Goal: Task Accomplishment & Management: Manage account settings

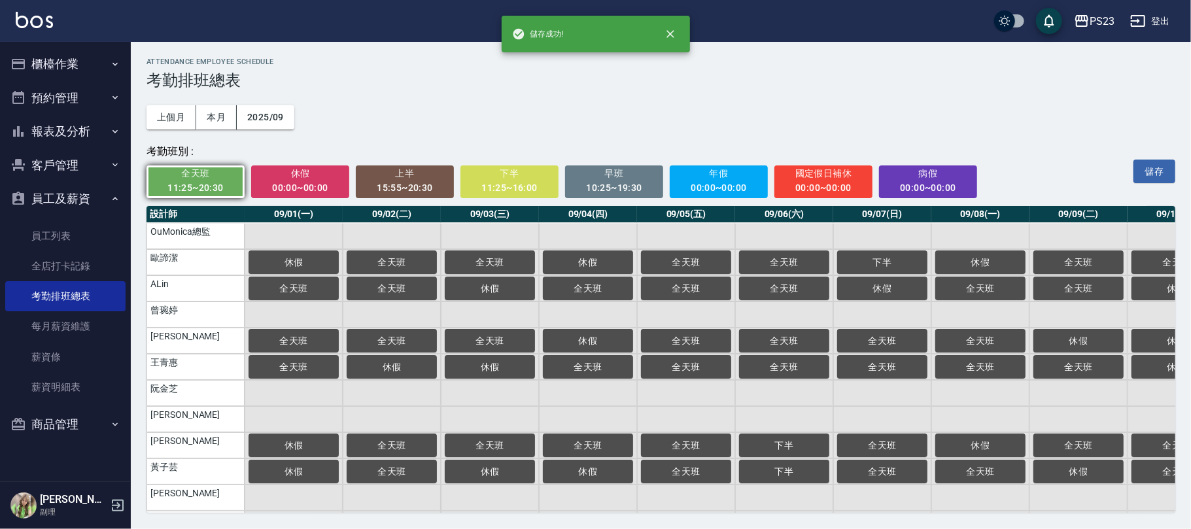
scroll to position [0, 2019]
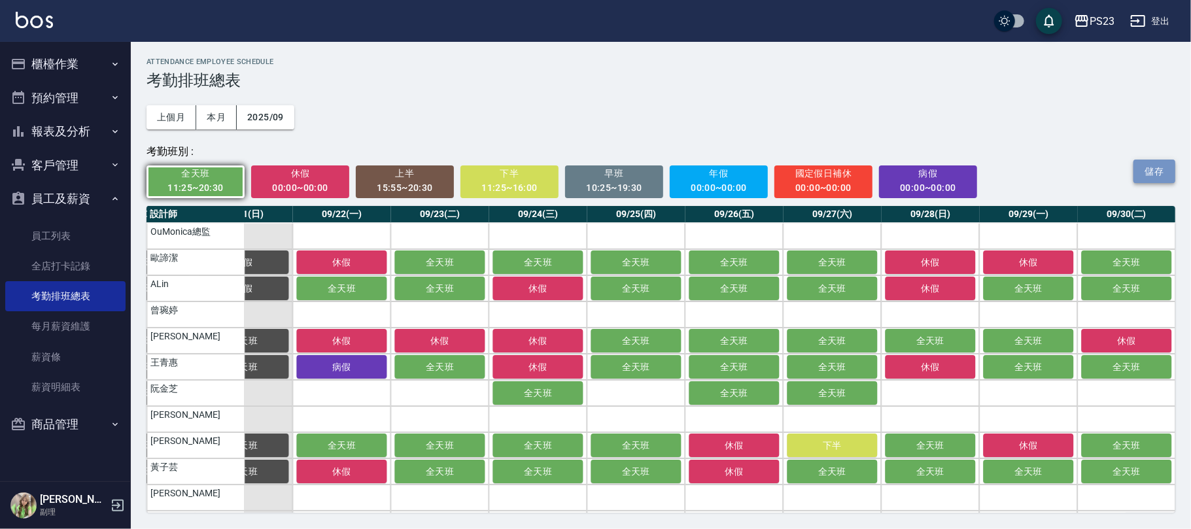
click at [1154, 168] on button "儲存" at bounding box center [1155, 172] width 42 height 24
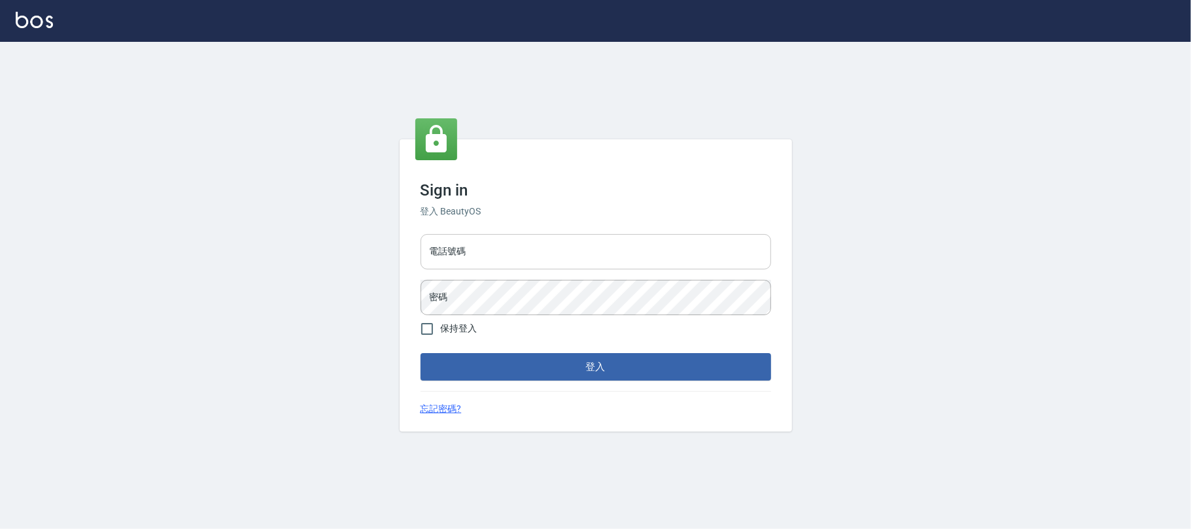
click at [513, 254] on input "電話號碼" at bounding box center [596, 251] width 351 height 35
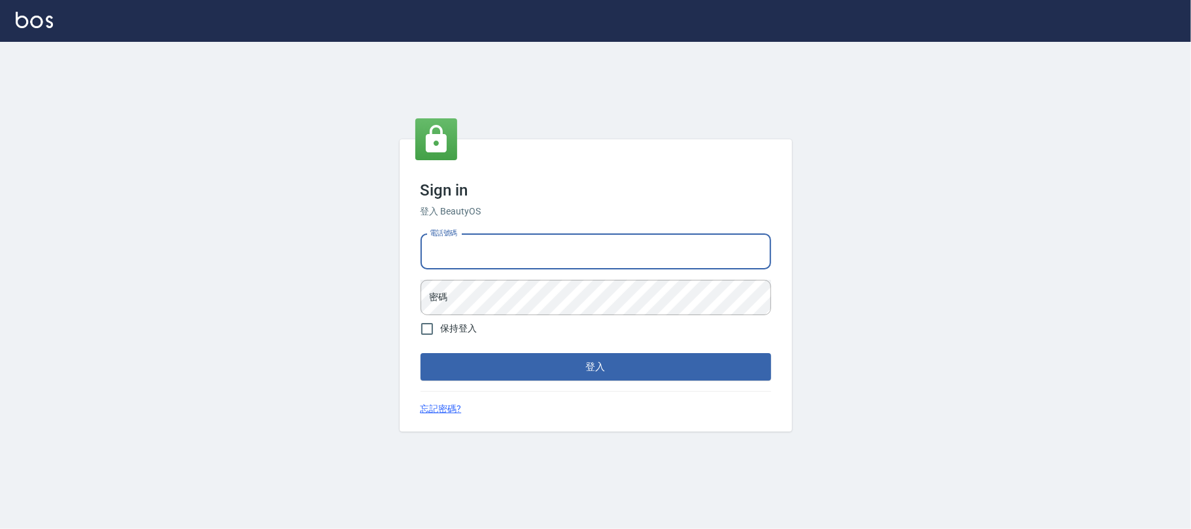
click at [560, 249] on input "電話號碼" at bounding box center [596, 251] width 351 height 35
type input "0931315450"
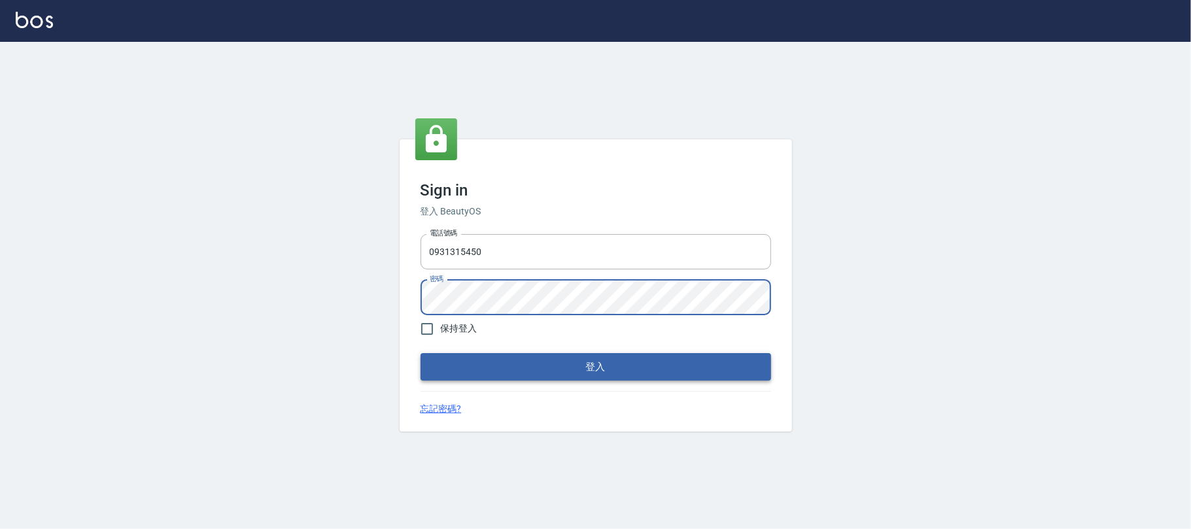
click at [527, 365] on button "登入" at bounding box center [596, 366] width 351 height 27
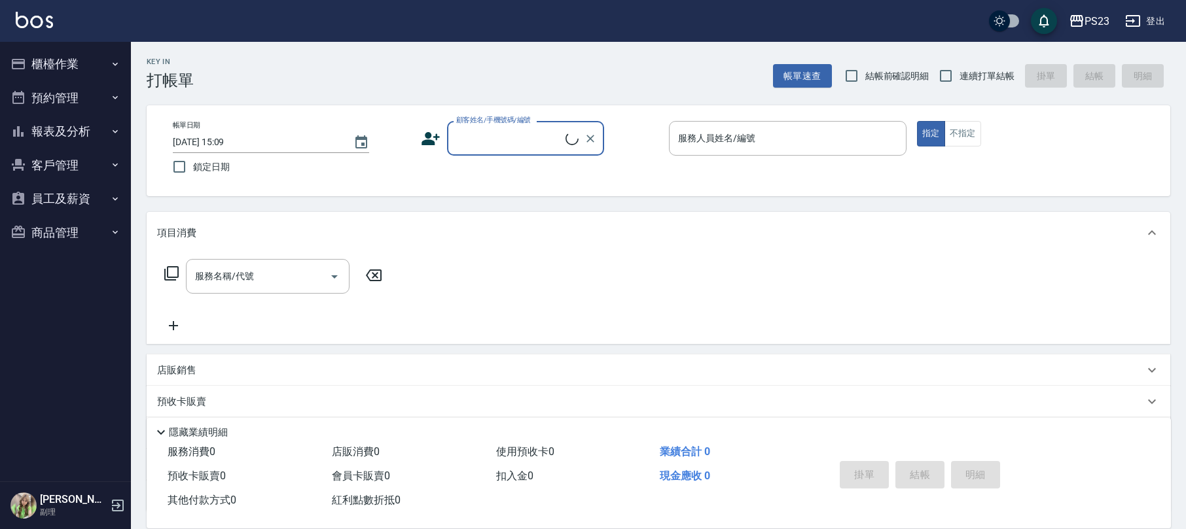
click at [56, 202] on button "員工及薪資" at bounding box center [65, 199] width 120 height 34
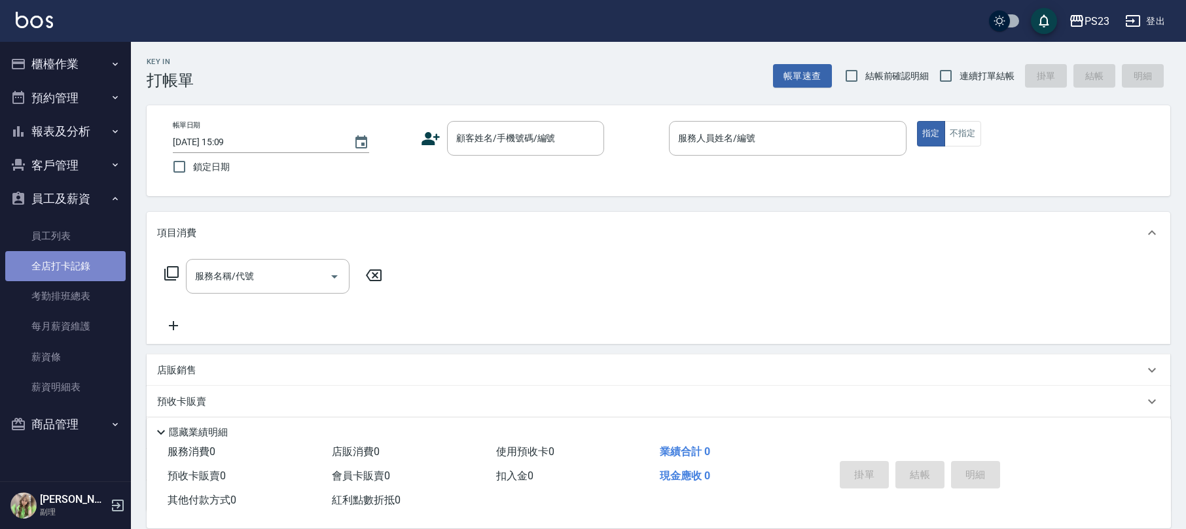
click at [69, 268] on link "全店打卡記錄" at bounding box center [65, 266] width 120 height 30
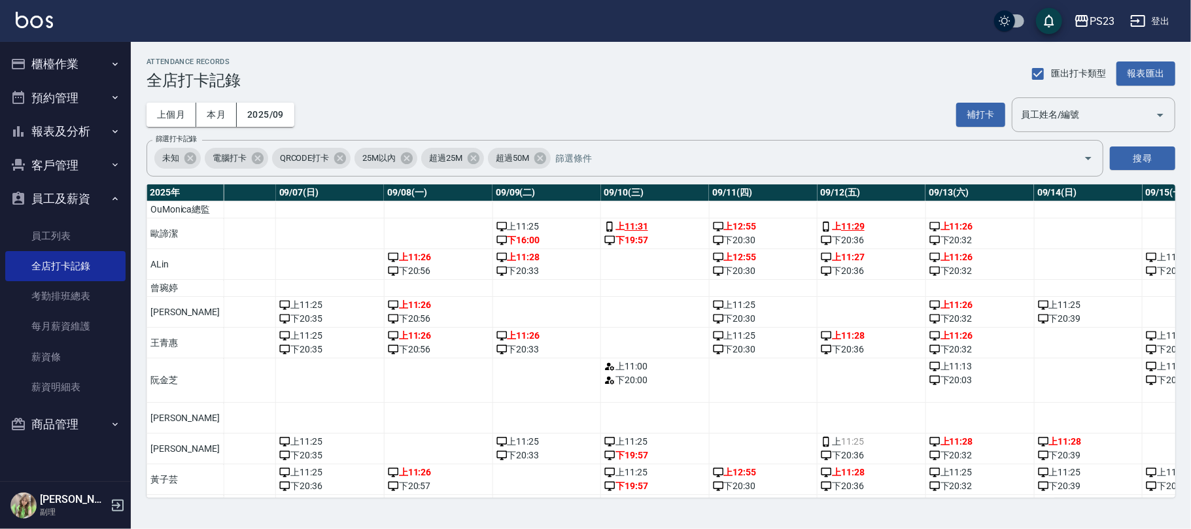
scroll to position [0, 758]
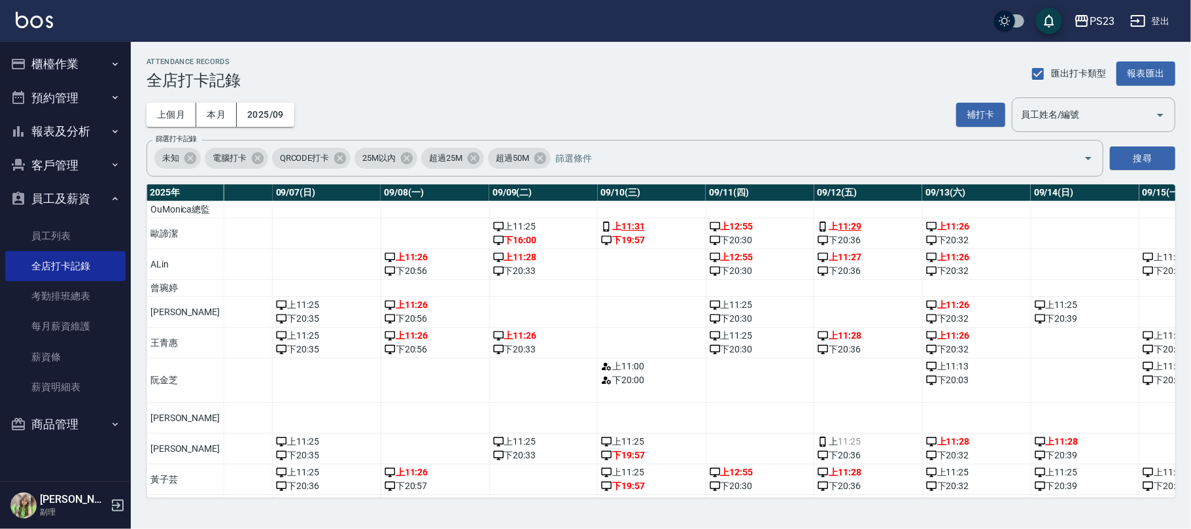
click at [628, 403] on td "上 11:00 下 20:00" at bounding box center [652, 381] width 109 height 44
click at [639, 387] on div "下 20:00" at bounding box center [651, 381] width 101 height 14
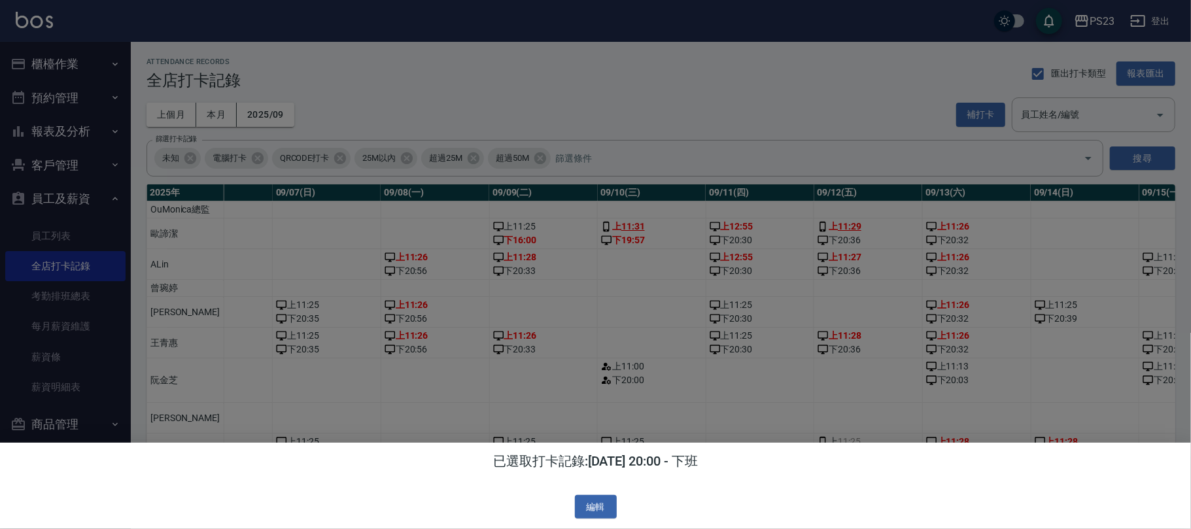
click at [636, 401] on div at bounding box center [595, 264] width 1191 height 529
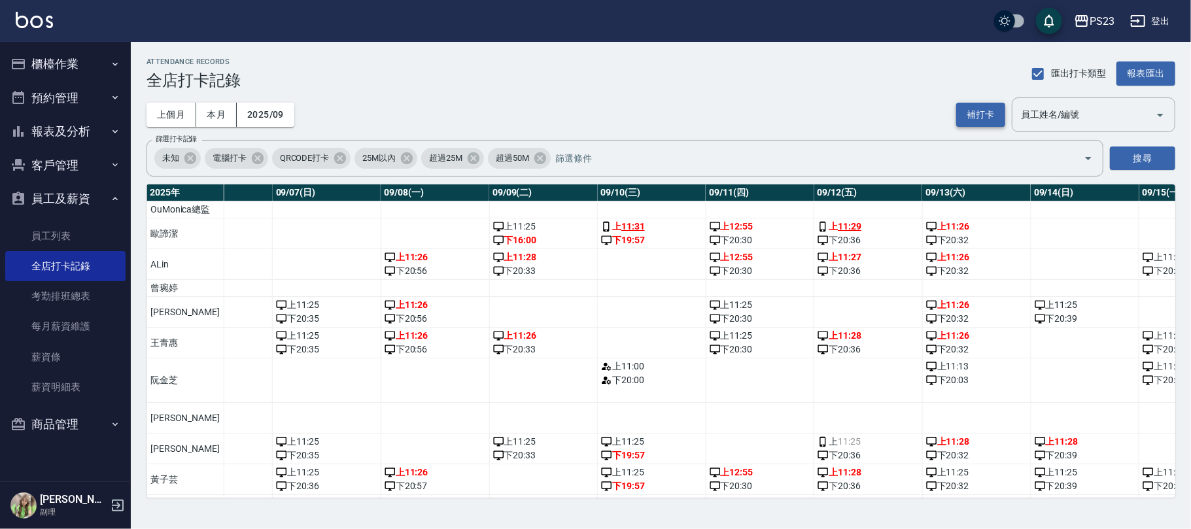
click at [976, 113] on button "補打卡" at bounding box center [981, 115] width 49 height 24
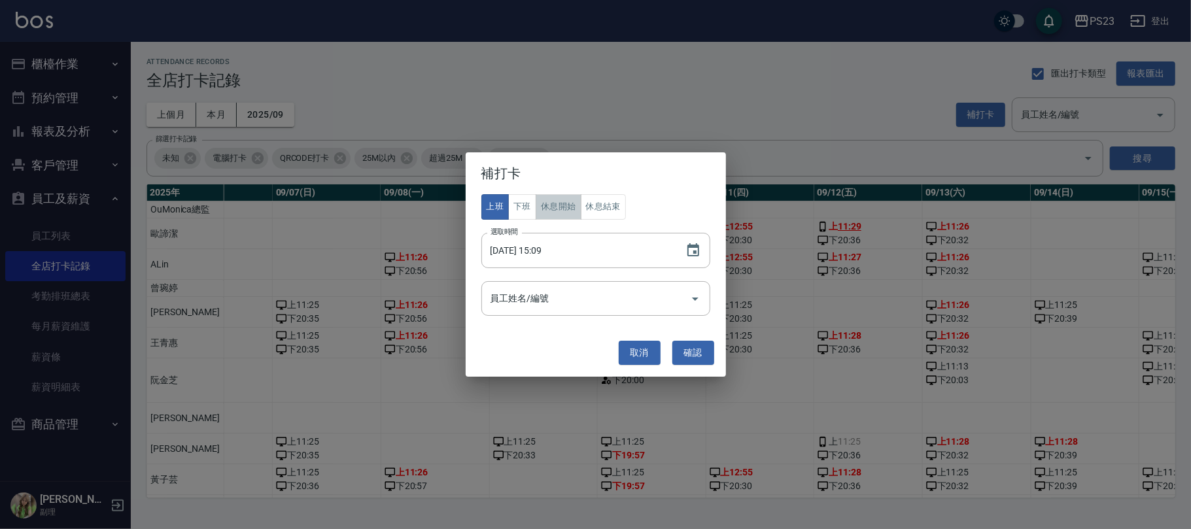
click at [568, 207] on button "休息開始" at bounding box center [559, 207] width 46 height 26
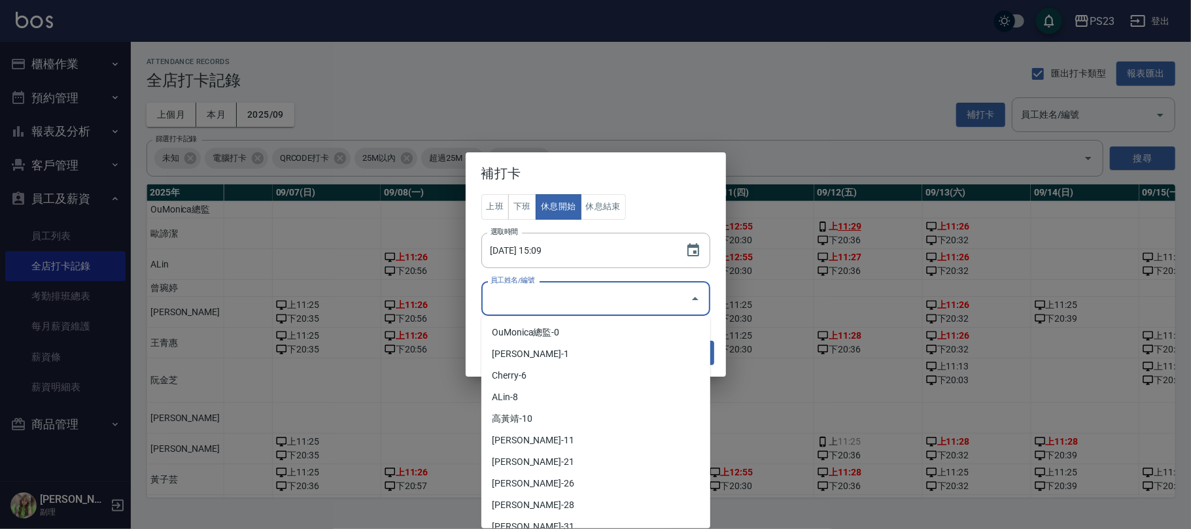
click at [567, 304] on input "員工姓名/編號" at bounding box center [586, 298] width 198 height 23
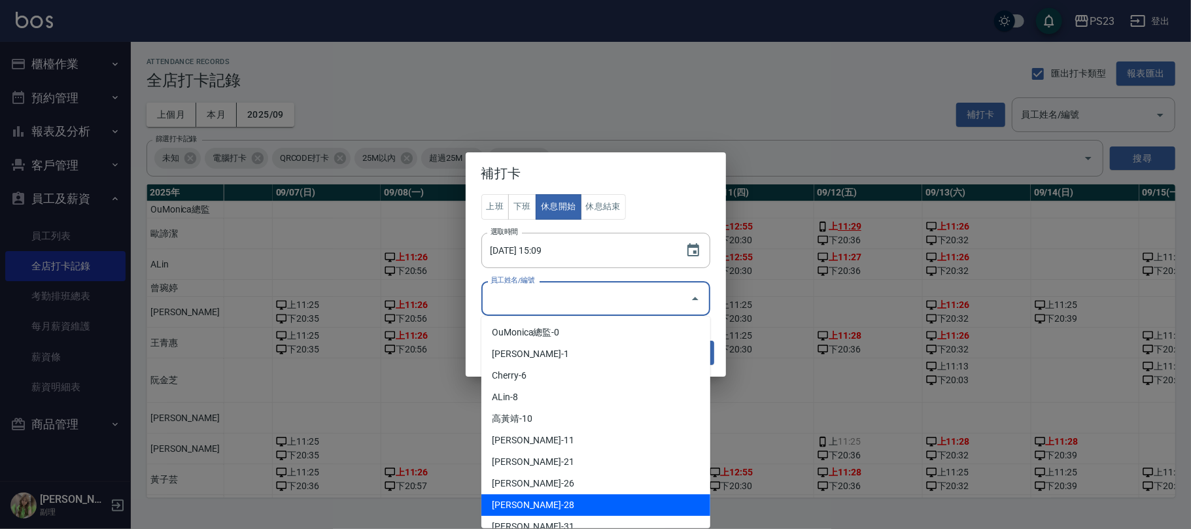
click at [518, 505] on li "阮金芝-28" at bounding box center [596, 506] width 229 height 22
type input "阮金芝"
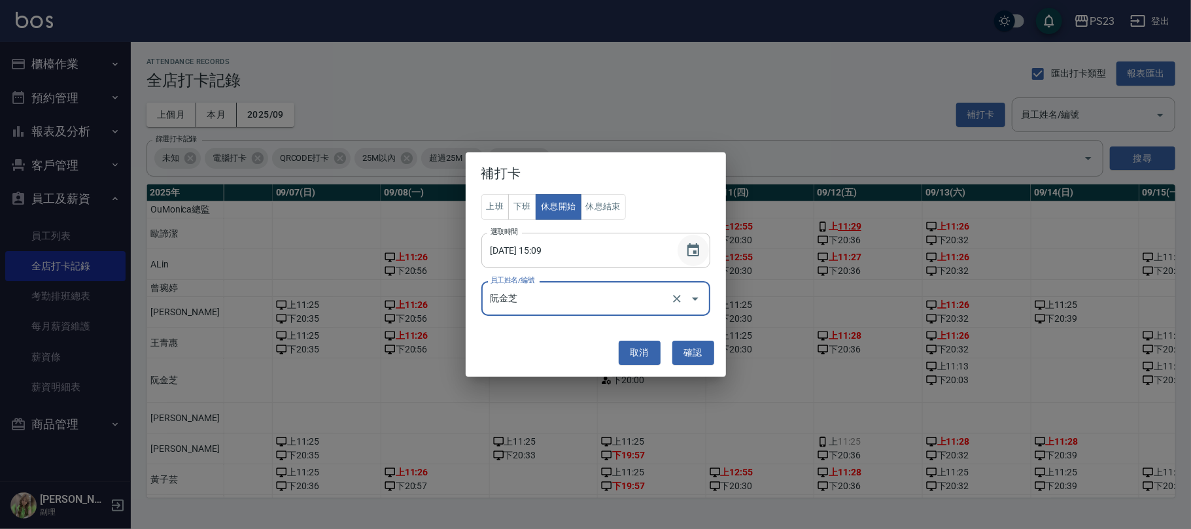
click at [695, 254] on icon "Choose date, selected date is 2025-09-22" at bounding box center [694, 249] width 12 height 13
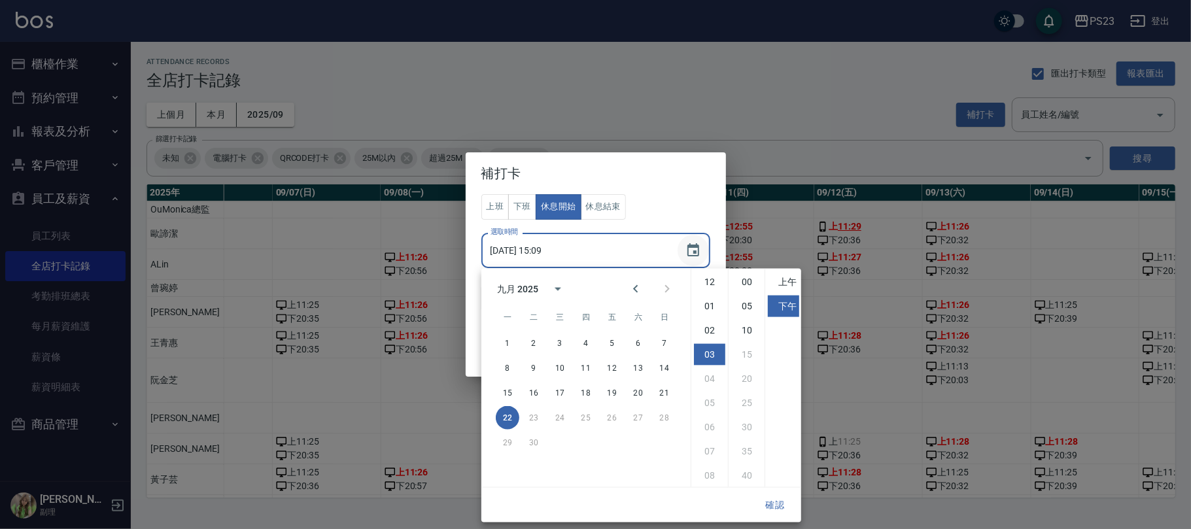
scroll to position [72, 0]
click at [592, 242] on input "2025/09/22 15:09" at bounding box center [577, 250] width 191 height 35
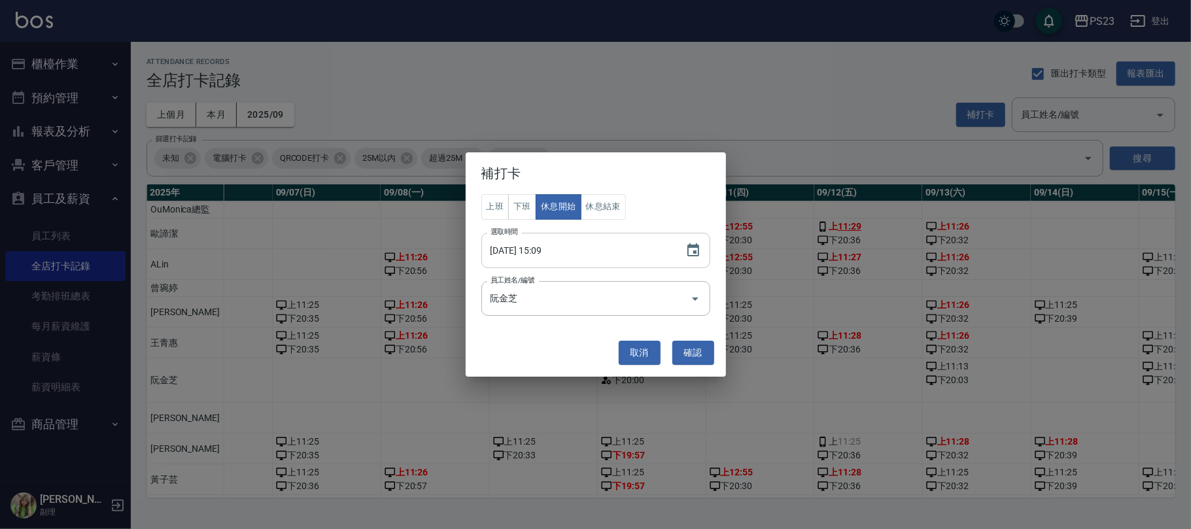
click at [571, 251] on input "2025/09/22 15:09" at bounding box center [577, 250] width 191 height 35
click at [556, 251] on input "2025/09/22 15:09" at bounding box center [577, 250] width 191 height 35
click at [691, 250] on icon "Choose date, selected date is 2025-09-22" at bounding box center [694, 251] width 16 height 16
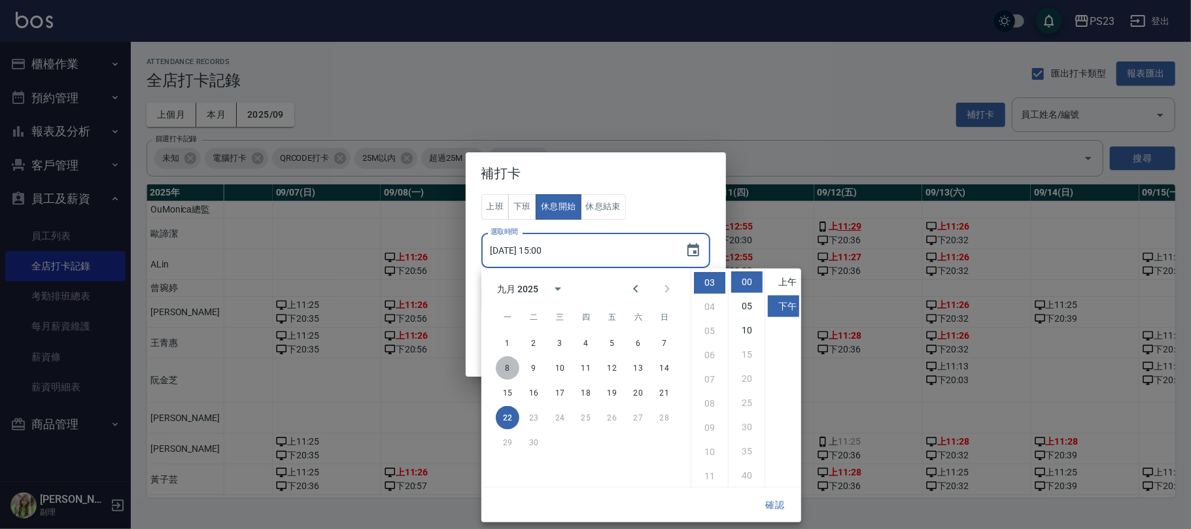
click at [505, 367] on button "8" at bounding box center [508, 369] width 24 height 24
click at [777, 501] on button "確認" at bounding box center [775, 505] width 42 height 24
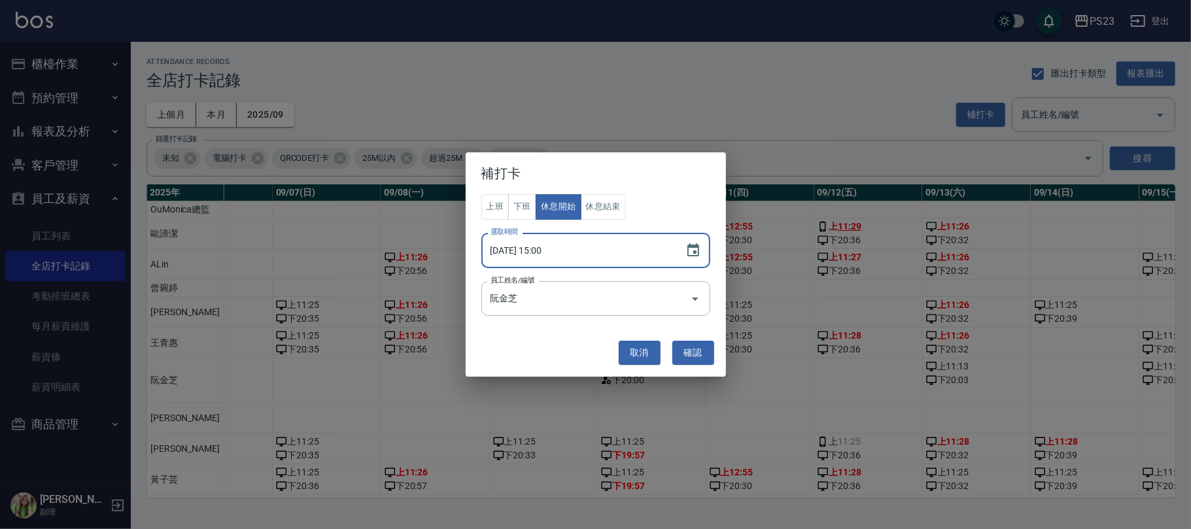
click at [626, 259] on input "2025/09/08 15:00" at bounding box center [577, 250] width 191 height 35
click at [697, 247] on icon "Choose date, selected date is 2025-09-08" at bounding box center [694, 249] width 12 height 13
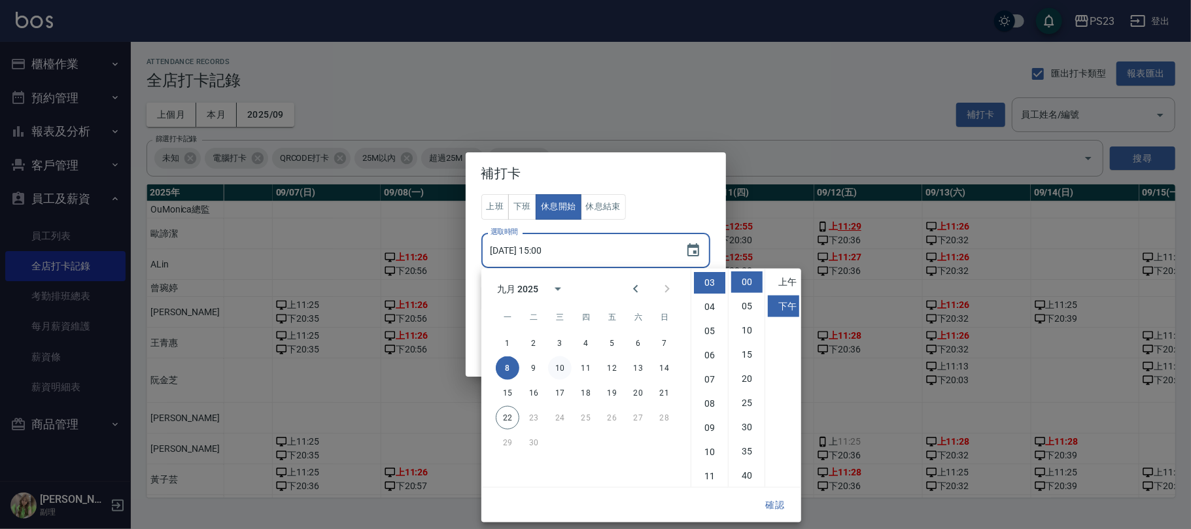
click at [563, 365] on button "10" at bounding box center [560, 369] width 24 height 24
type input "2025/09/10 15:00"
click at [775, 500] on button "確認" at bounding box center [775, 505] width 42 height 24
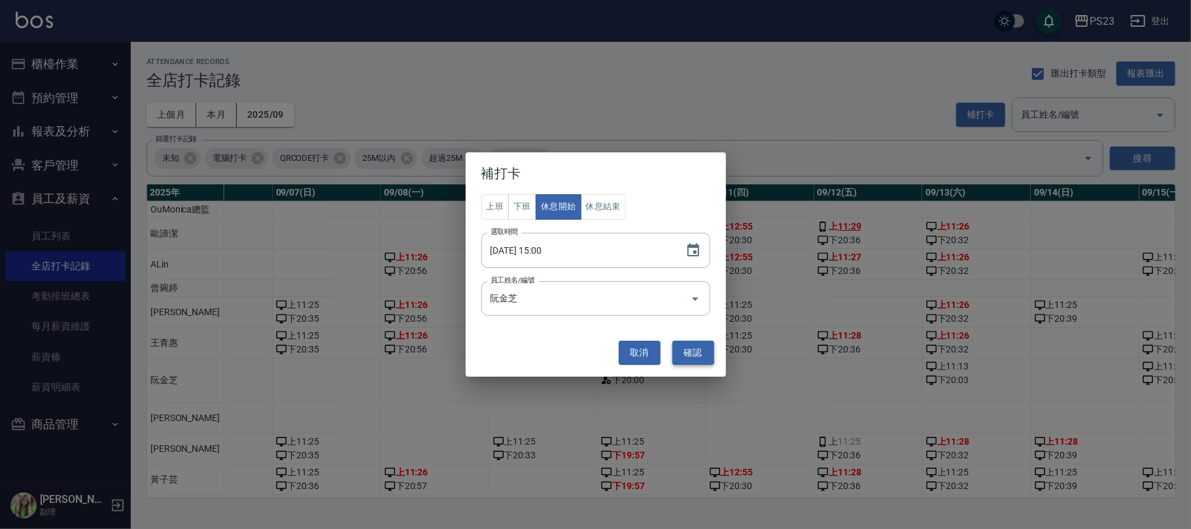
click at [703, 354] on button "確認" at bounding box center [694, 353] width 42 height 24
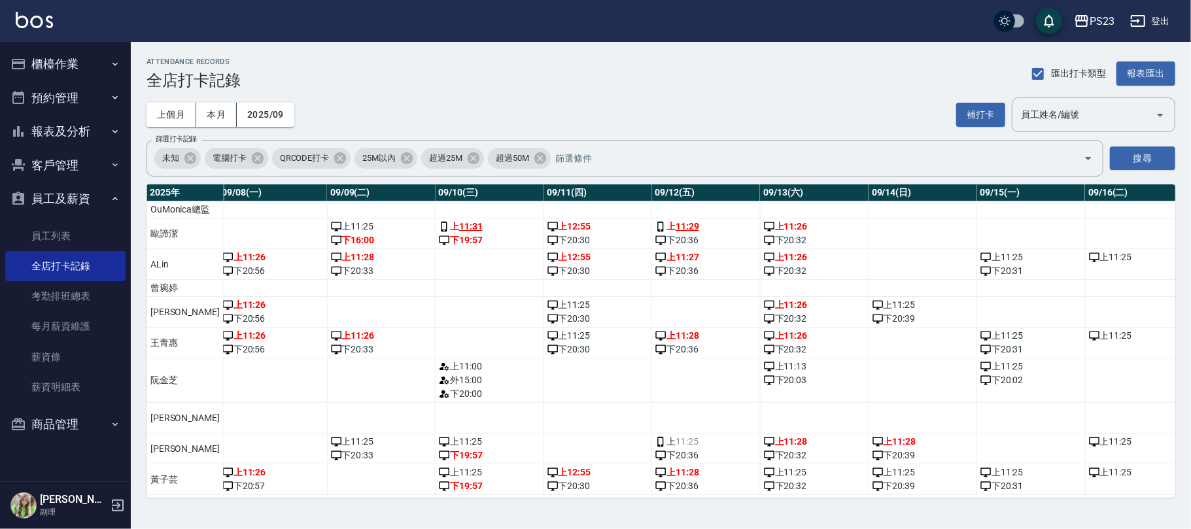
scroll to position [0, 967]
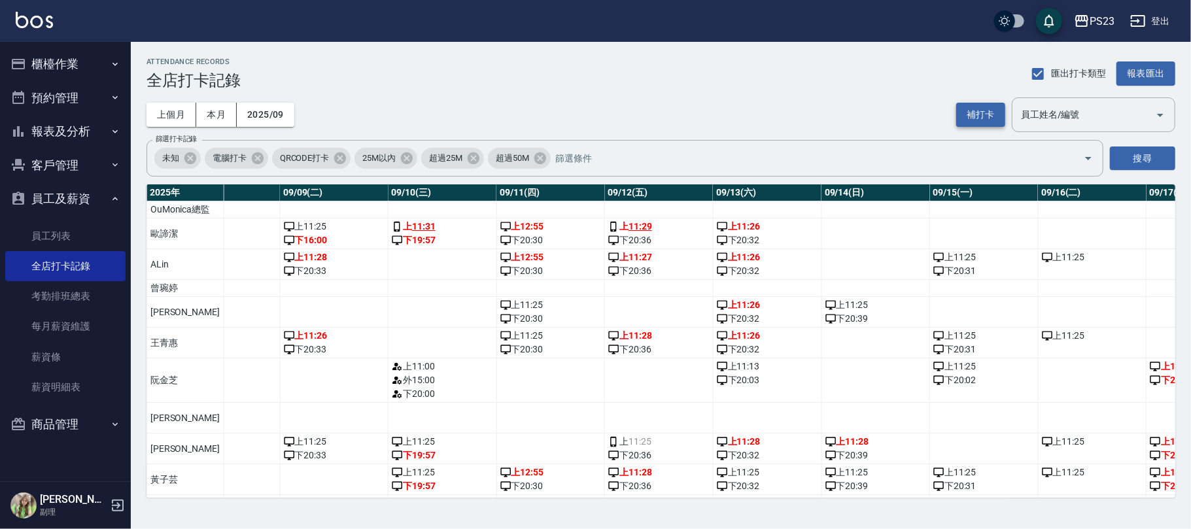
click at [988, 118] on button "補打卡" at bounding box center [981, 115] width 49 height 24
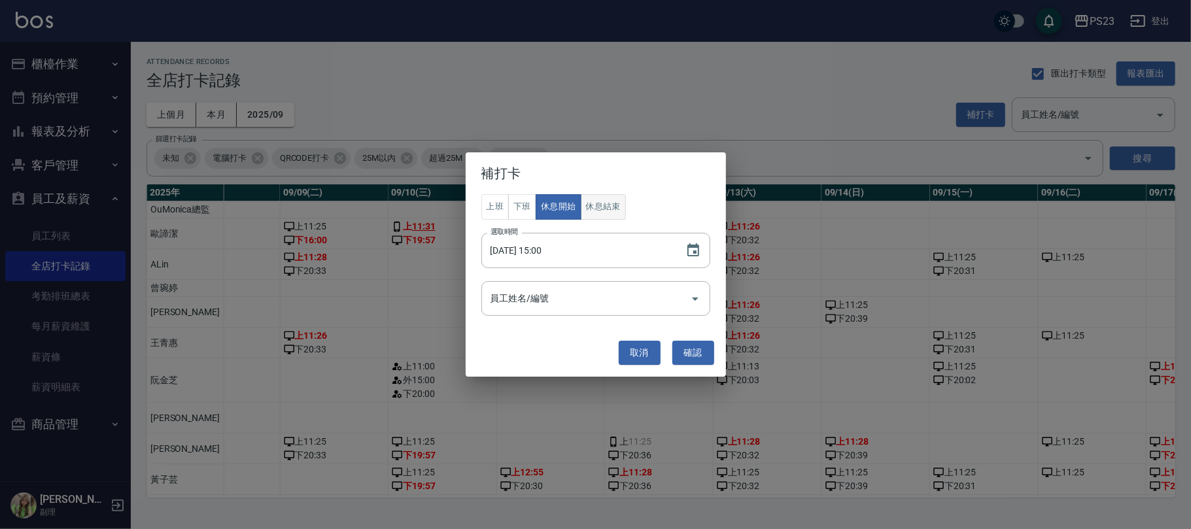
click at [614, 209] on button "休息結束" at bounding box center [604, 207] width 46 height 26
click at [695, 255] on icon "Choose date, selected date is 2025-09-10" at bounding box center [694, 251] width 16 height 16
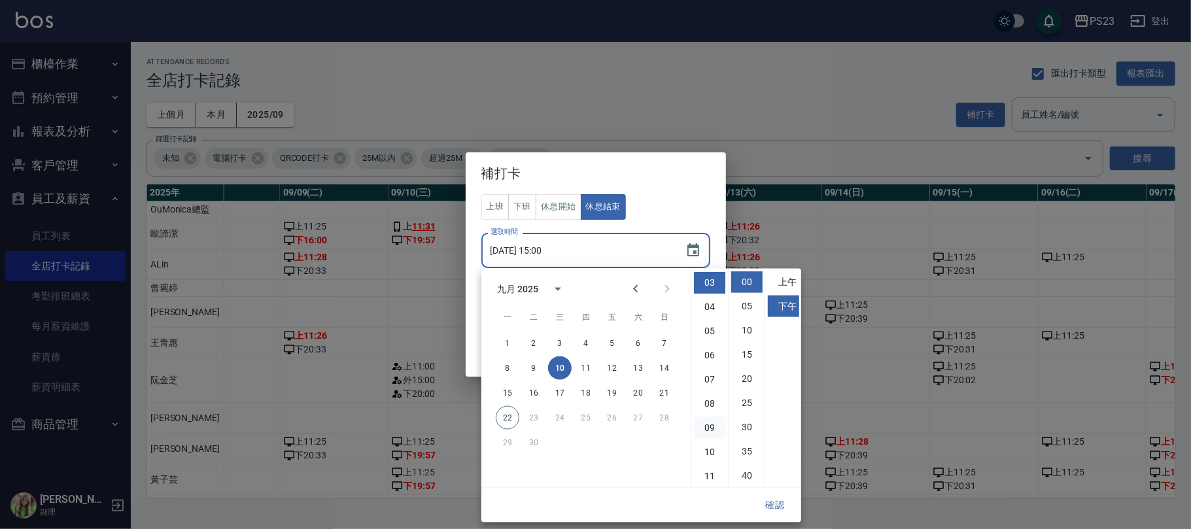
scroll to position [73, 0]
click at [781, 304] on li "下午" at bounding box center [783, 307] width 31 height 22
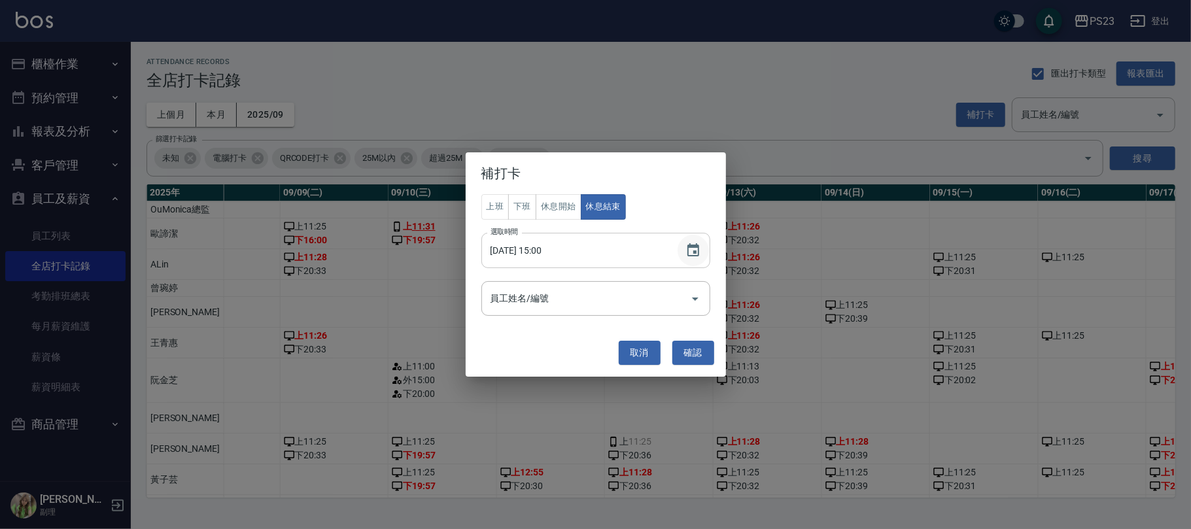
click at [692, 249] on icon "Choose date, selected date is 2025-09-10" at bounding box center [694, 251] width 16 height 16
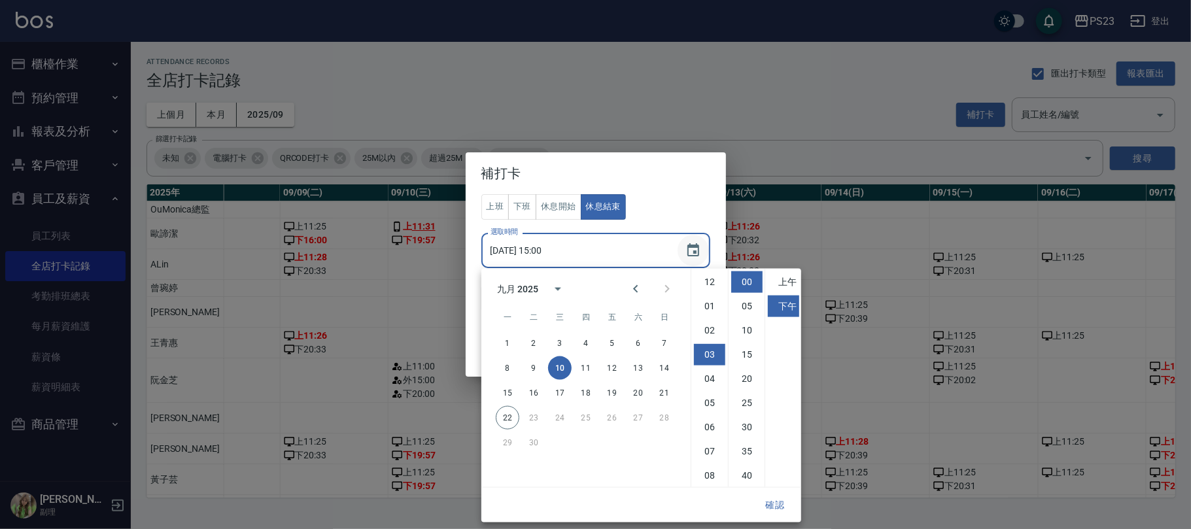
scroll to position [72, 0]
click at [711, 304] on li "04" at bounding box center [709, 307] width 31 height 22
type input "2025/09/10 16:00"
click at [773, 503] on button "確認" at bounding box center [775, 505] width 42 height 24
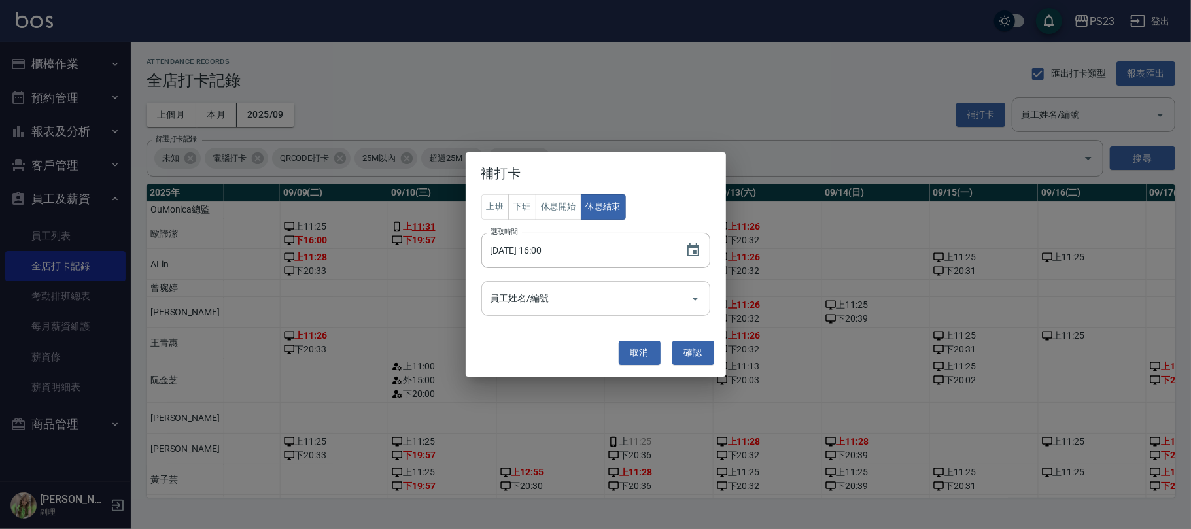
click at [585, 296] on input "員工姓名/編號" at bounding box center [586, 298] width 198 height 23
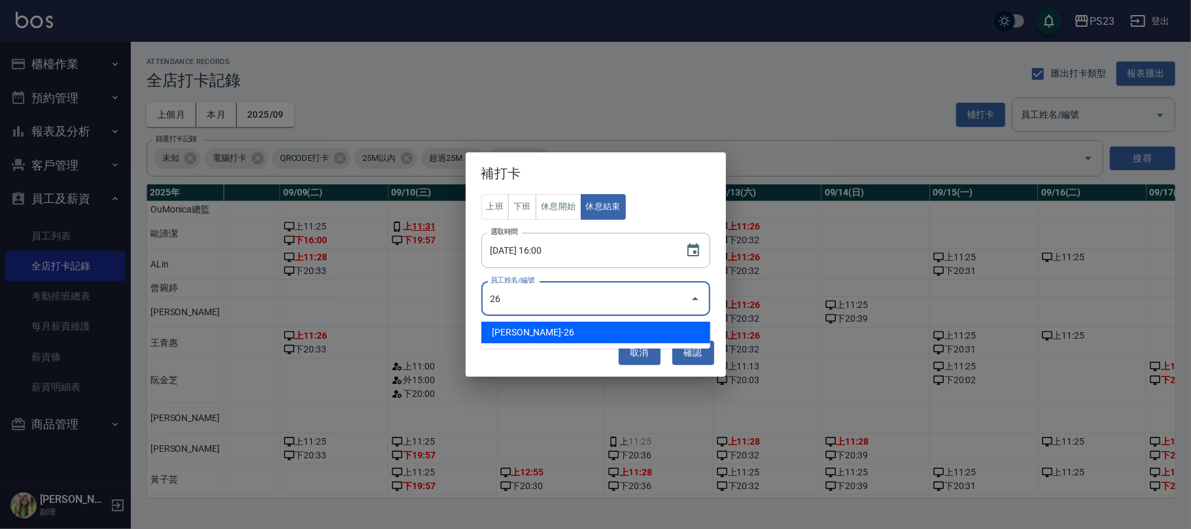
click at [548, 331] on li "王青惠-26" at bounding box center [596, 333] width 229 height 22
type input "王青惠"
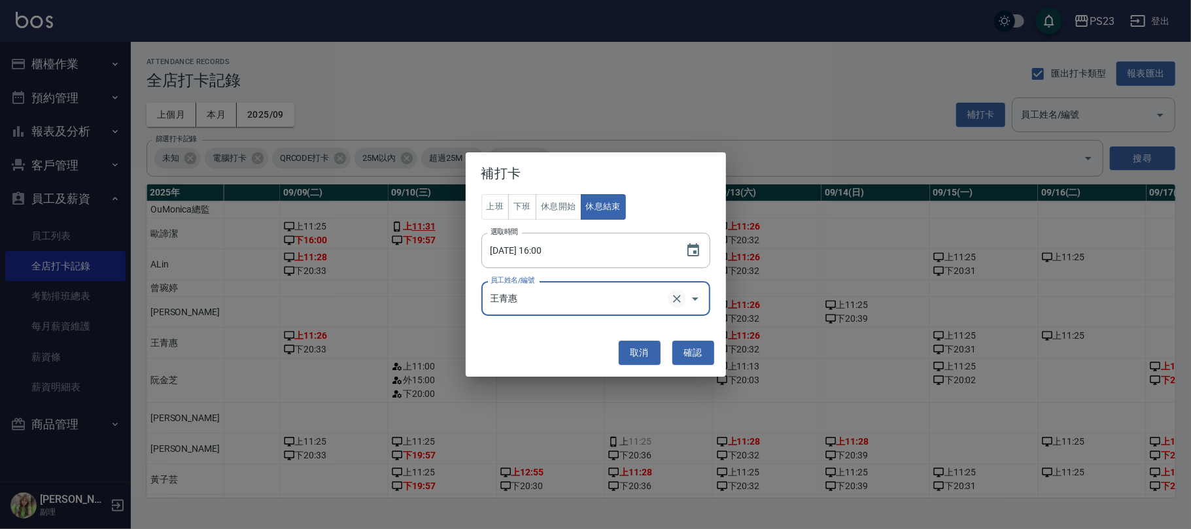
click at [671, 298] on icon "Clear" at bounding box center [677, 298] width 13 height 13
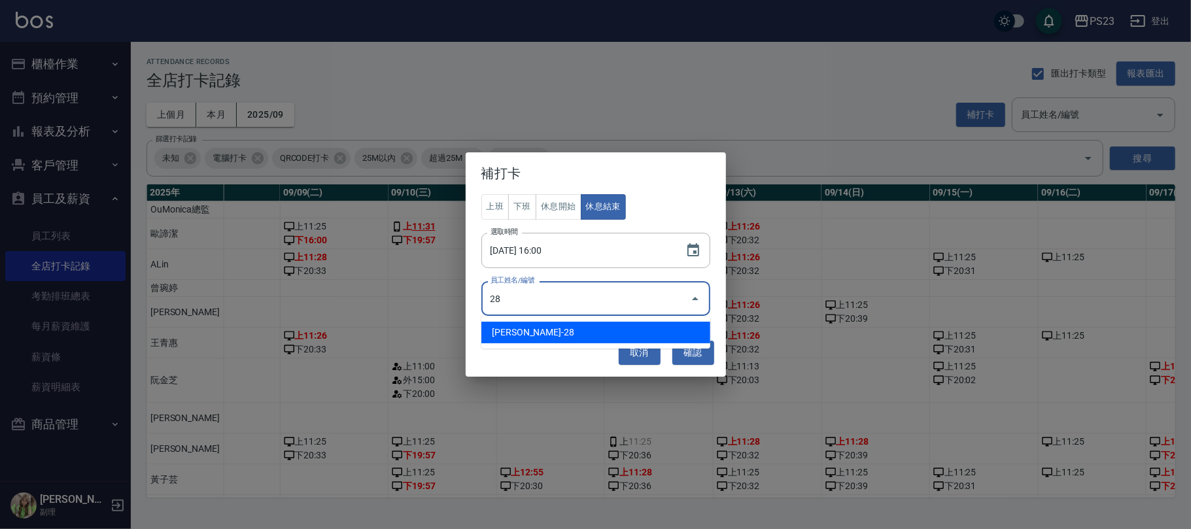
click at [569, 332] on li "阮金芝-28" at bounding box center [596, 333] width 229 height 22
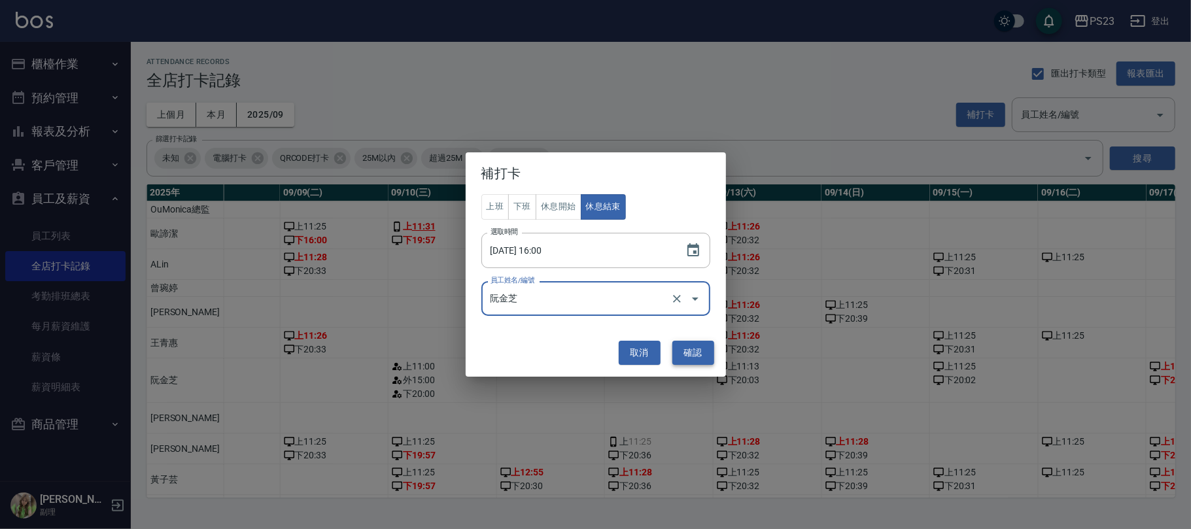
type input "阮金芝"
click at [702, 352] on button "確認" at bounding box center [694, 353] width 42 height 24
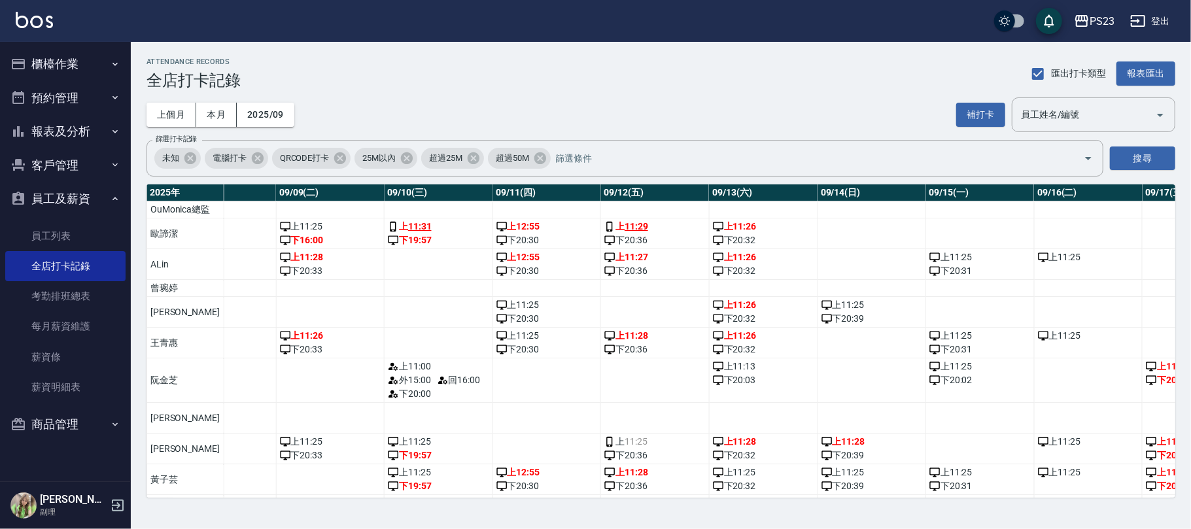
scroll to position [0, 979]
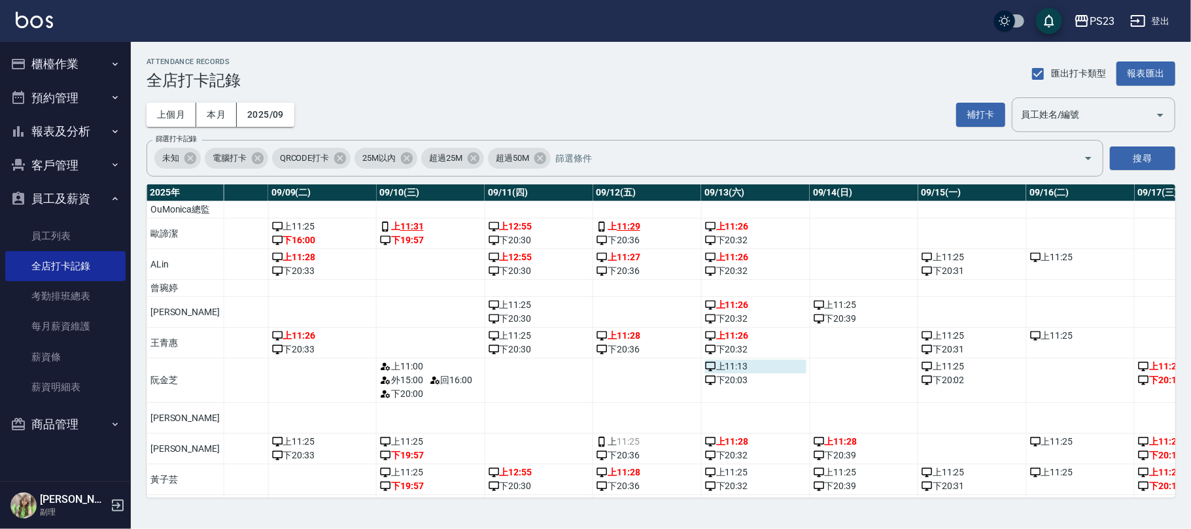
click at [726, 374] on div "上 11:13" at bounding box center [755, 367] width 101 height 14
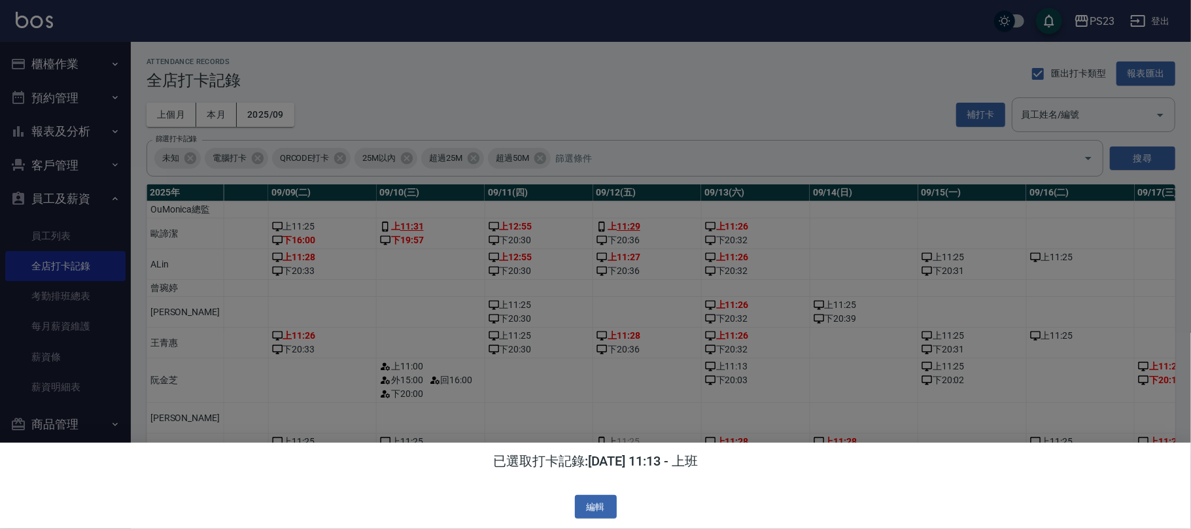
click at [699, 411] on div at bounding box center [595, 264] width 1191 height 529
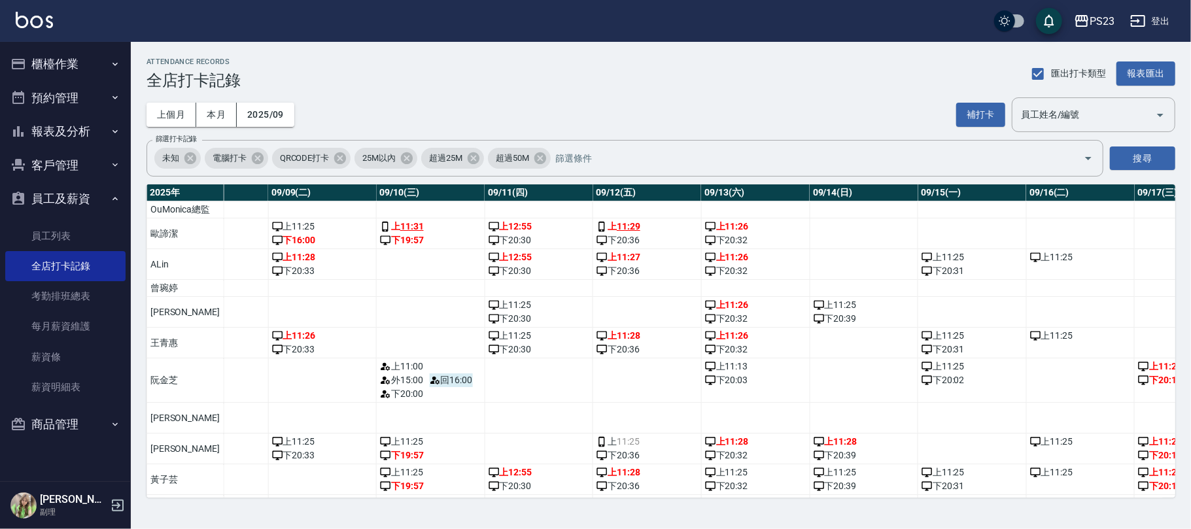
click at [430, 387] on span "回 16:00" at bounding box center [451, 381] width 43 height 14
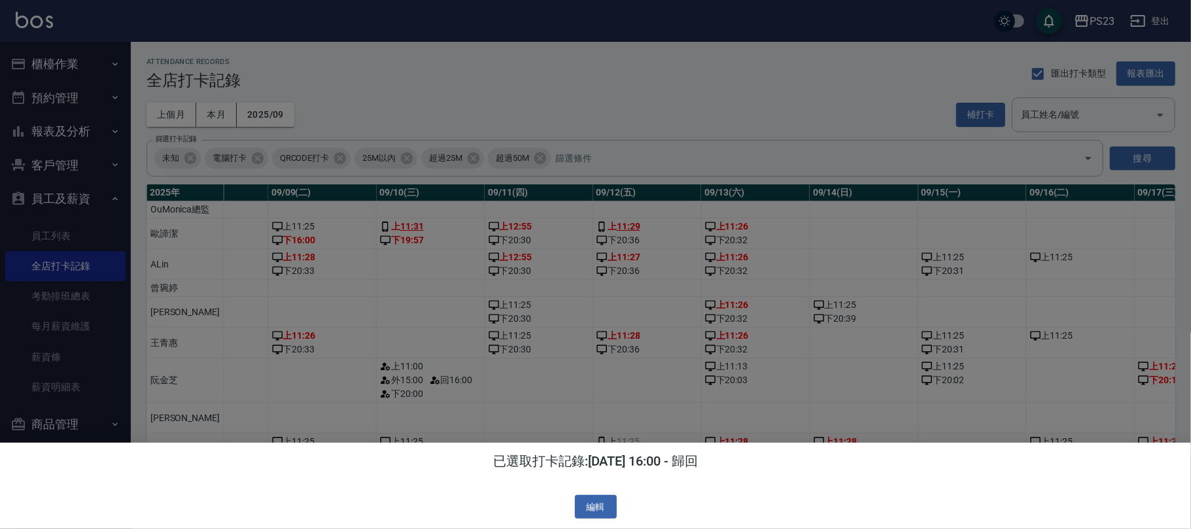
click at [717, 379] on div at bounding box center [595, 264] width 1191 height 529
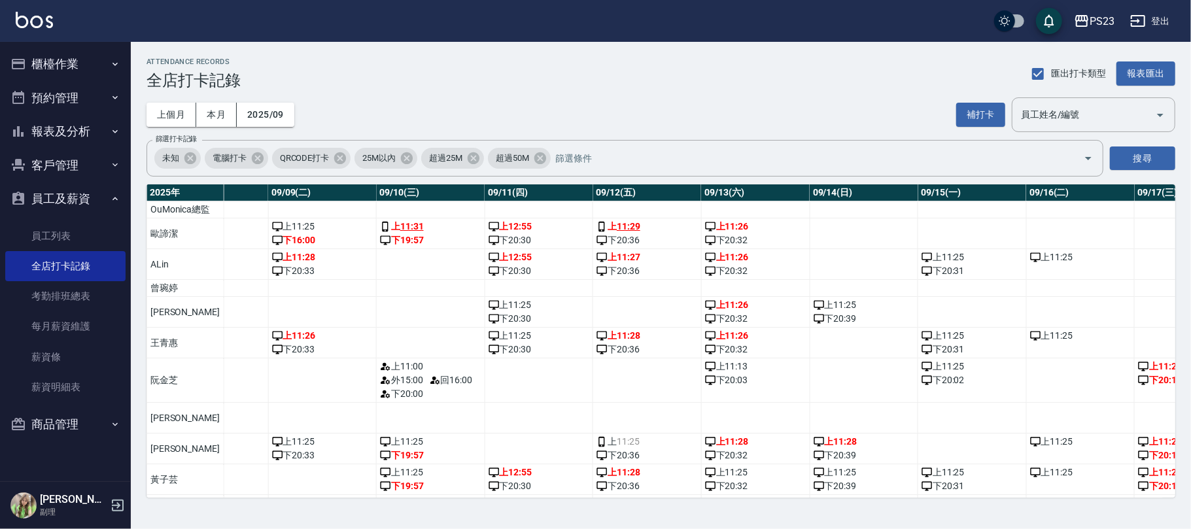
click at [717, 374] on div "上 11:13" at bounding box center [755, 367] width 101 height 14
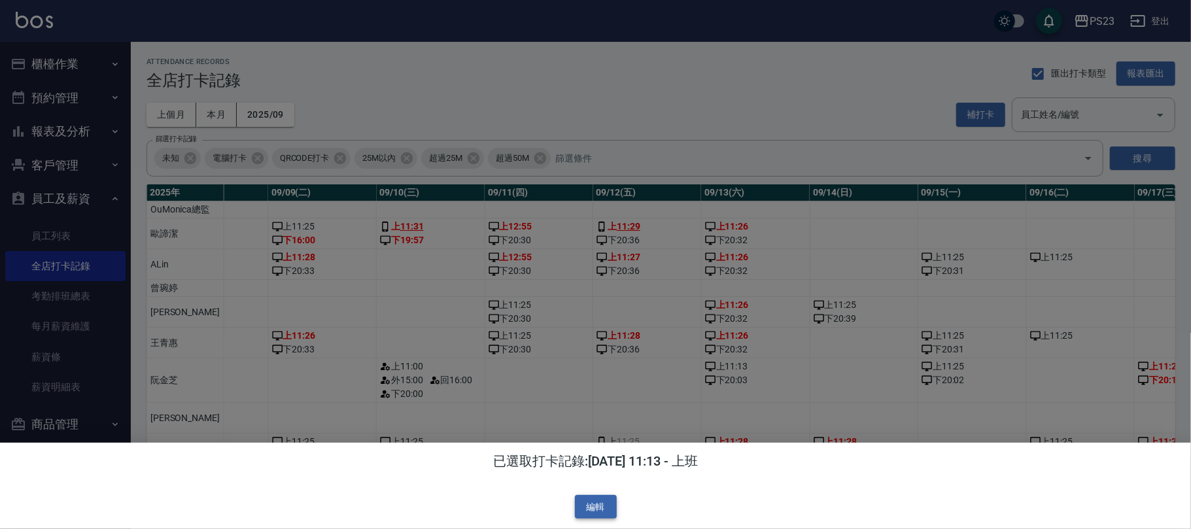
click at [588, 506] on button "編輯" at bounding box center [596, 507] width 42 height 24
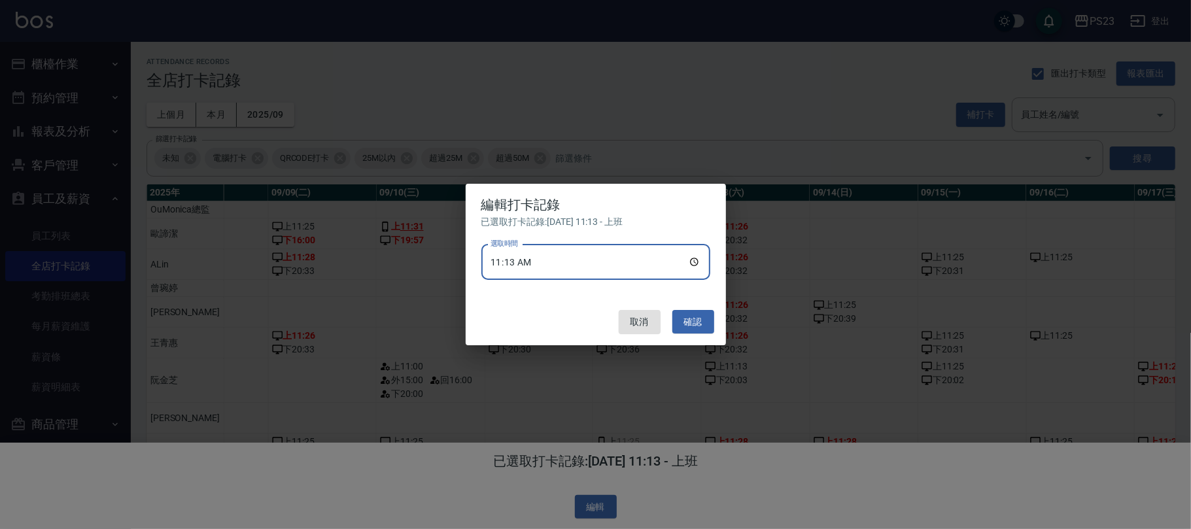
click at [580, 260] on input "11:13" at bounding box center [596, 262] width 229 height 35
click at [574, 267] on input "11:13" at bounding box center [596, 262] width 229 height 35
click at [699, 259] on input "11:13" at bounding box center [596, 262] width 229 height 35
type input "11:00"
click at [690, 318] on button "確認" at bounding box center [694, 322] width 42 height 24
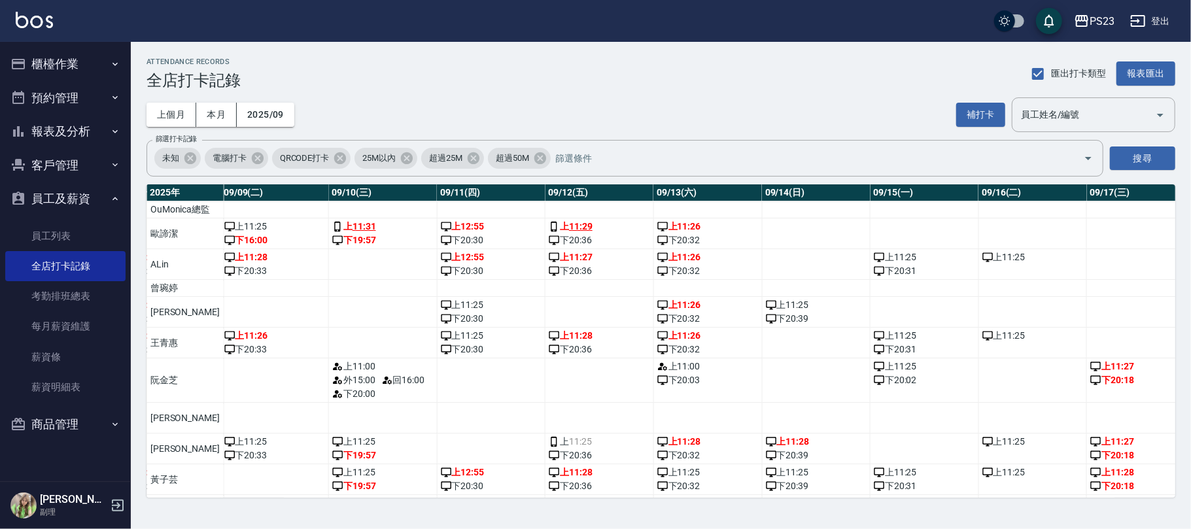
scroll to position [0, 1038]
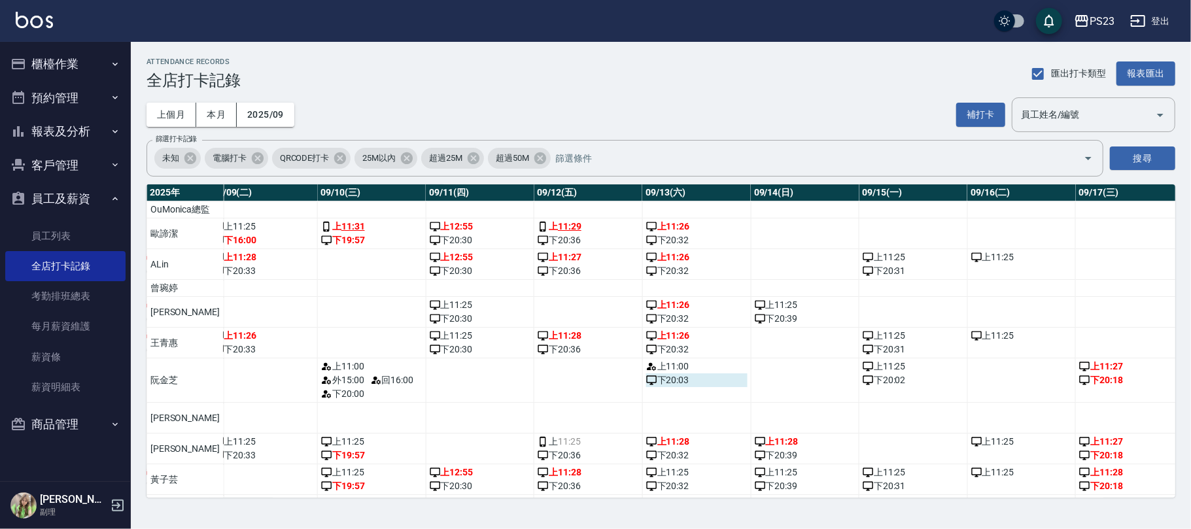
click at [652, 387] on div "下 20:03" at bounding box center [696, 381] width 101 height 14
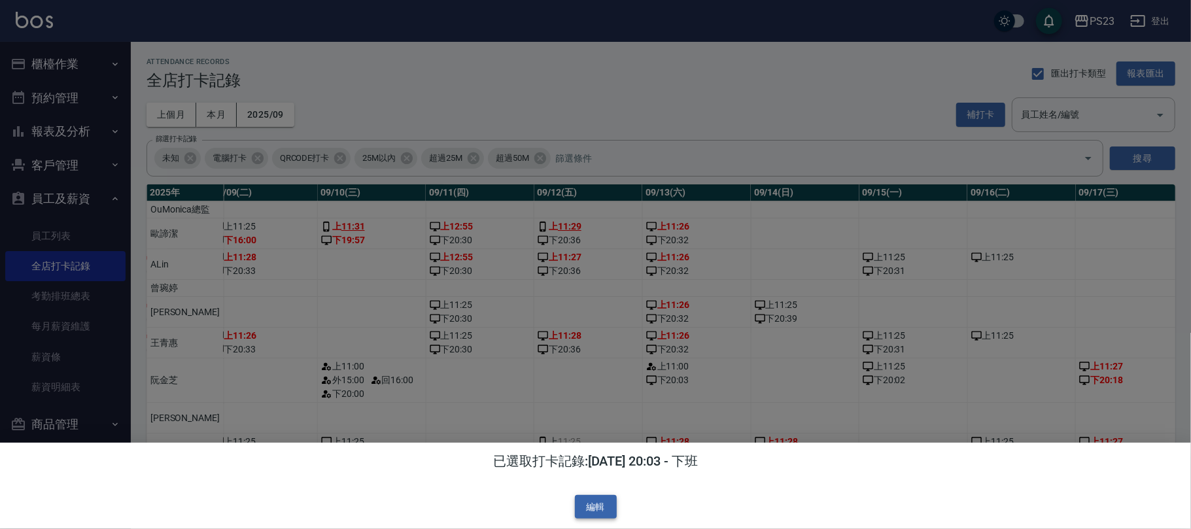
click at [603, 506] on button "編輯" at bounding box center [596, 507] width 42 height 24
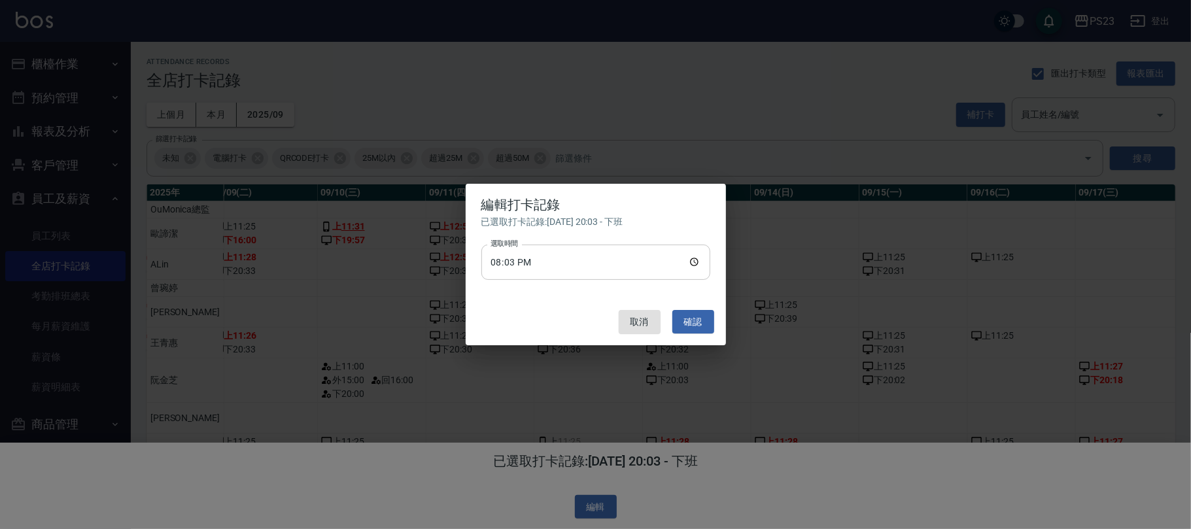
click at [696, 263] on input "20:03" at bounding box center [596, 262] width 229 height 35
click at [696, 325] on button "確認" at bounding box center [694, 322] width 42 height 24
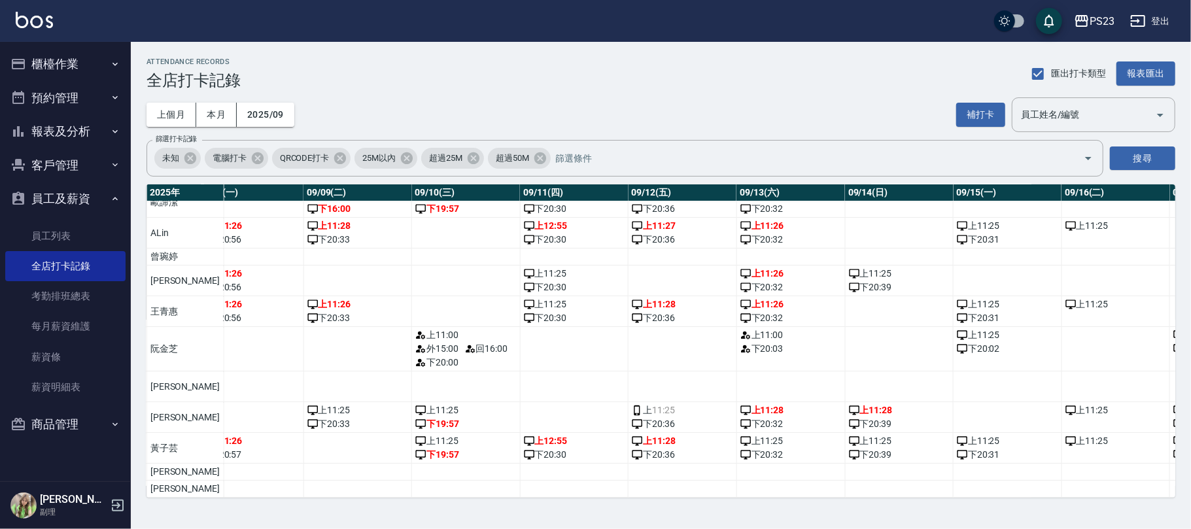
scroll to position [60, 987]
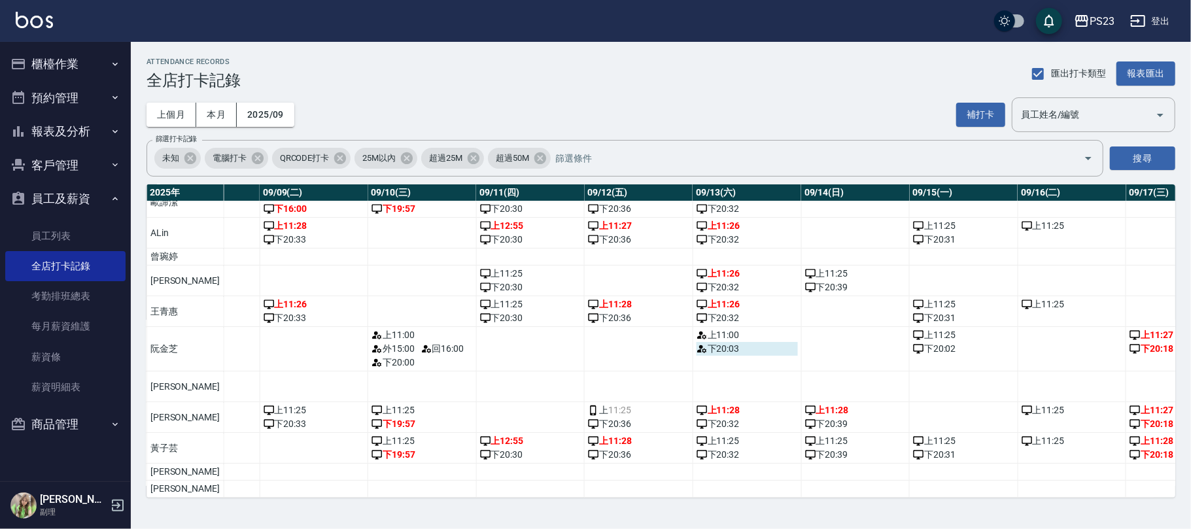
click at [707, 342] on div "下 20:03" at bounding box center [747, 349] width 101 height 14
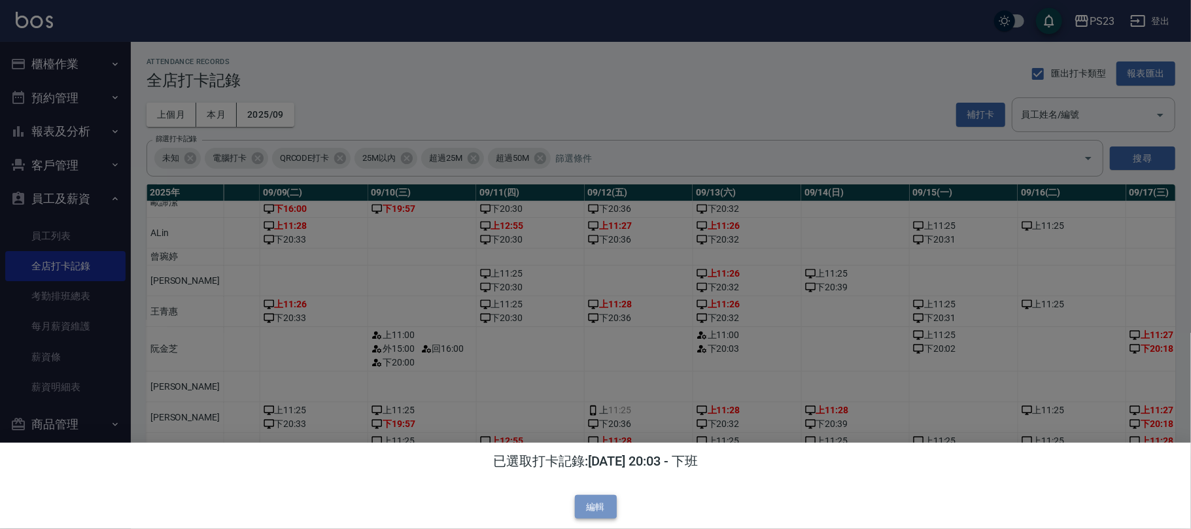
click at [592, 501] on button "編輯" at bounding box center [596, 507] width 42 height 24
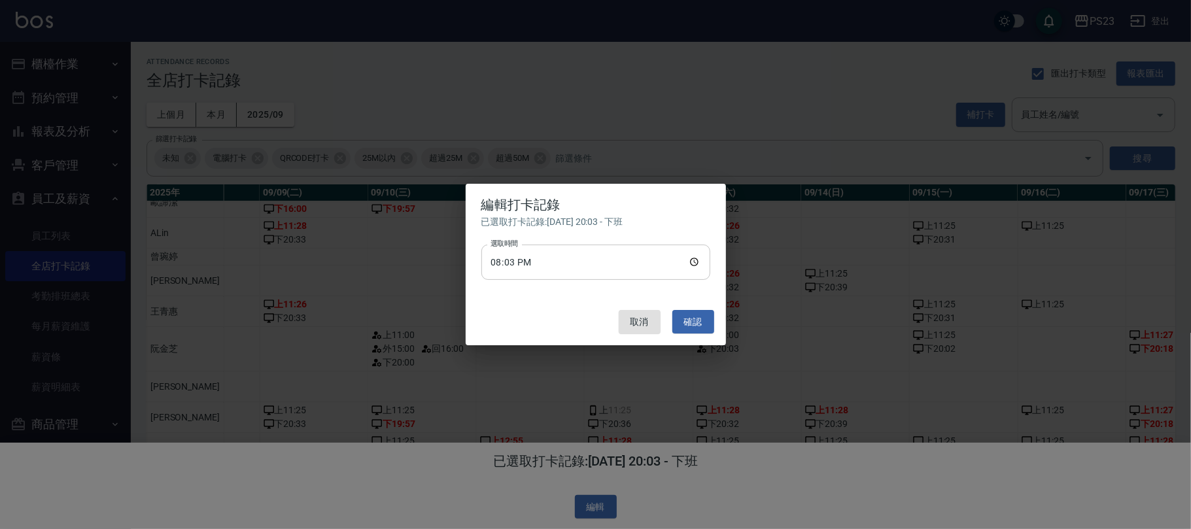
click at [569, 254] on input "20:03" at bounding box center [596, 262] width 229 height 35
click at [694, 258] on input "20:03" at bounding box center [596, 262] width 229 height 35
type input "20:00"
click at [703, 318] on button "確認" at bounding box center [694, 322] width 42 height 24
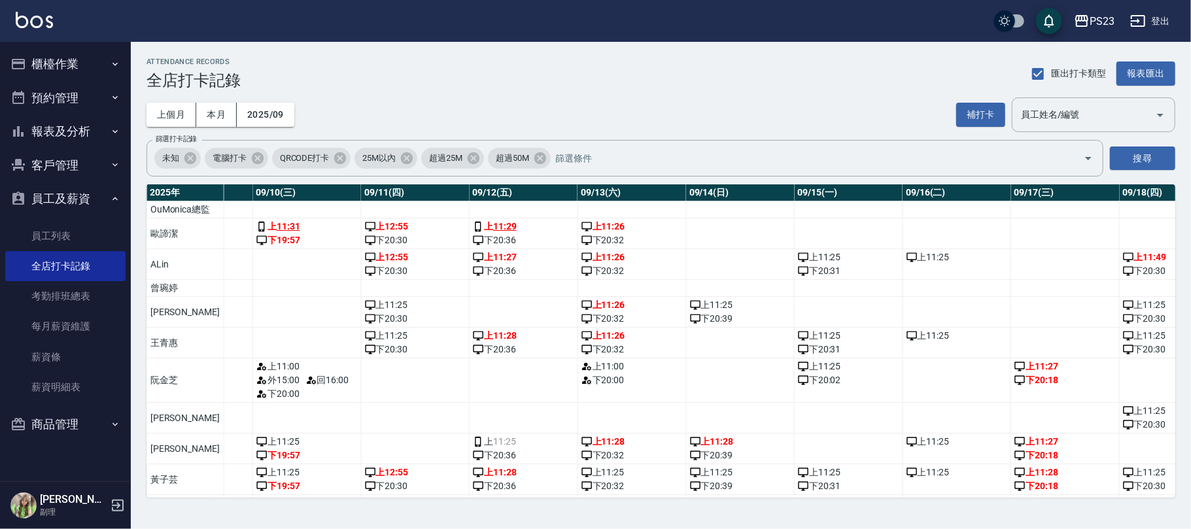
scroll to position [0, 1110]
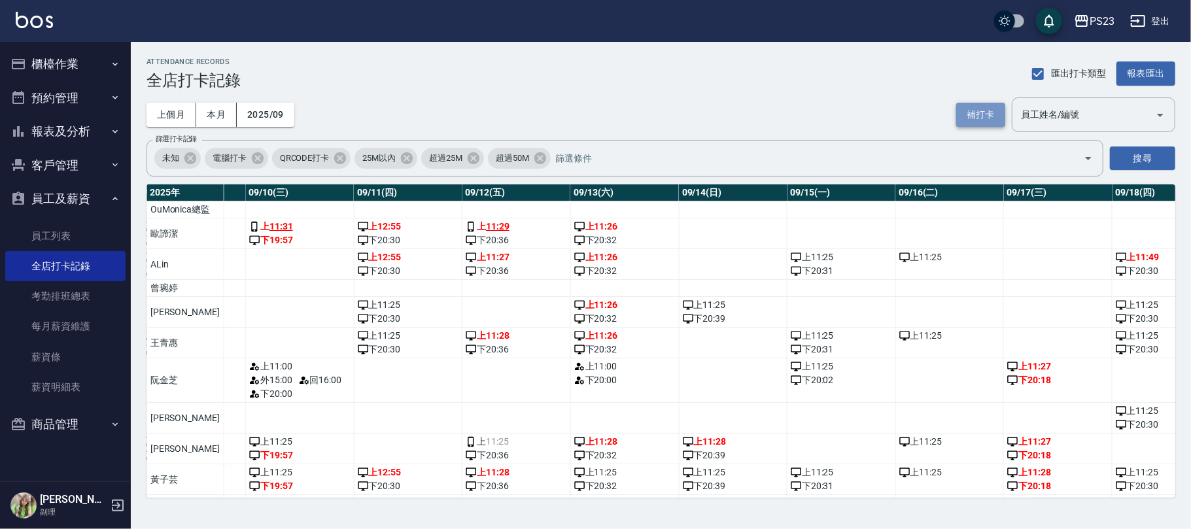
click at [984, 116] on button "補打卡" at bounding box center [981, 115] width 49 height 24
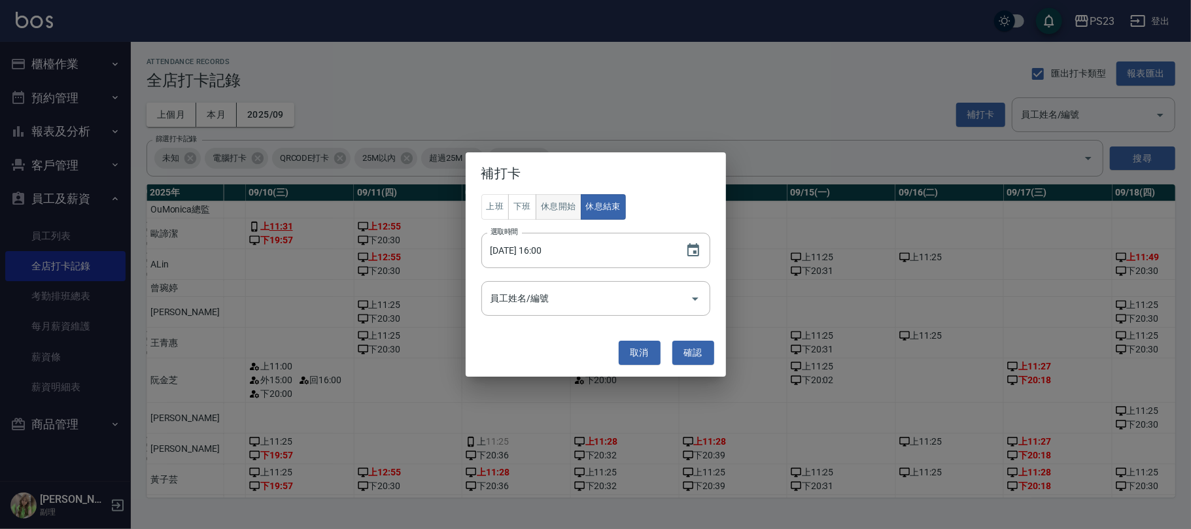
click at [569, 211] on button "休息開始" at bounding box center [559, 207] width 46 height 26
click at [649, 354] on button "取消" at bounding box center [640, 353] width 42 height 24
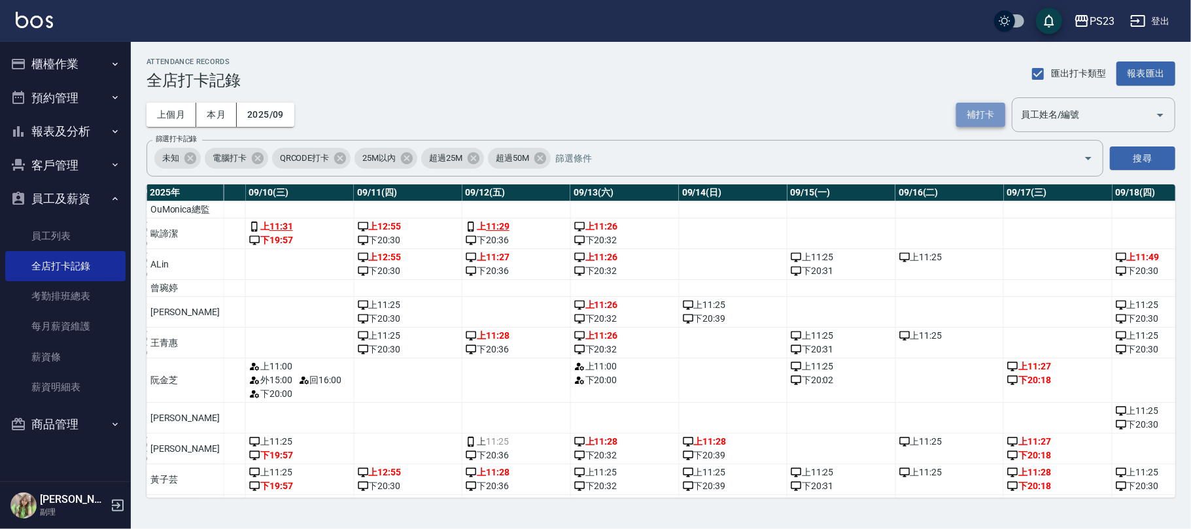
click at [988, 120] on button "補打卡" at bounding box center [981, 115] width 49 height 24
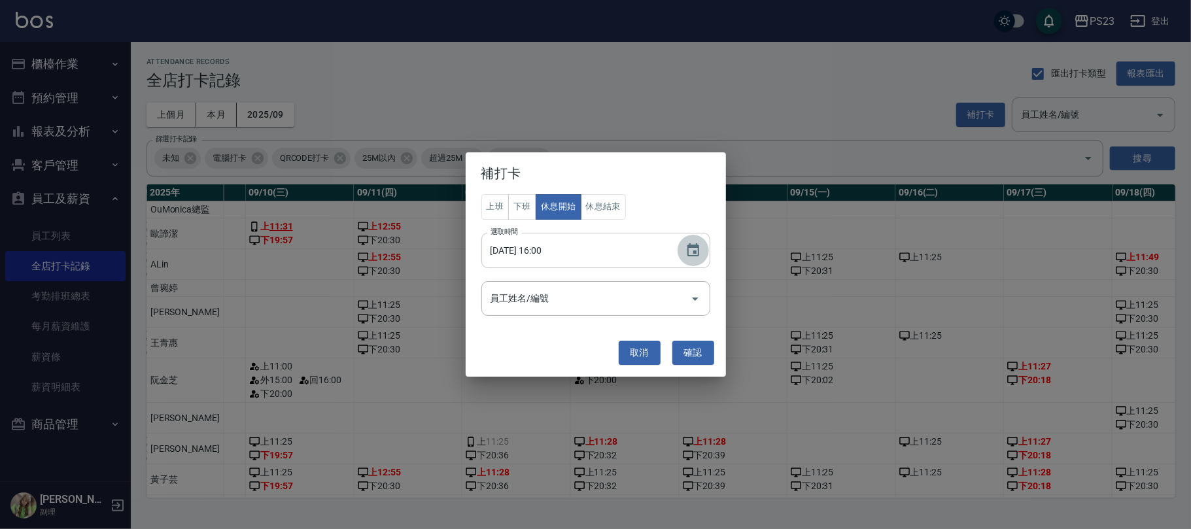
click at [687, 247] on icon "Choose date, selected date is 2025-09-10" at bounding box center [694, 251] width 16 height 16
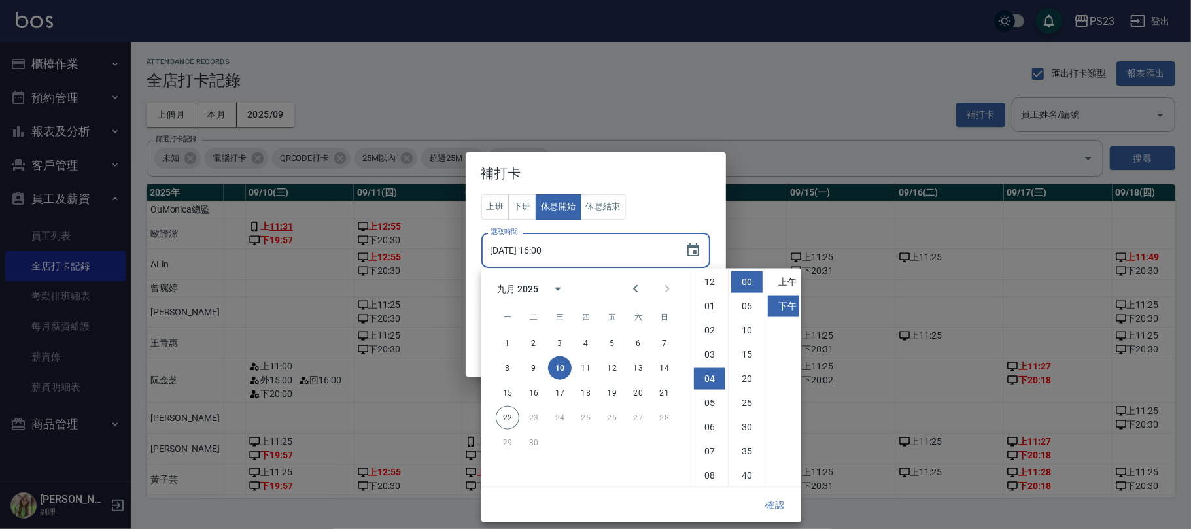
scroll to position [73, 0]
click at [642, 364] on button "13" at bounding box center [639, 369] width 24 height 24
click at [705, 276] on li "03" at bounding box center [709, 282] width 31 height 22
type input "2025/09/13 15:00"
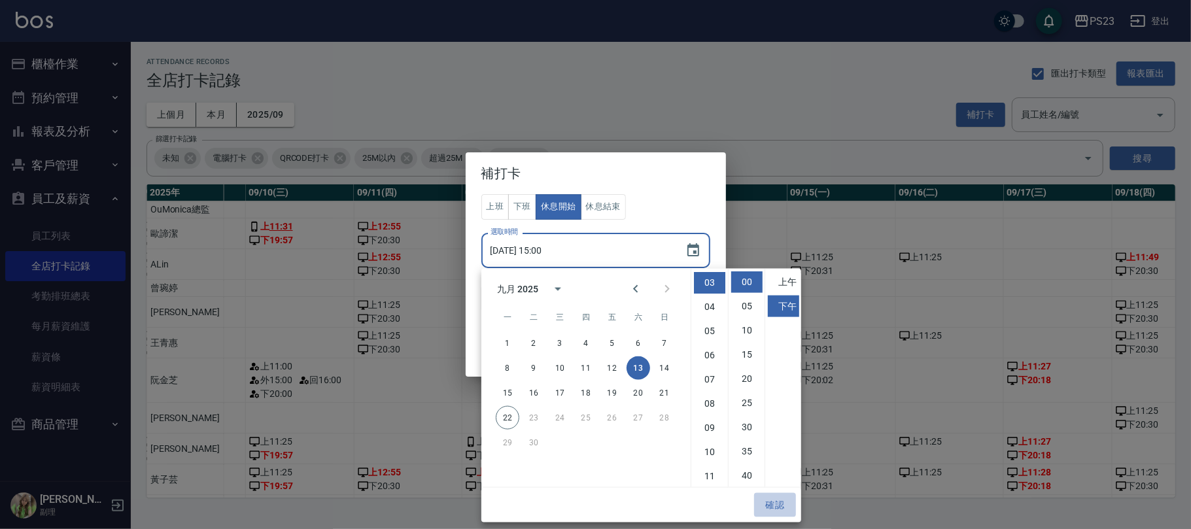
click at [768, 501] on button "確認" at bounding box center [775, 505] width 42 height 24
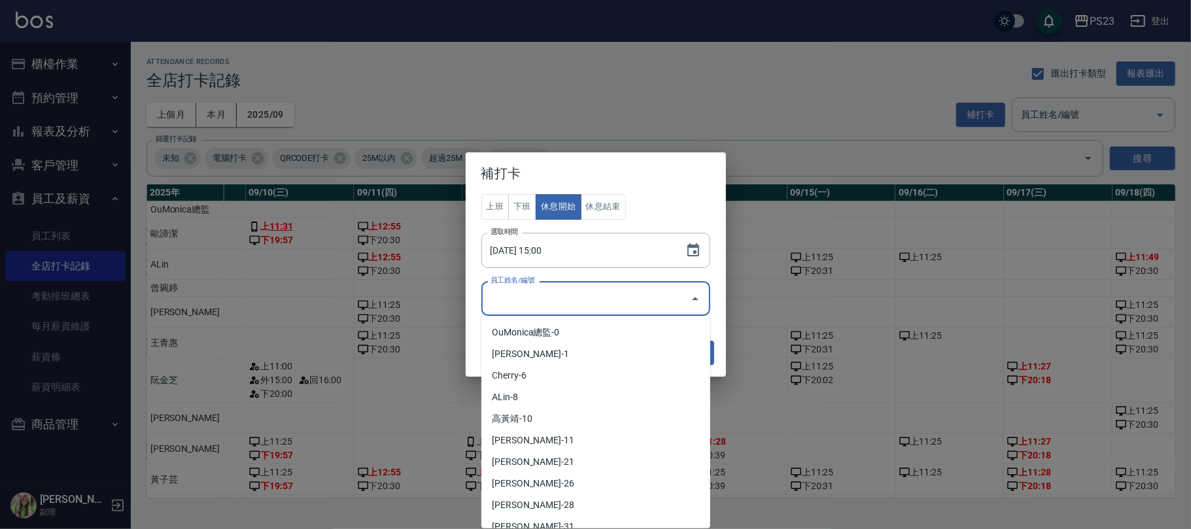
click at [658, 291] on input "員工姓名/編號" at bounding box center [586, 298] width 198 height 23
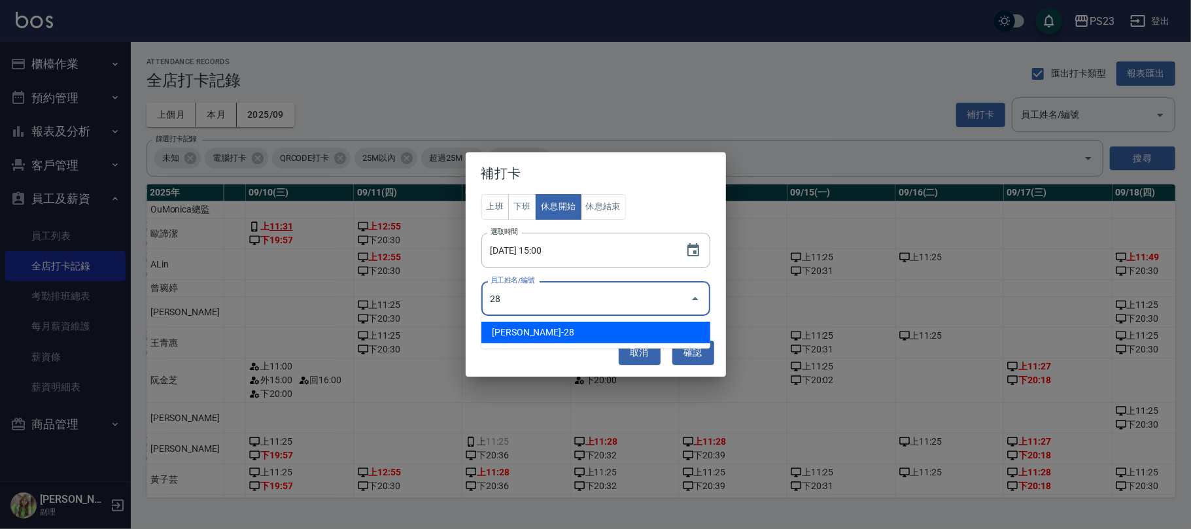
click at [574, 330] on li "阮金芝-28" at bounding box center [596, 333] width 229 height 22
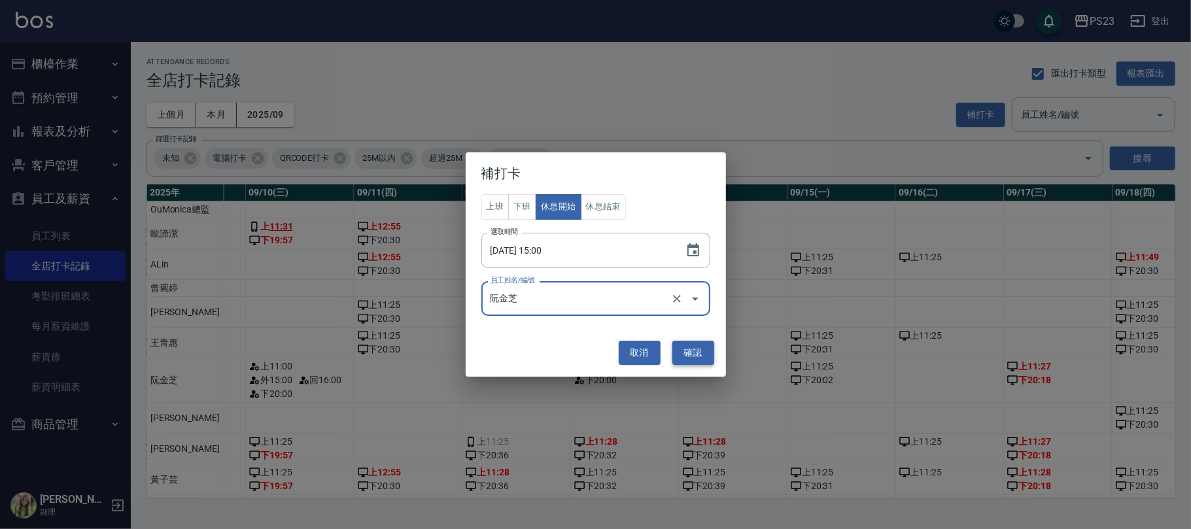
type input "阮金芝"
click at [687, 349] on button "確認" at bounding box center [694, 353] width 42 height 24
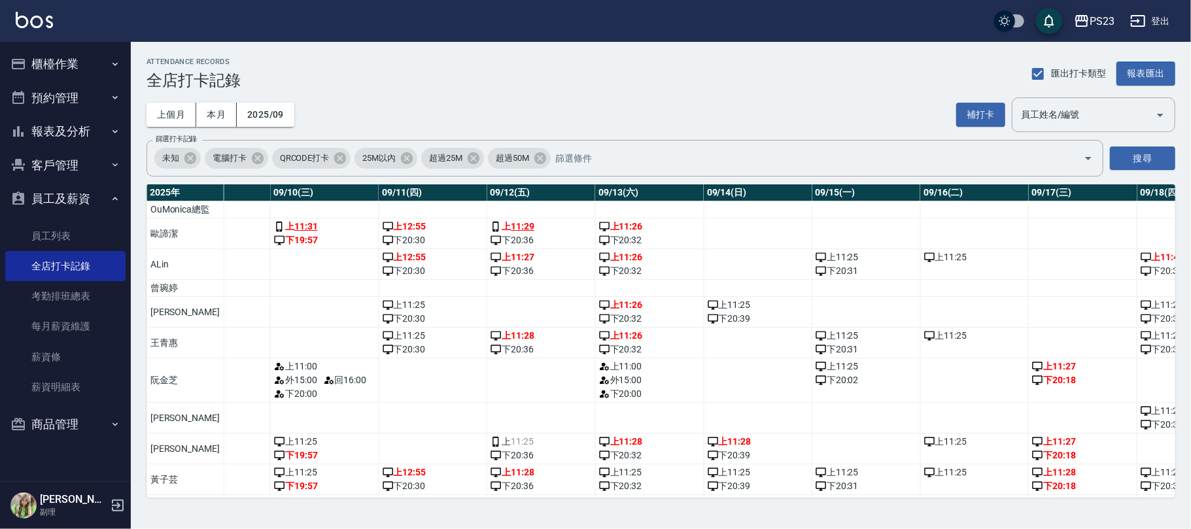
scroll to position [0, 1115]
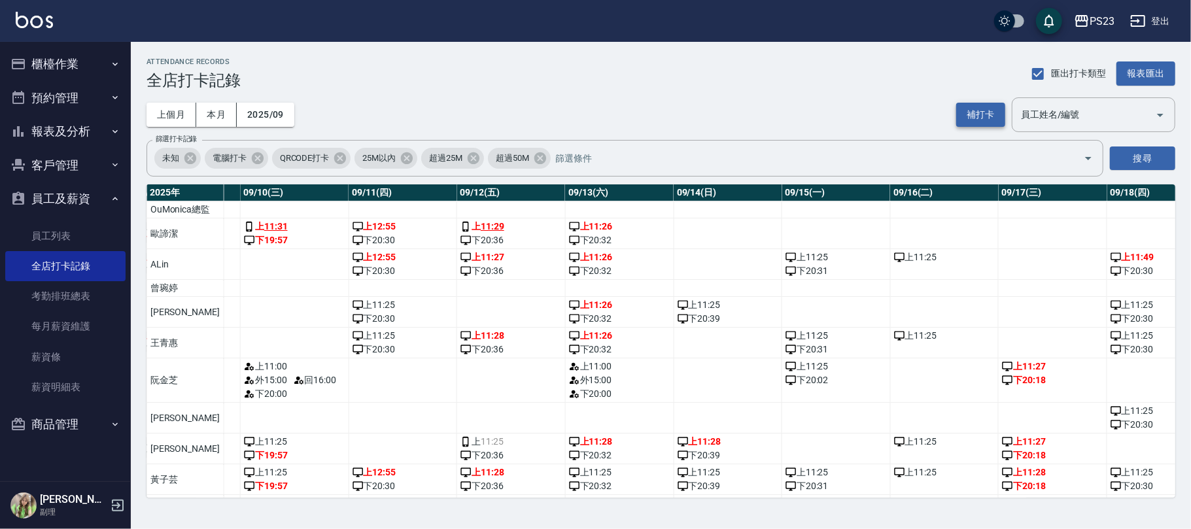
click at [981, 113] on button "補打卡" at bounding box center [981, 115] width 49 height 24
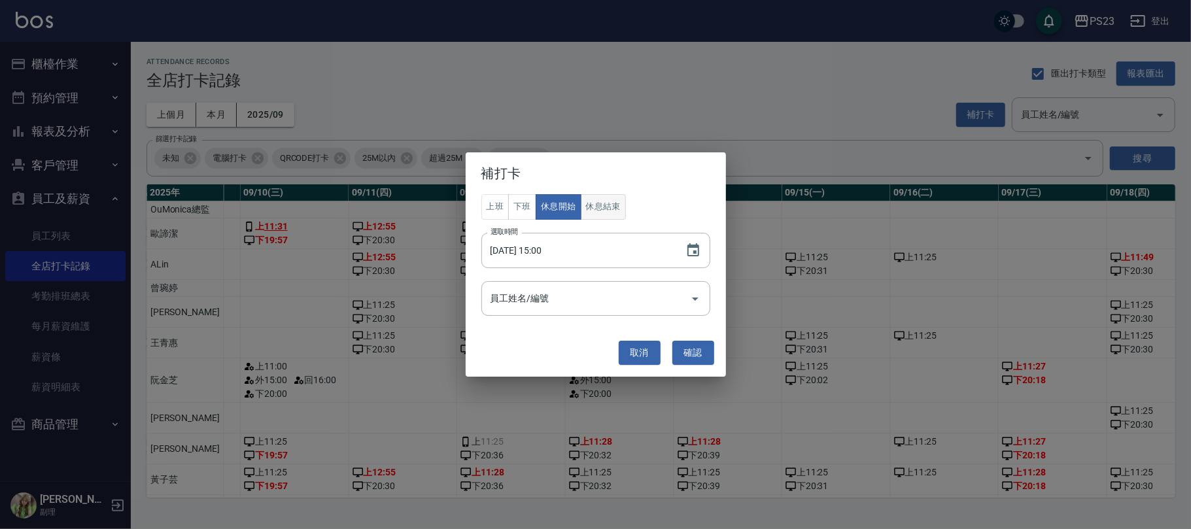
click at [594, 199] on button "休息結束" at bounding box center [604, 207] width 46 height 26
click at [697, 254] on icon "Choose date, selected date is 2025-09-13" at bounding box center [694, 251] width 16 height 16
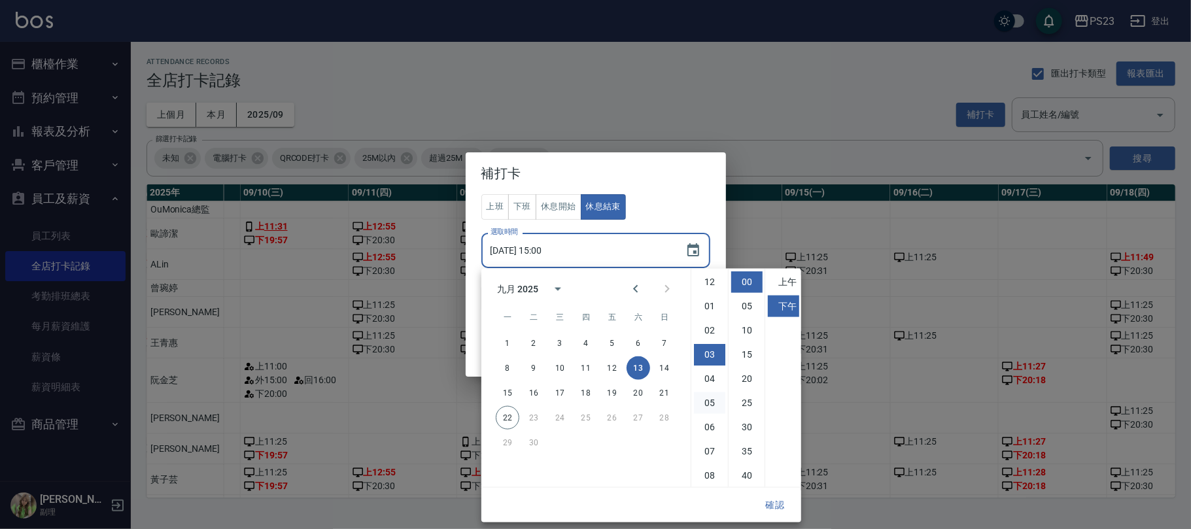
scroll to position [72, 0]
click at [717, 301] on li "04" at bounding box center [709, 307] width 31 height 22
type input "2025/09/13 16:00"
click at [768, 503] on button "確認" at bounding box center [775, 505] width 42 height 24
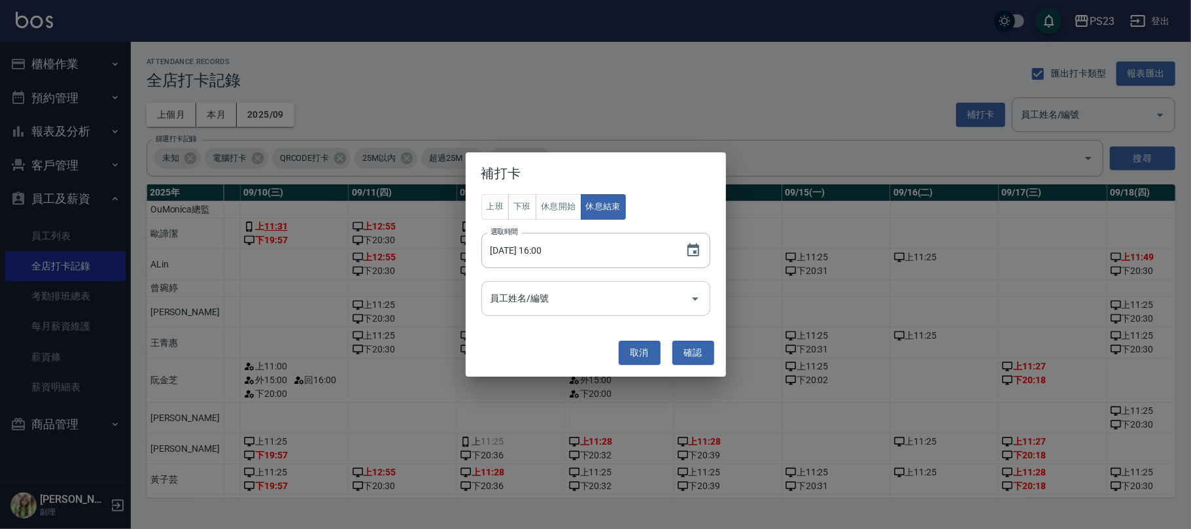
click at [585, 294] on input "員工姓名/編號" at bounding box center [586, 298] width 198 height 23
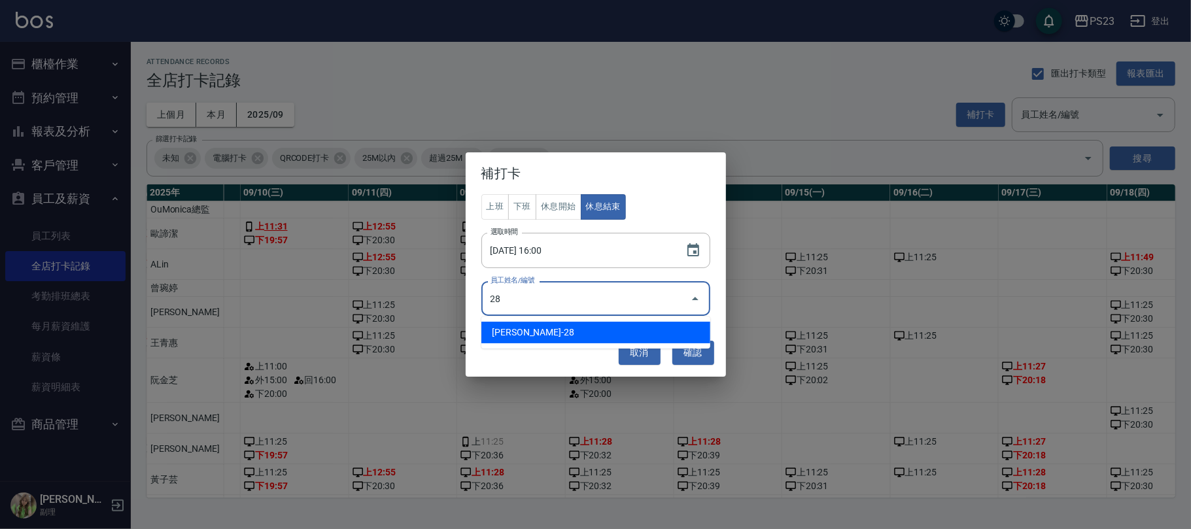
click at [558, 333] on li "阮金芝-28" at bounding box center [596, 333] width 229 height 22
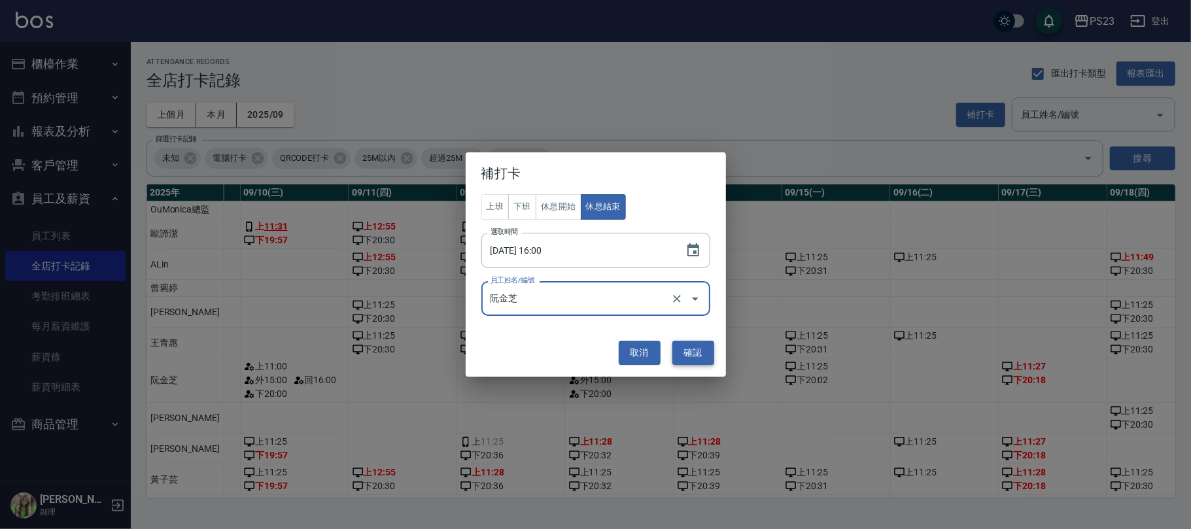
type input "阮金芝"
click at [699, 351] on button "確認" at bounding box center [694, 353] width 42 height 24
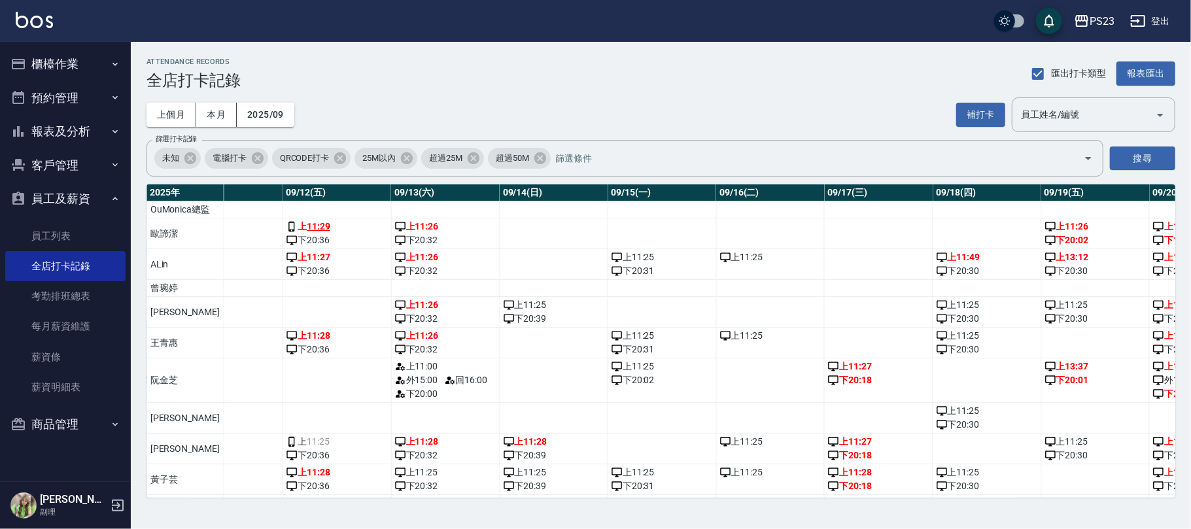
scroll to position [0, 1251]
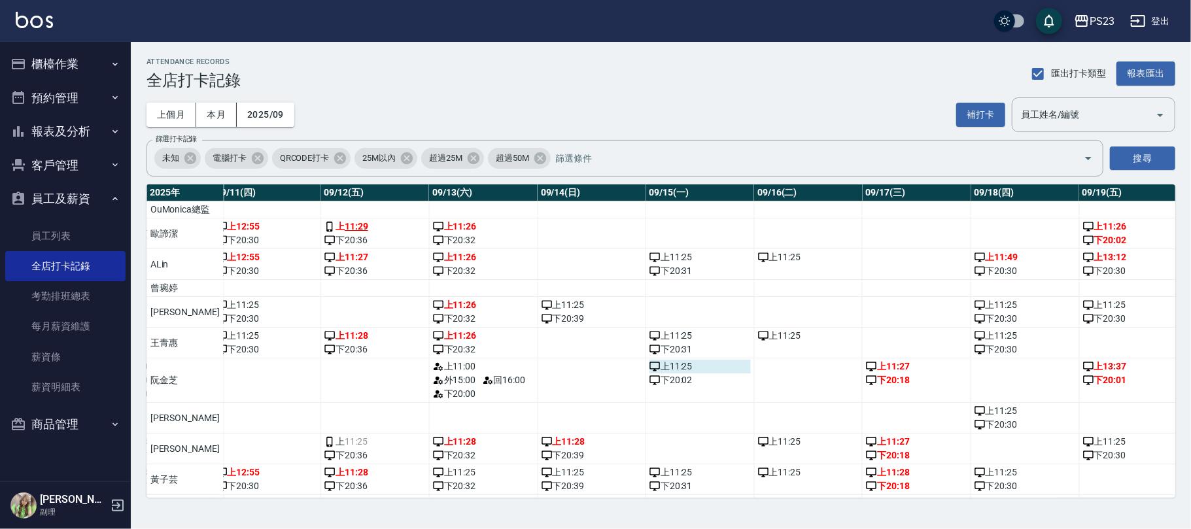
click at [654, 374] on div "上 11:25" at bounding box center [700, 367] width 101 height 14
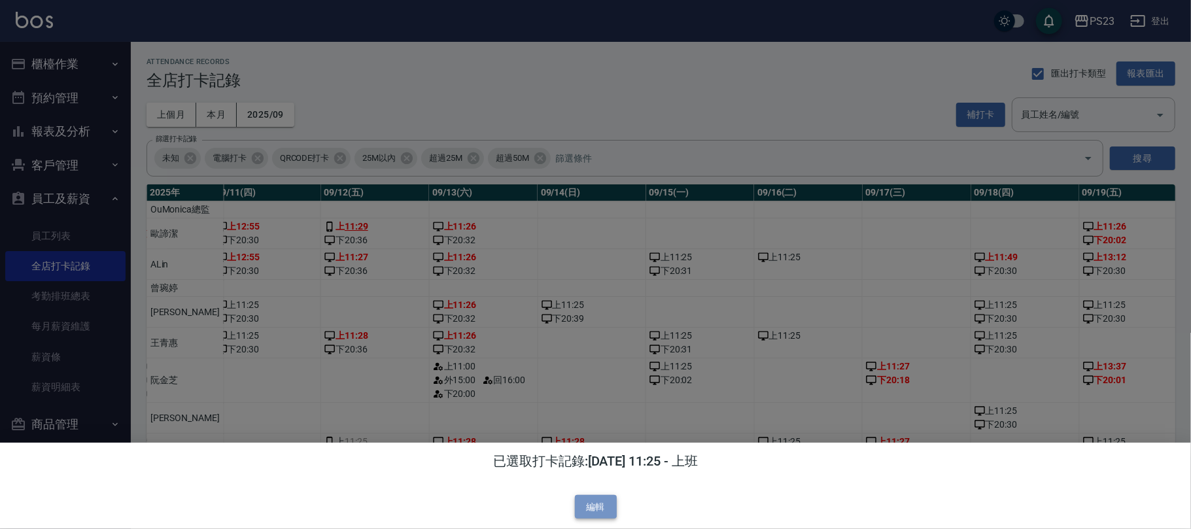
click at [602, 510] on button "編輯" at bounding box center [596, 507] width 42 height 24
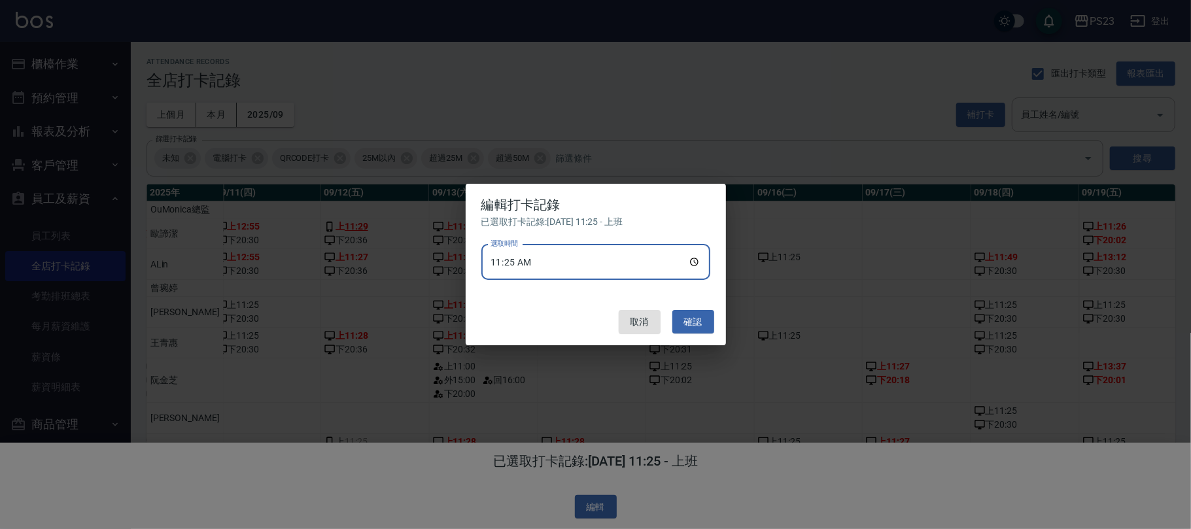
click at [555, 262] on input "11:25" at bounding box center [596, 262] width 229 height 35
click at [547, 262] on input "11:25" at bounding box center [596, 262] width 229 height 35
click at [532, 262] on input "11:25" at bounding box center [596, 262] width 229 height 35
type input "11:00"
click at [691, 322] on button "確認" at bounding box center [694, 322] width 42 height 24
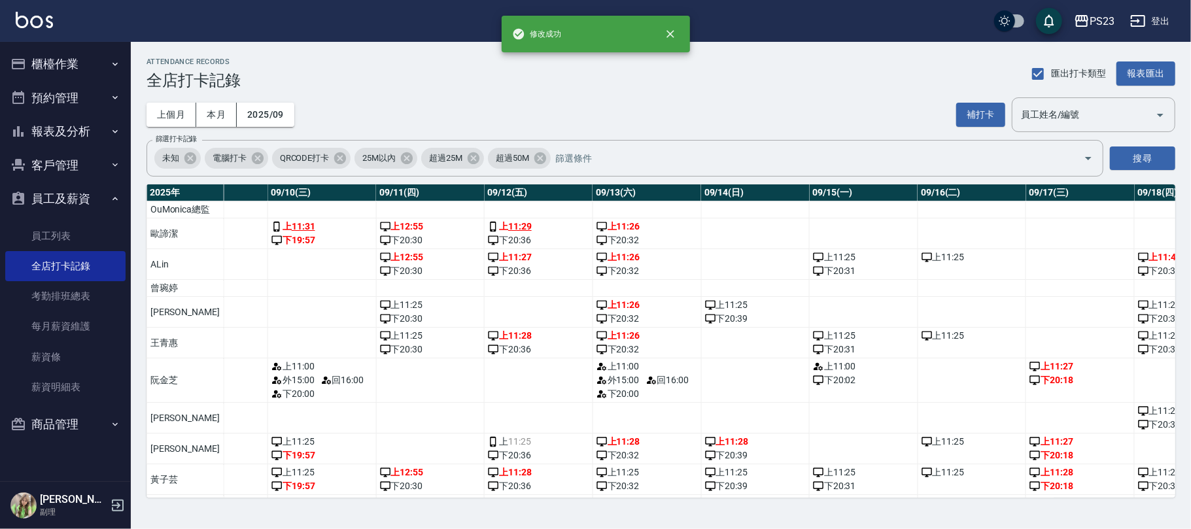
scroll to position [0, 1112]
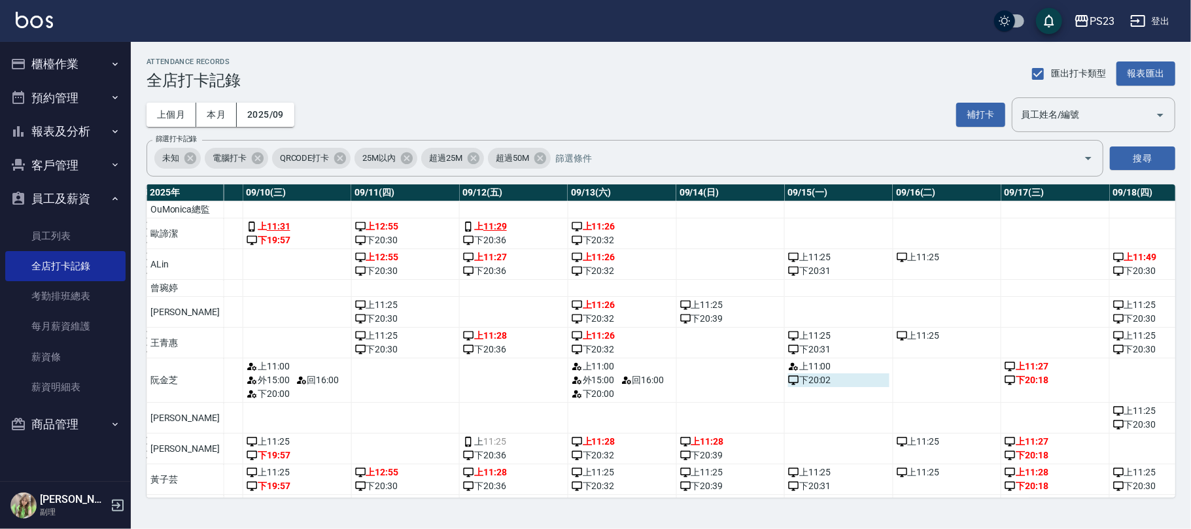
click at [803, 387] on div "下 20:02" at bounding box center [838, 381] width 101 height 14
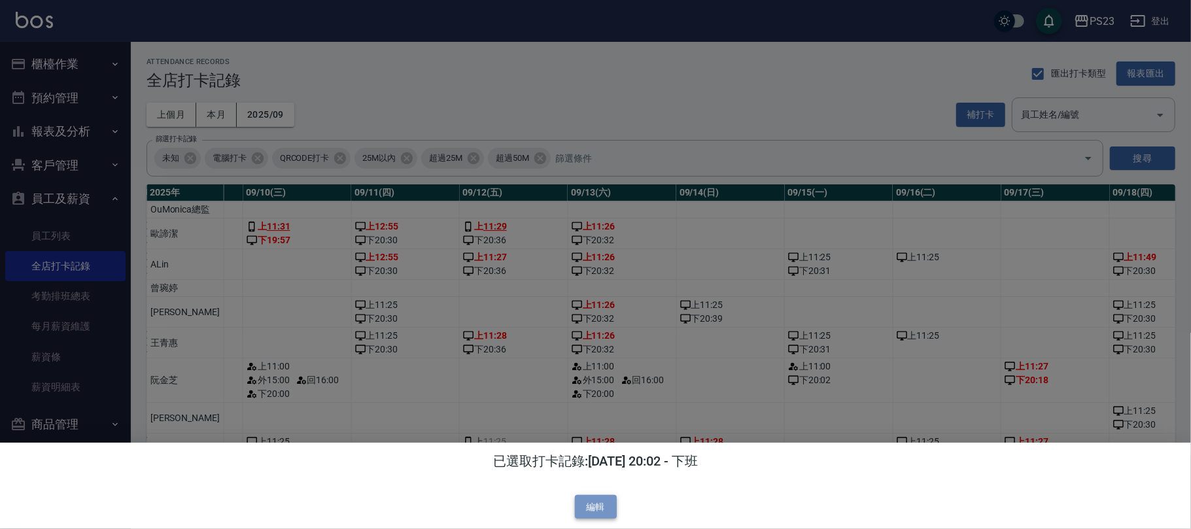
click at [605, 505] on button "編輯" at bounding box center [596, 507] width 42 height 24
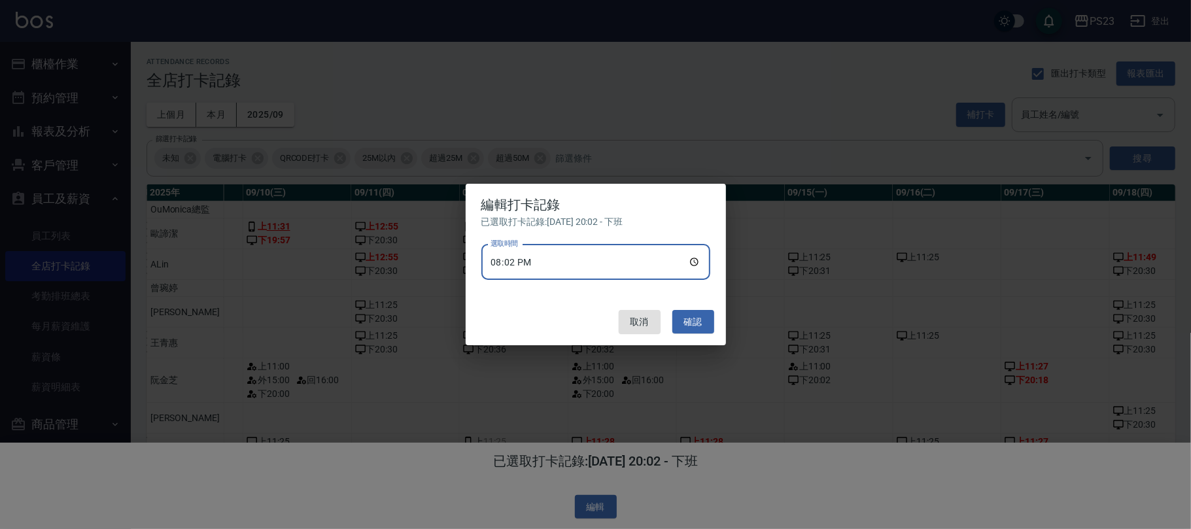
click at [585, 254] on input "20:02" at bounding box center [596, 262] width 229 height 35
click at [540, 263] on input "20:02" at bounding box center [596, 262] width 229 height 35
click at [540, 259] on input "20:02" at bounding box center [596, 262] width 229 height 35
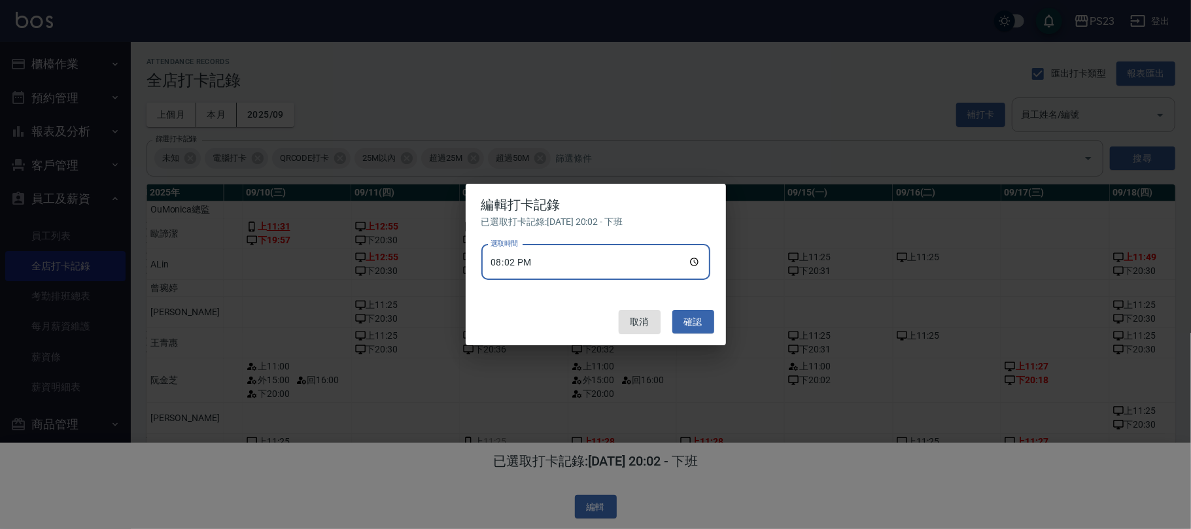
drag, startPoint x: 531, startPoint y: 268, endPoint x: 540, endPoint y: 260, distance: 11.1
click at [532, 268] on input "20:02" at bounding box center [596, 262] width 229 height 35
type input "20:00"
click at [697, 328] on button "確認" at bounding box center [694, 322] width 42 height 24
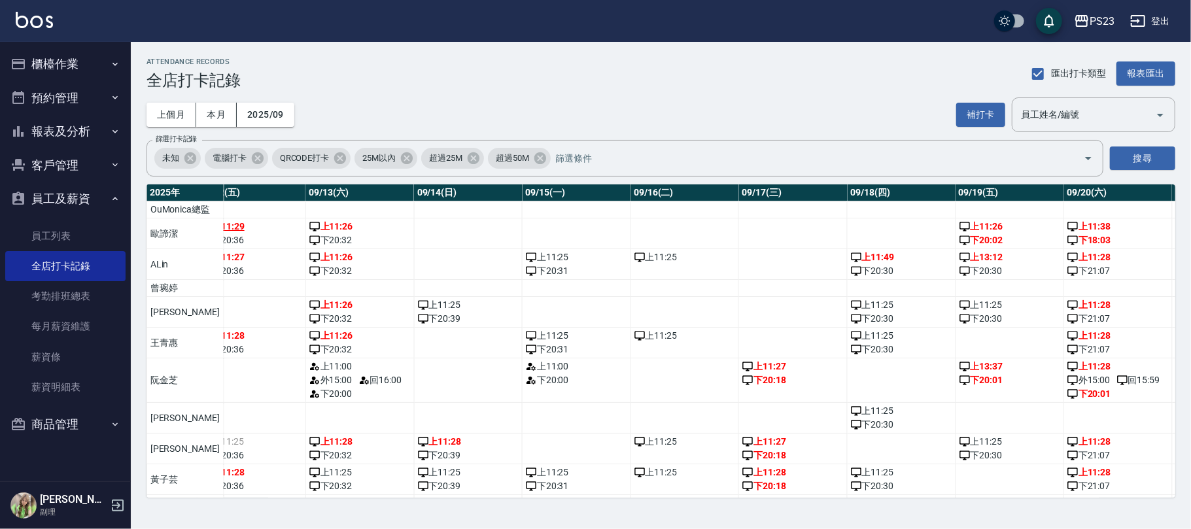
scroll to position [0, 1386]
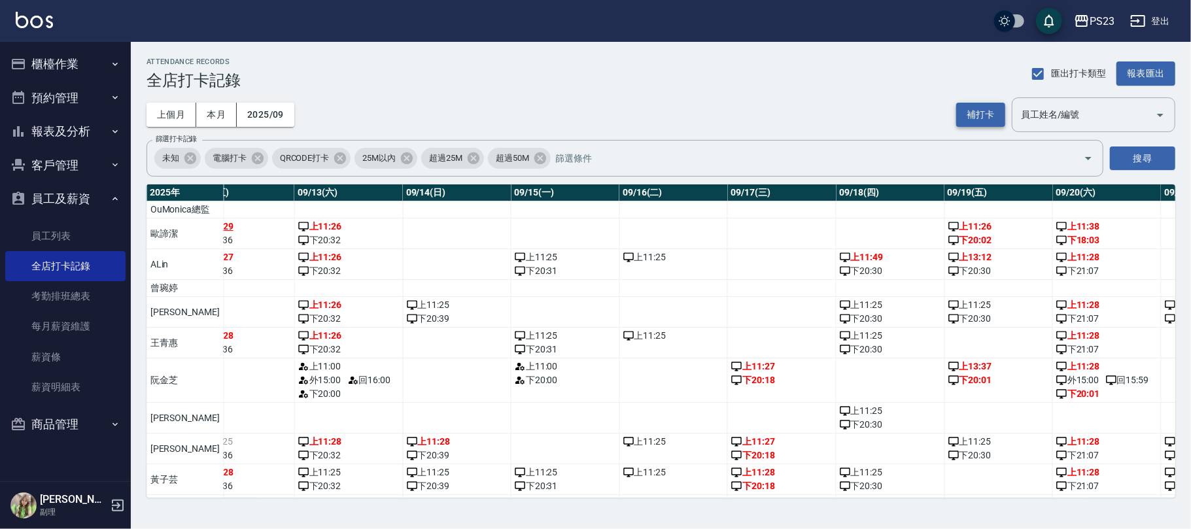
click at [979, 111] on button "補打卡" at bounding box center [981, 115] width 49 height 24
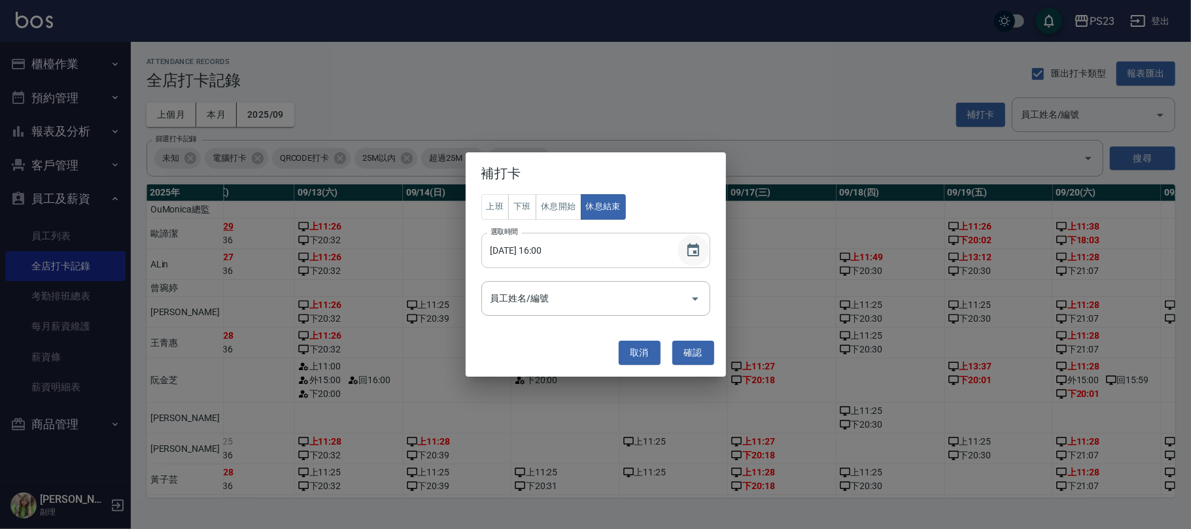
click at [687, 253] on icon "Choose date, selected date is 2025-09-13" at bounding box center [694, 251] width 16 height 16
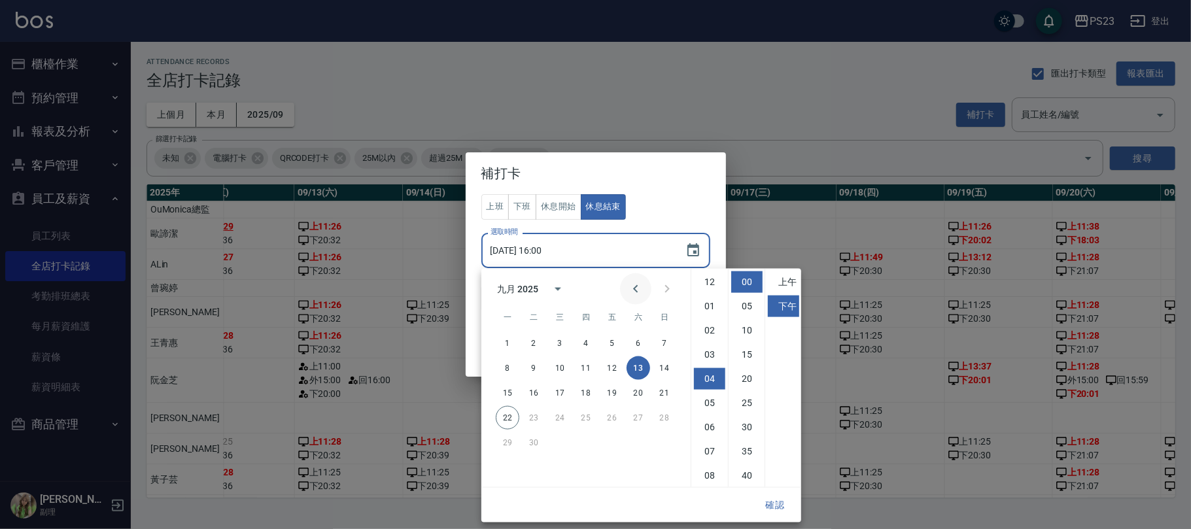
scroll to position [73, 0]
click at [504, 390] on button "15" at bounding box center [508, 393] width 24 height 24
click at [542, 208] on button "休息開始" at bounding box center [559, 207] width 46 height 26
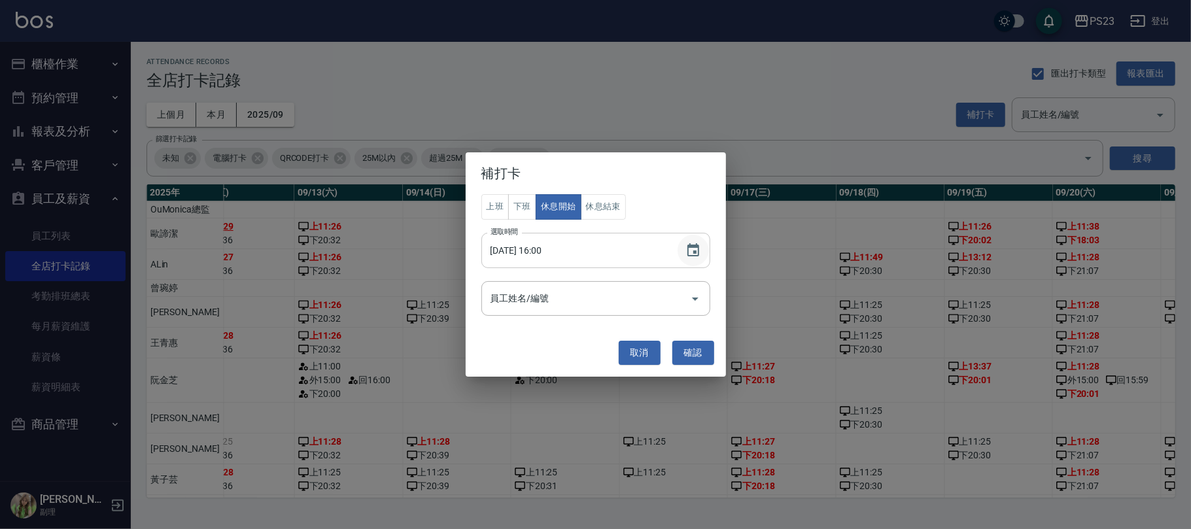
click at [699, 252] on icon "Choose date, selected date is 2025-09-15" at bounding box center [694, 249] width 12 height 13
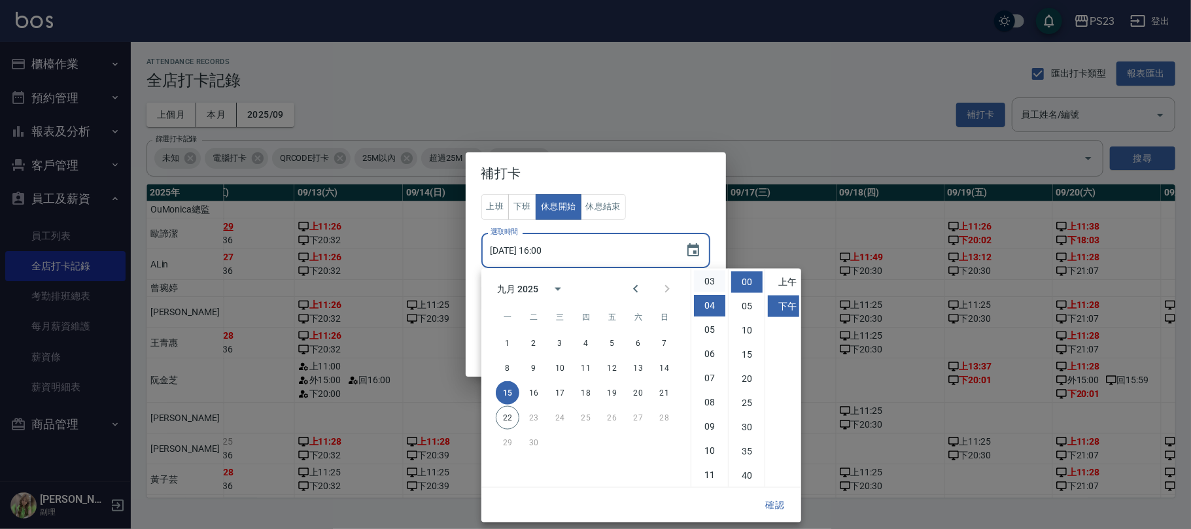
click at [707, 275] on li "03" at bounding box center [709, 282] width 31 height 22
type input "2025/09/15 15:00"
click at [780, 506] on button "確認" at bounding box center [775, 505] width 42 height 24
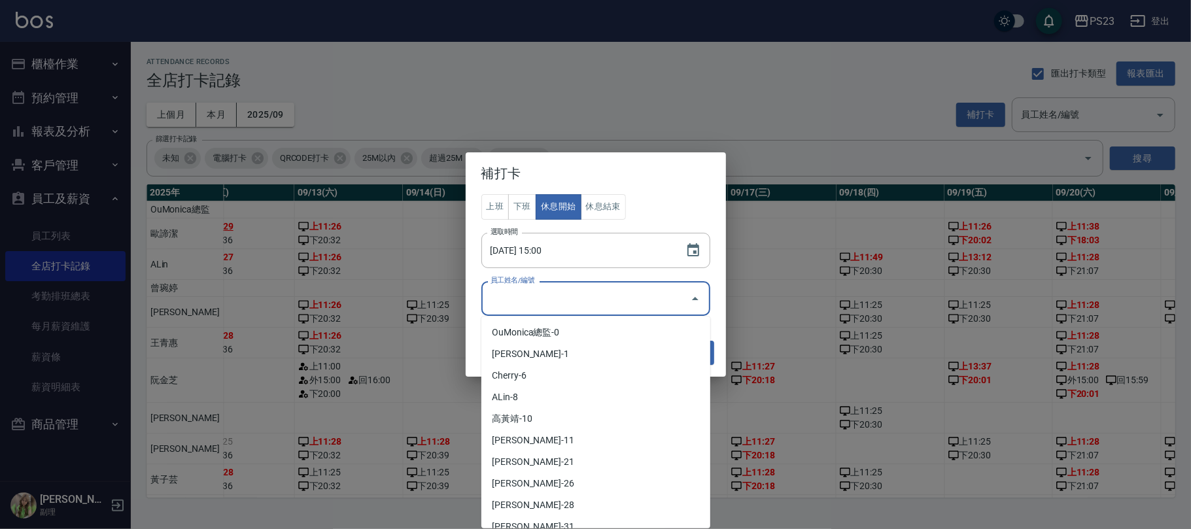
click at [644, 296] on input "員工姓名/編號" at bounding box center [586, 298] width 198 height 23
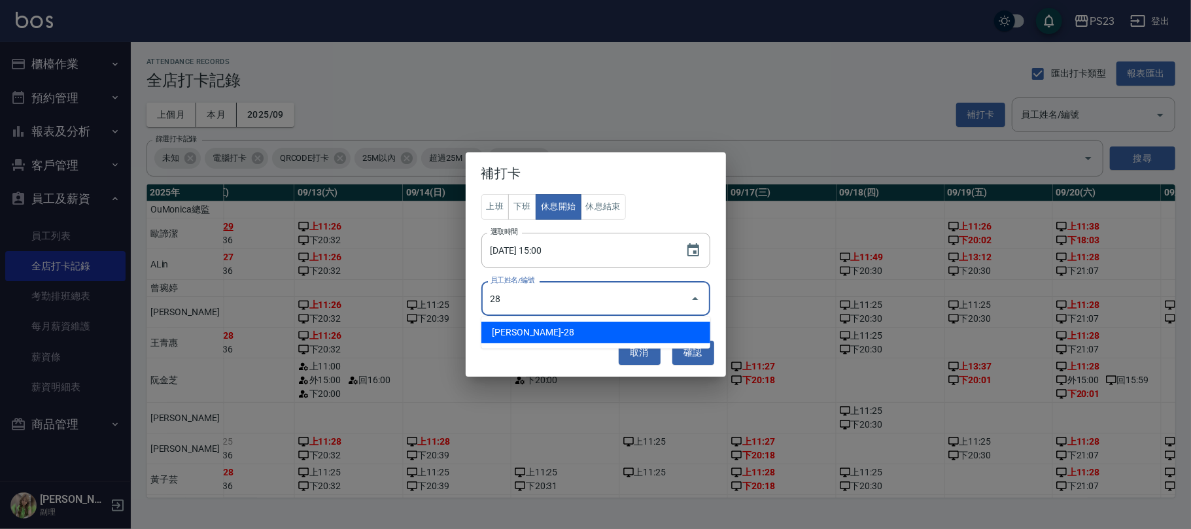
click at [576, 326] on li "阮金芝-28" at bounding box center [596, 333] width 229 height 22
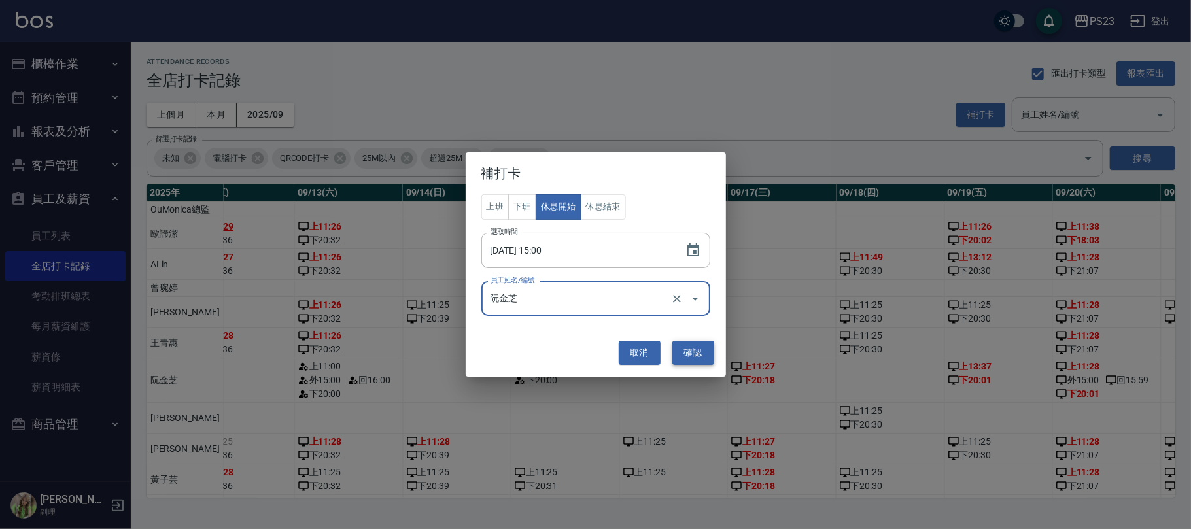
type input "阮金芝"
click at [684, 346] on button "確認" at bounding box center [694, 353] width 42 height 24
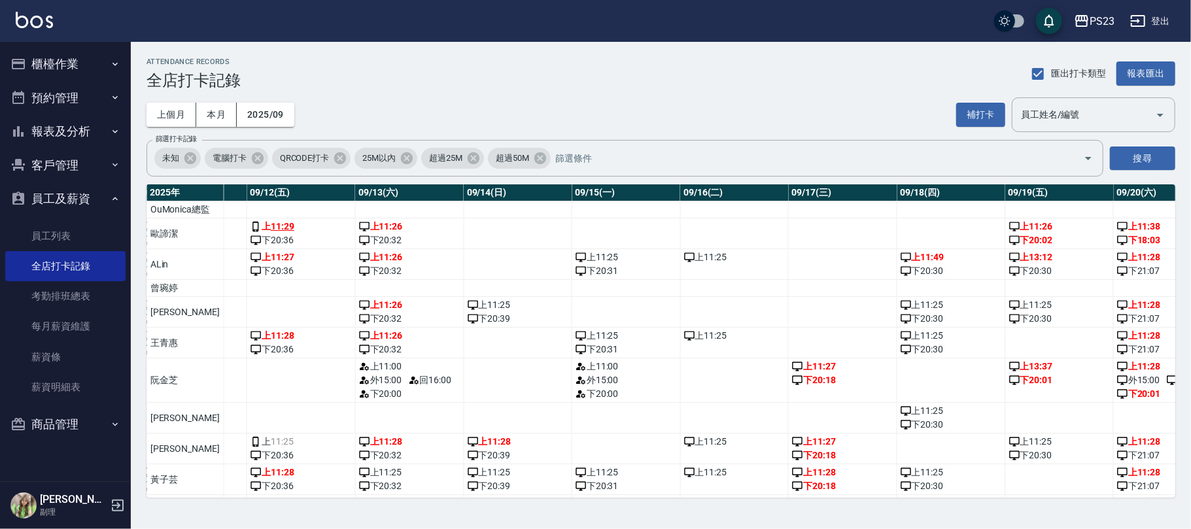
scroll to position [0, 1339]
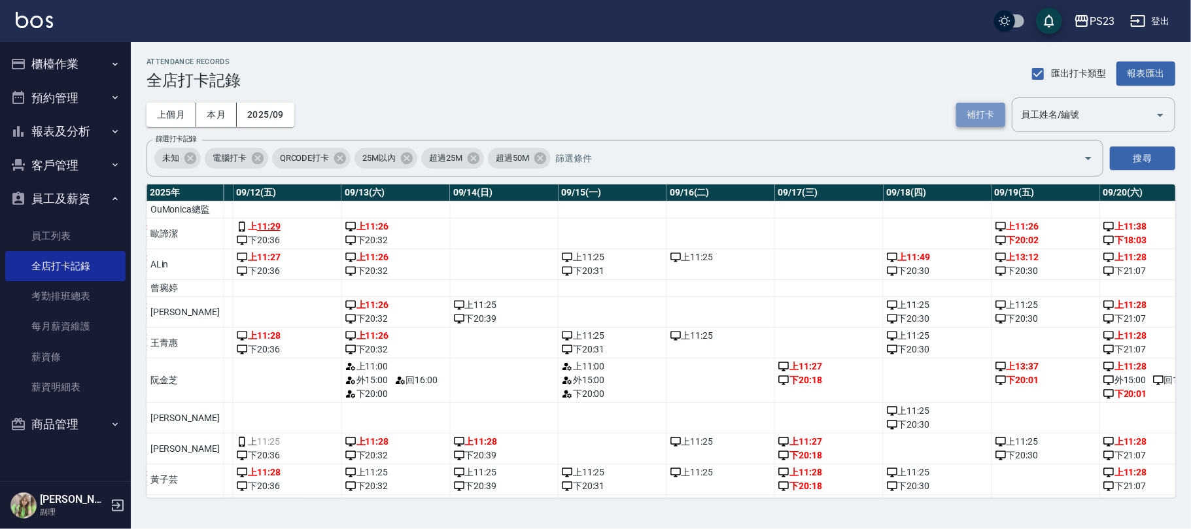
click at [982, 108] on button "補打卡" at bounding box center [981, 115] width 49 height 24
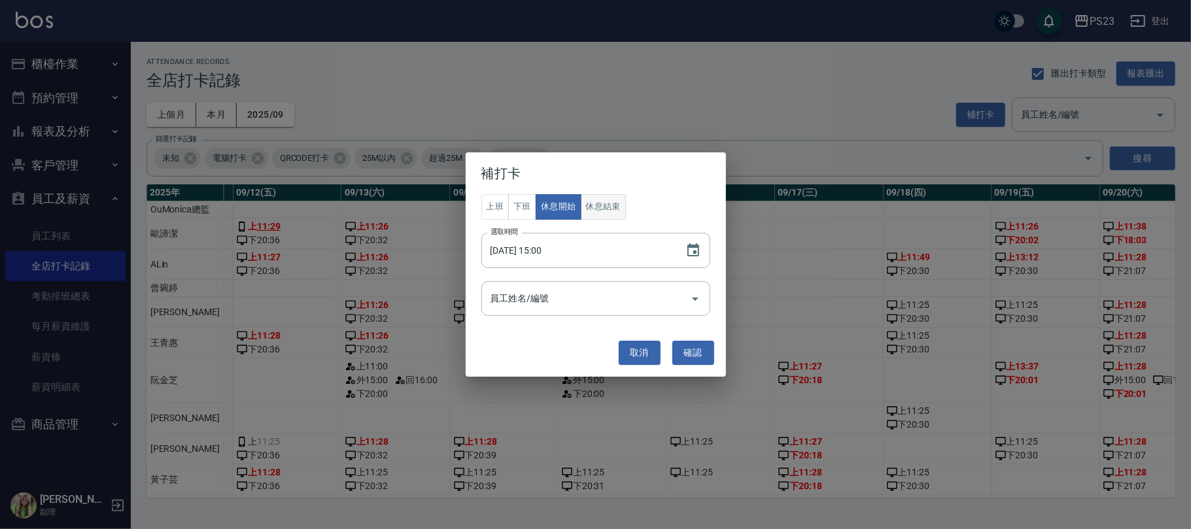
click at [614, 211] on button "休息結束" at bounding box center [604, 207] width 46 height 26
click at [683, 247] on button "Choose date, selected date is 2025-09-15" at bounding box center [693, 250] width 31 height 31
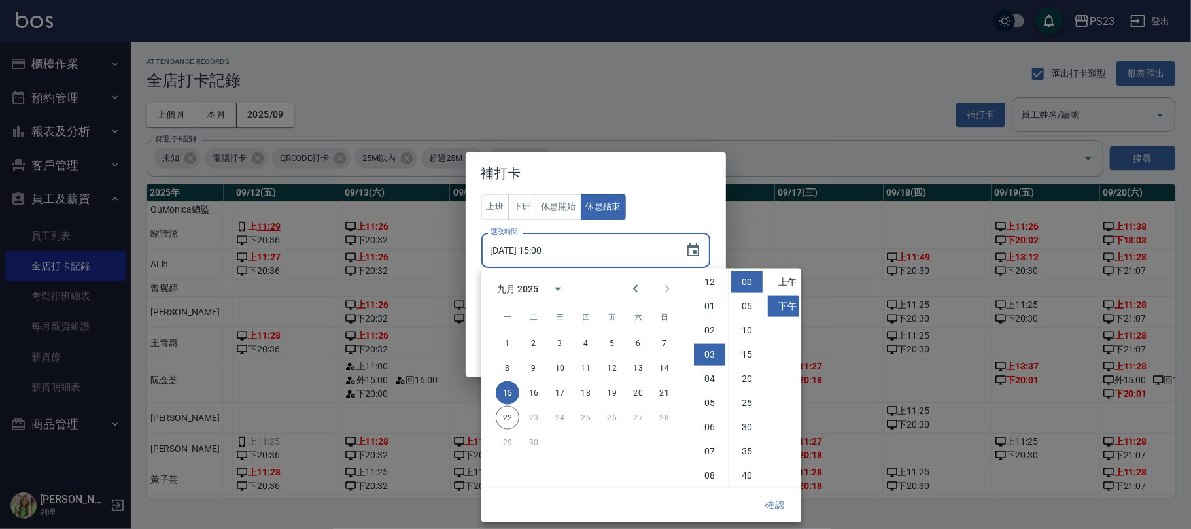
scroll to position [72, 0]
click at [708, 302] on li "04" at bounding box center [709, 307] width 31 height 22
type input "2025/09/15 16:00"
click at [783, 514] on button "確認" at bounding box center [775, 505] width 42 height 24
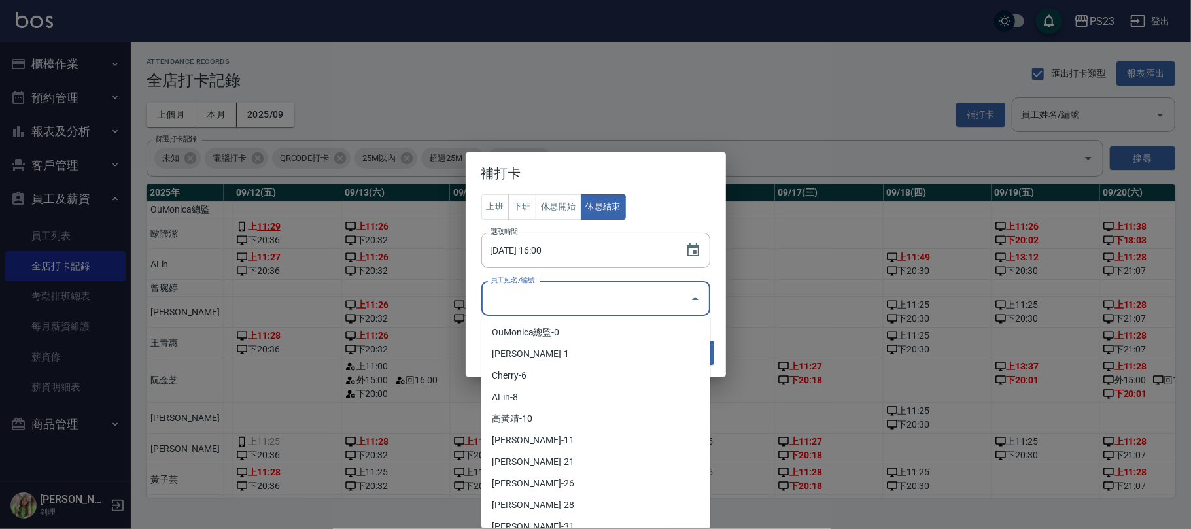
click at [538, 294] on input "員工姓名/編號" at bounding box center [586, 298] width 198 height 23
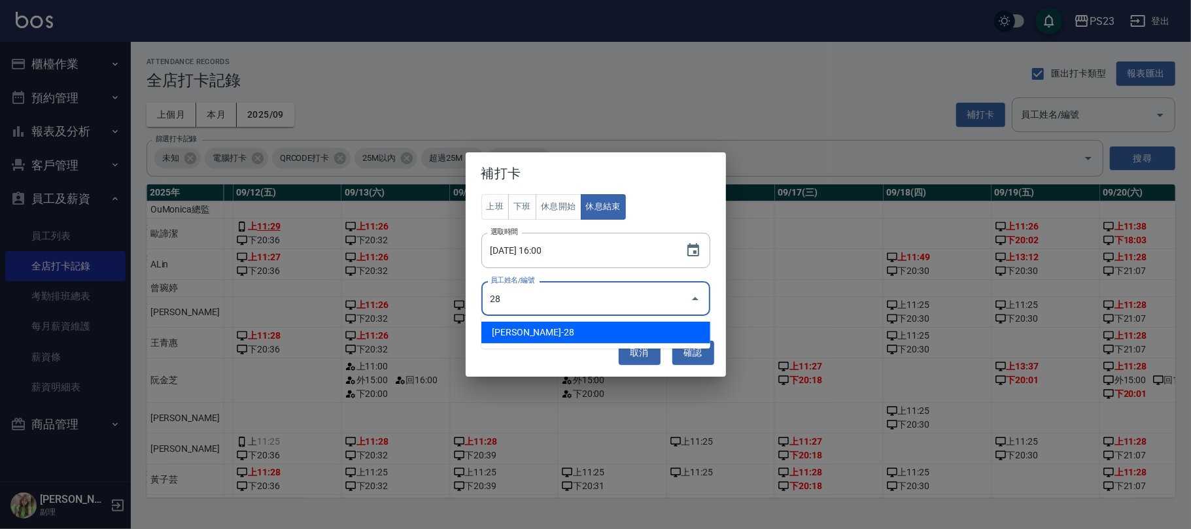
click at [538, 325] on li "阮金芝-28" at bounding box center [596, 333] width 229 height 22
type input "阮金芝"
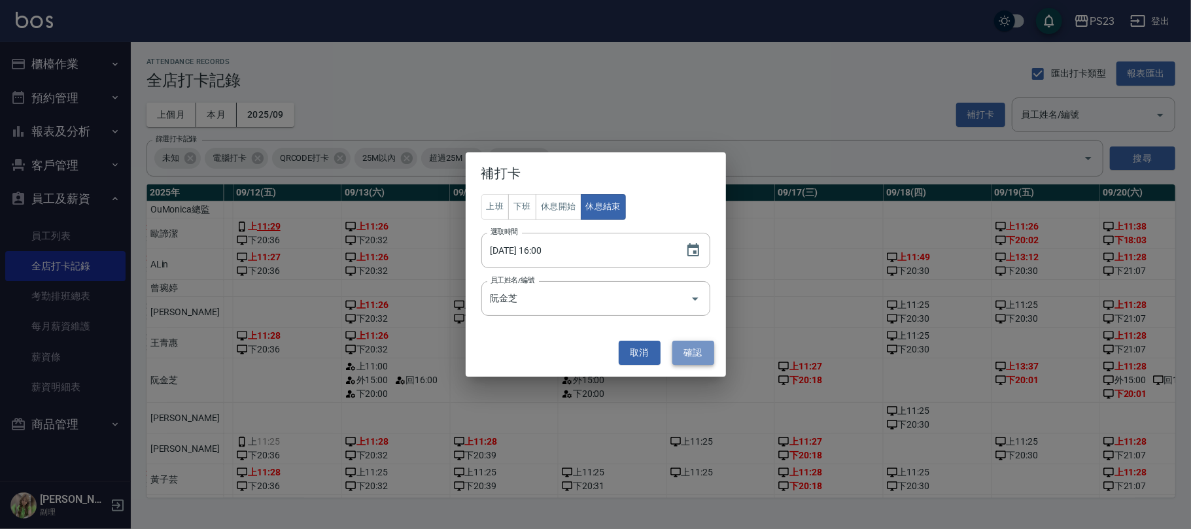
click at [707, 355] on button "確認" at bounding box center [694, 353] width 42 height 24
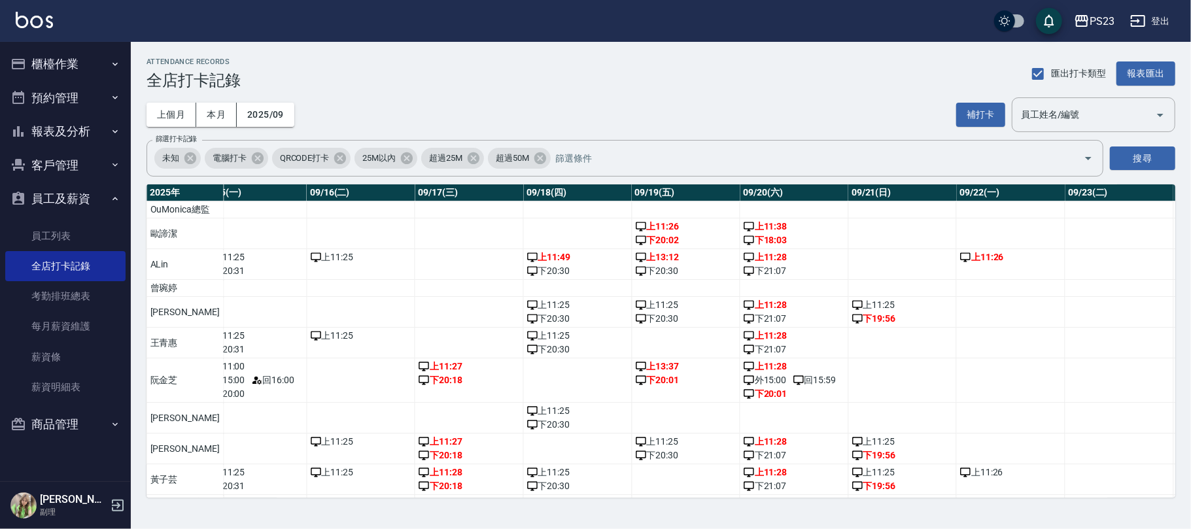
scroll to position [0, 1687]
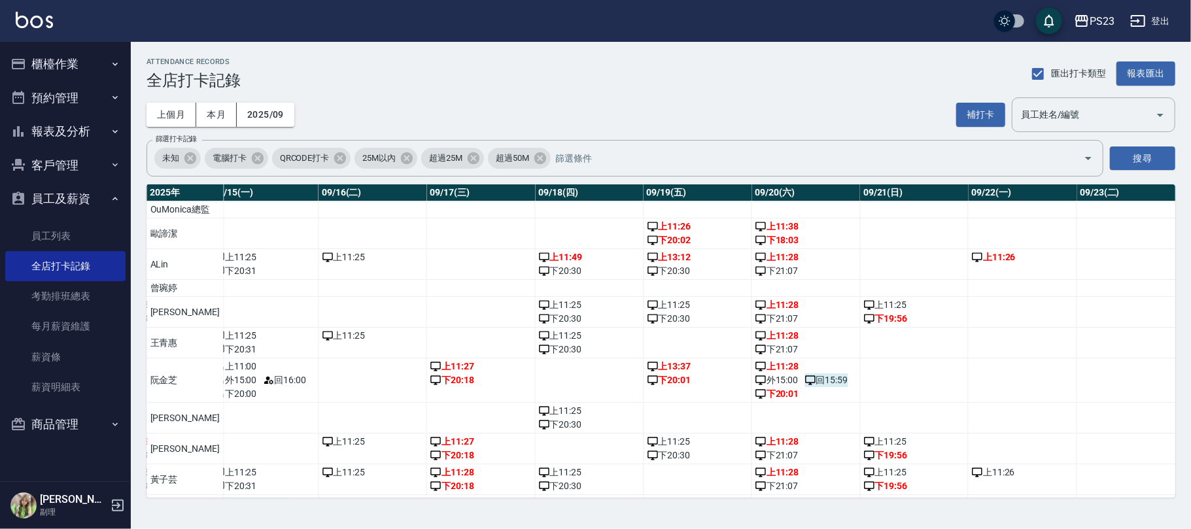
click at [813, 387] on span "回 15:59" at bounding box center [826, 381] width 43 height 14
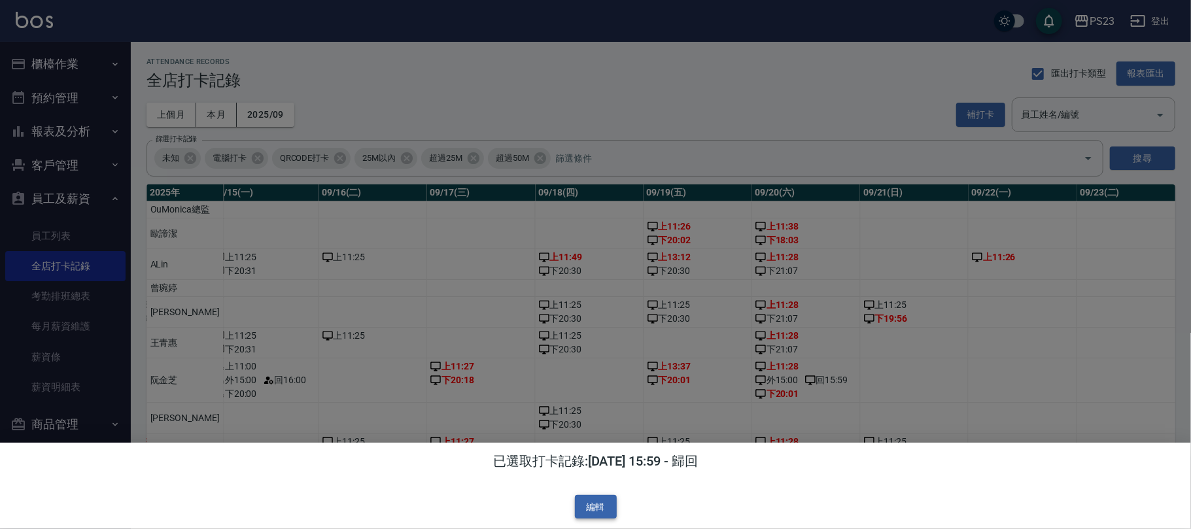
click at [597, 506] on button "編輯" at bounding box center [596, 507] width 42 height 24
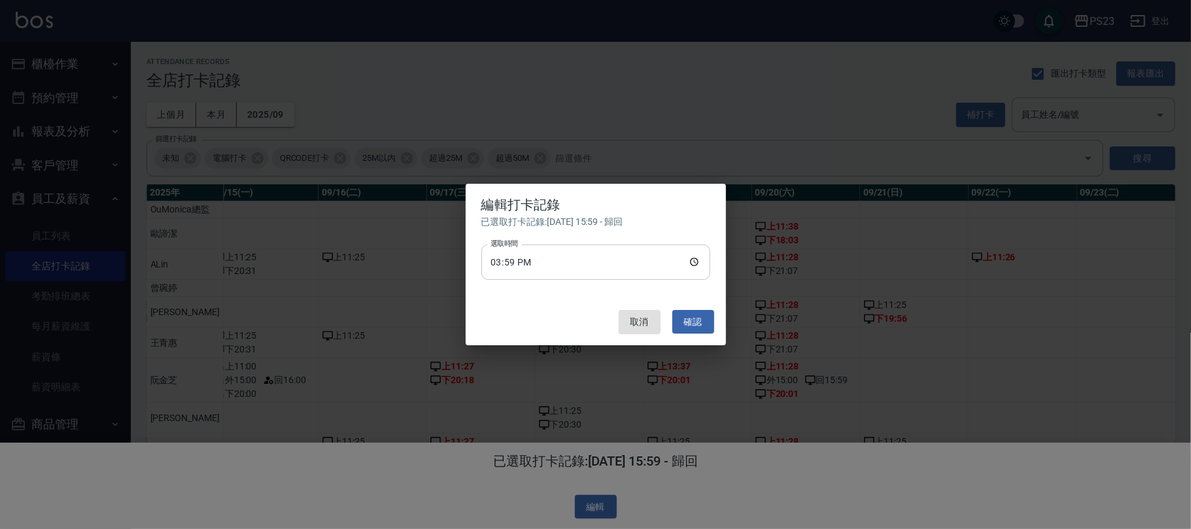
click at [692, 259] on input "15:59" at bounding box center [596, 262] width 229 height 35
type input "15:00"
click at [691, 322] on button "確認" at bounding box center [694, 322] width 42 height 24
click at [644, 319] on button "取消" at bounding box center [640, 322] width 42 height 24
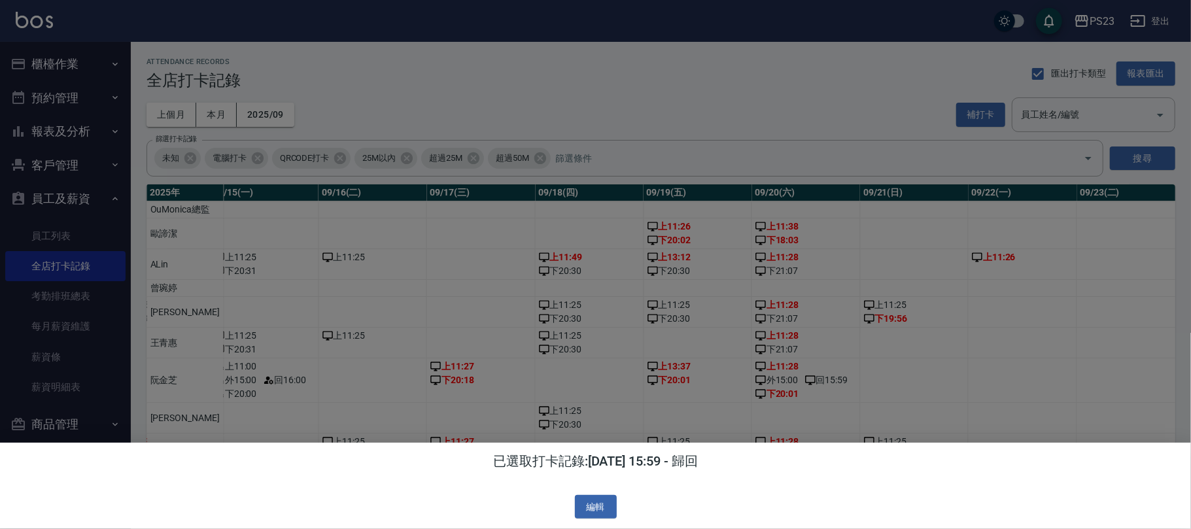
click at [806, 393] on div at bounding box center [595, 264] width 1191 height 529
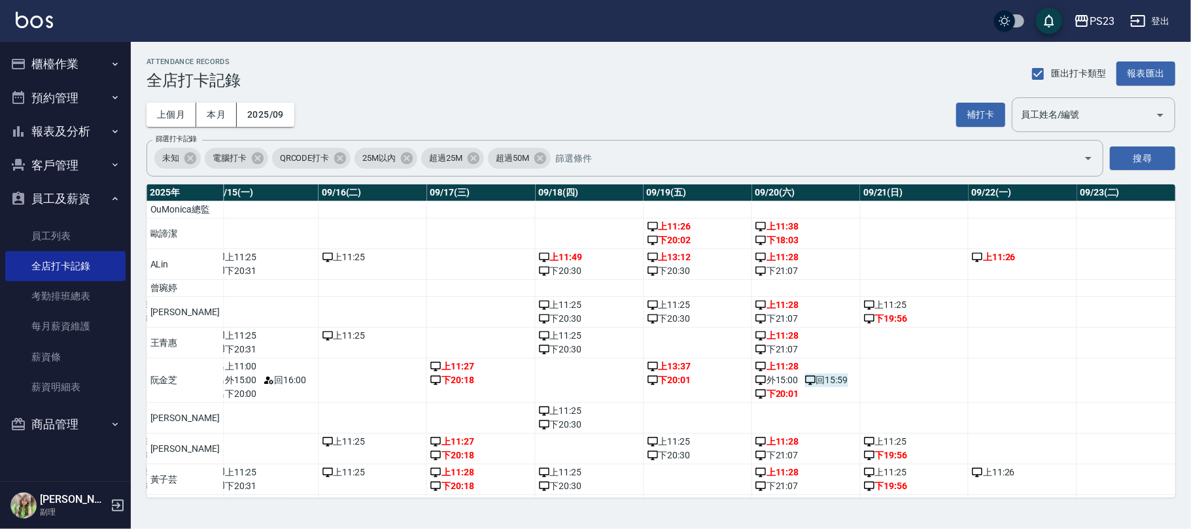
click at [807, 387] on span "回 15:59" at bounding box center [826, 381] width 43 height 14
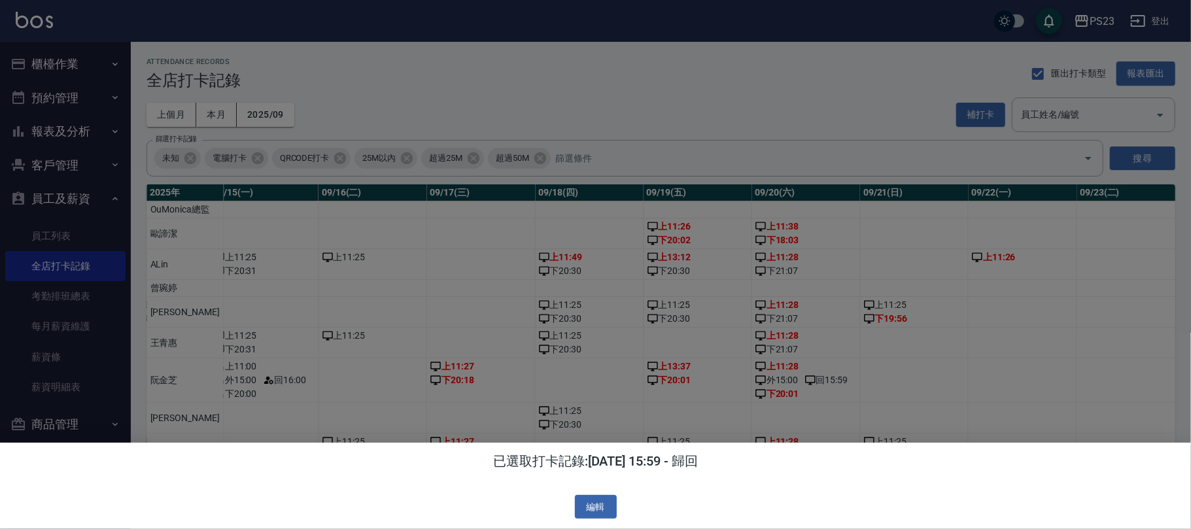
click at [807, 393] on div at bounding box center [595, 264] width 1191 height 529
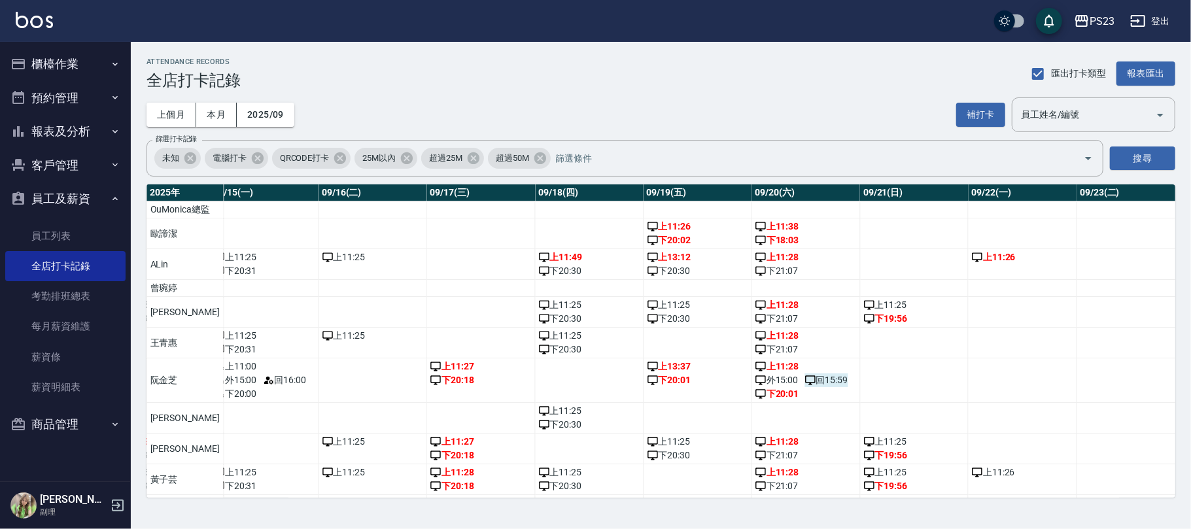
click at [807, 387] on span "回 15:59" at bounding box center [826, 381] width 43 height 14
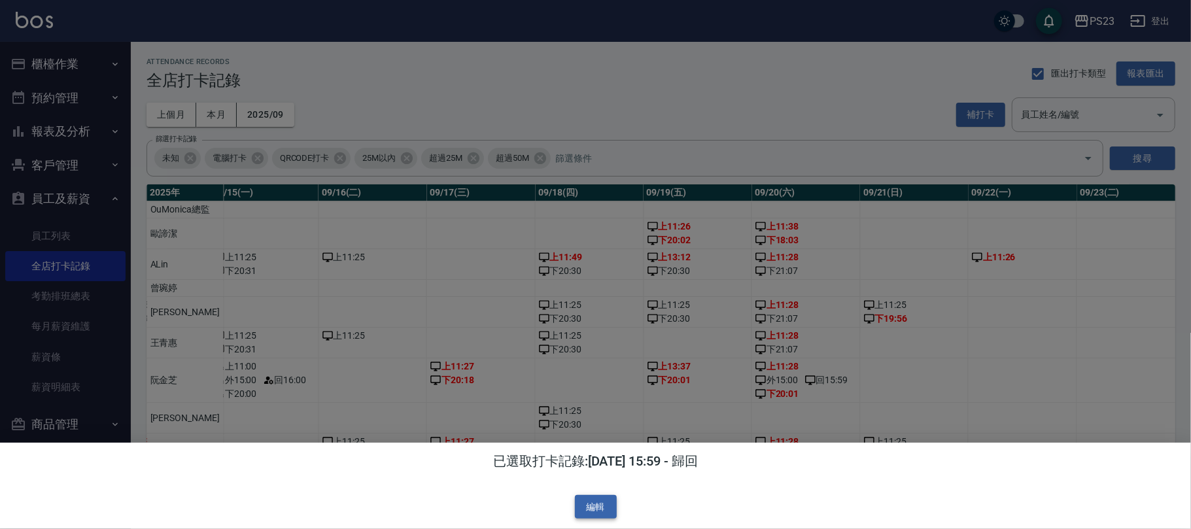
click at [605, 505] on button "編輯" at bounding box center [596, 507] width 42 height 24
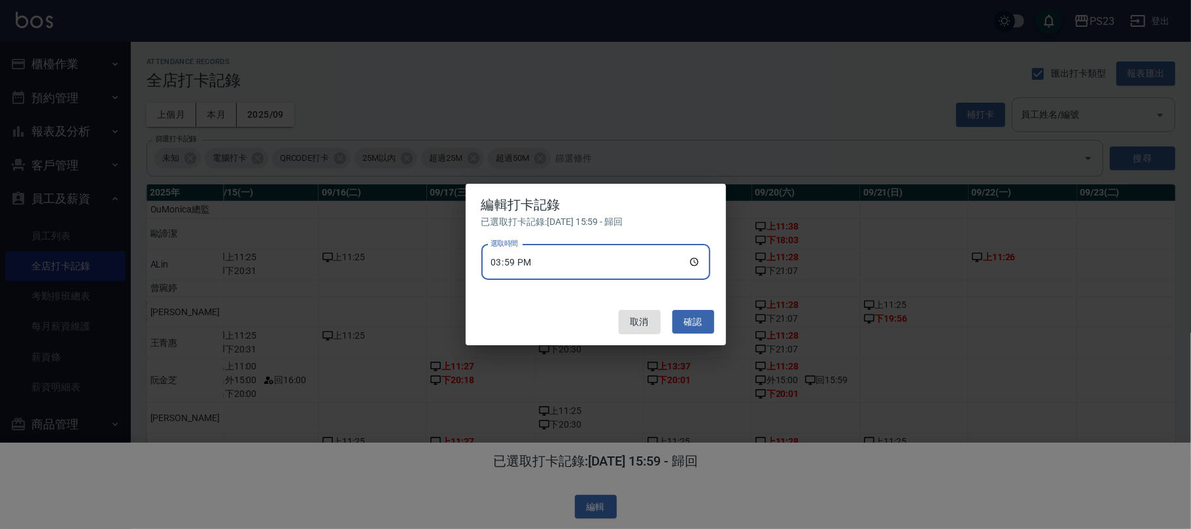
click at [563, 256] on input "15:59" at bounding box center [596, 262] width 229 height 35
click at [559, 256] on input "15:59" at bounding box center [596, 262] width 229 height 35
click at [542, 262] on input "15:59" at bounding box center [596, 262] width 229 height 35
click at [527, 259] on input "15:59" at bounding box center [596, 262] width 229 height 35
type input "15:00"
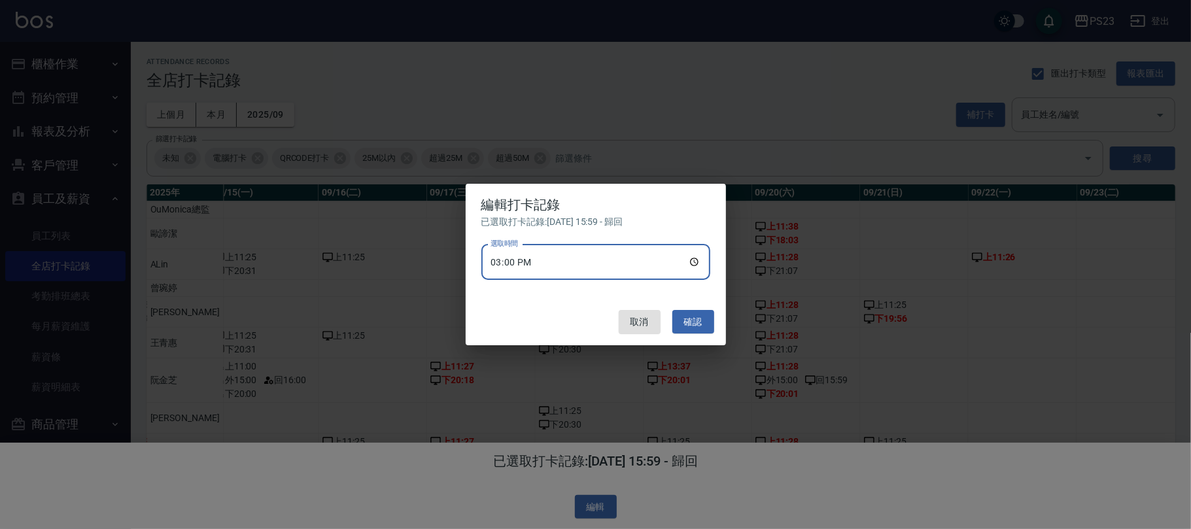
click at [524, 258] on input "15:00" at bounding box center [596, 262] width 229 height 35
click at [514, 260] on input "15:00" at bounding box center [596, 262] width 229 height 35
click at [696, 263] on input "選取時間" at bounding box center [596, 262] width 229 height 35
click at [692, 263] on input "選取時間" at bounding box center [596, 262] width 229 height 35
click at [700, 318] on button "確認" at bounding box center [694, 322] width 42 height 24
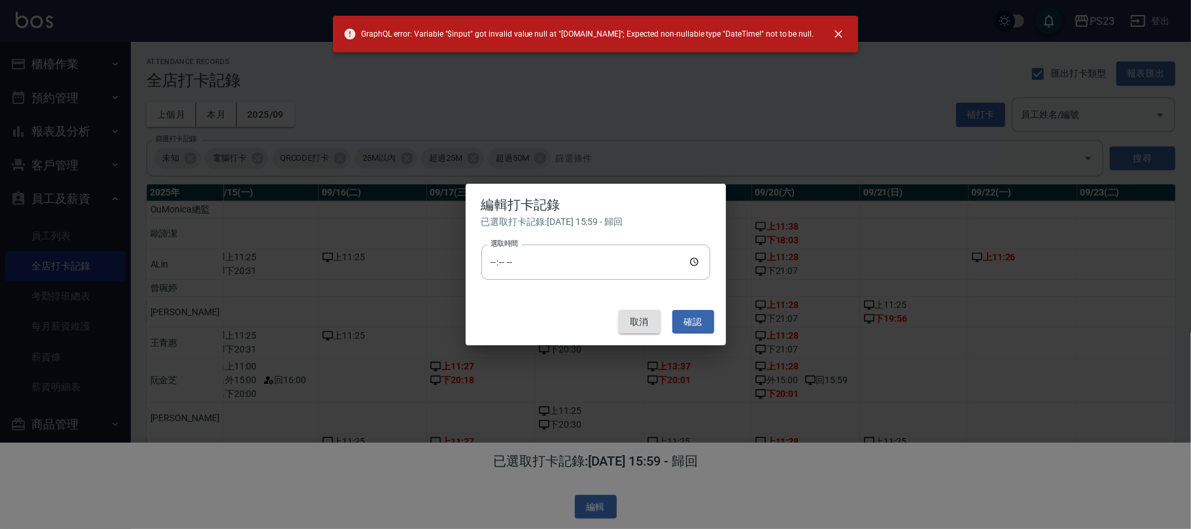
click at [621, 326] on button "取消" at bounding box center [640, 322] width 42 height 24
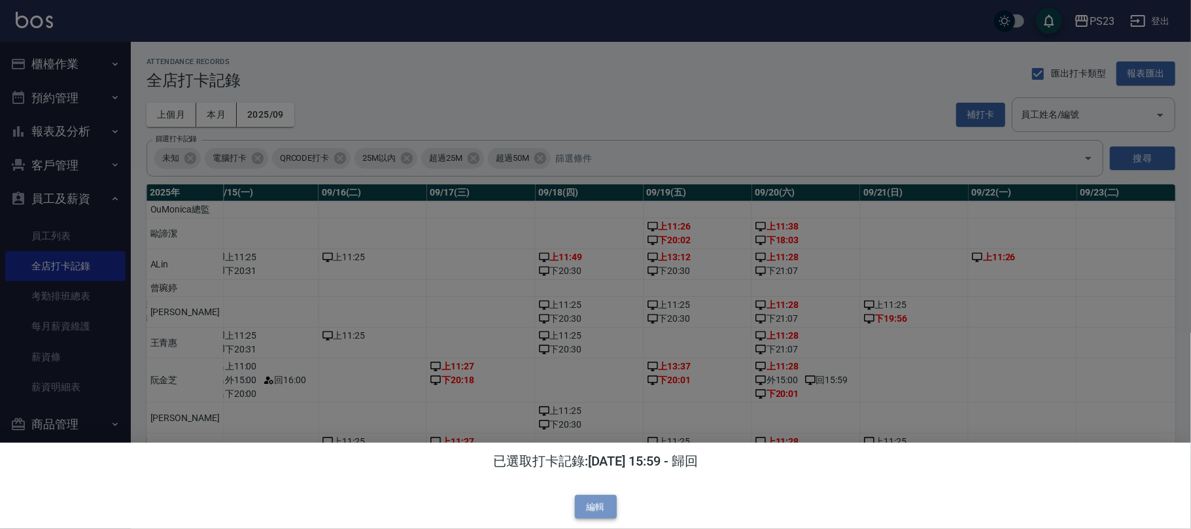
click at [593, 505] on button "編輯" at bounding box center [596, 507] width 42 height 24
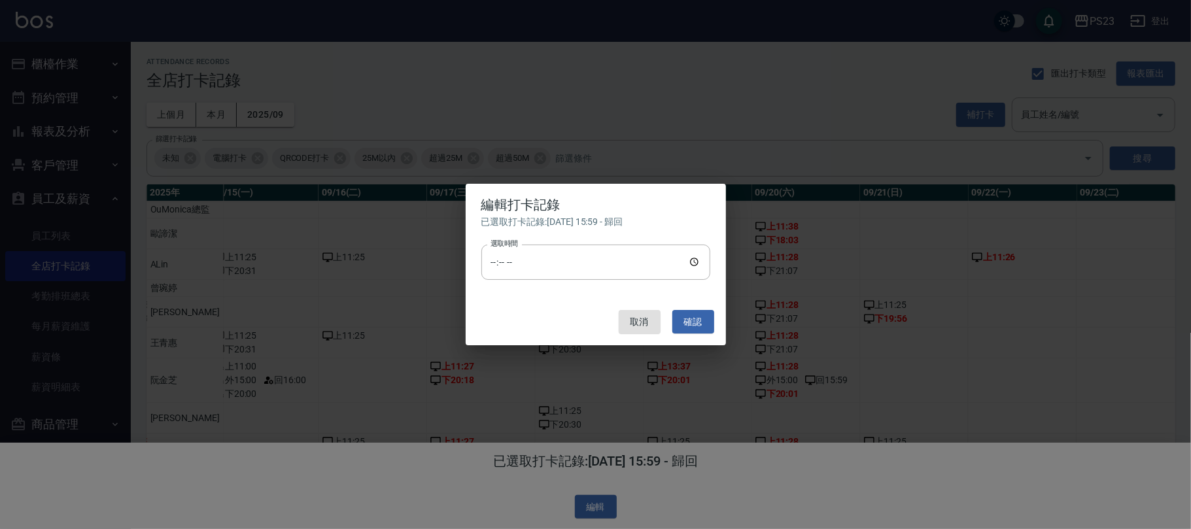
click at [592, 505] on div "編輯打卡記錄 已選取打卡記錄: 2025/09/20 15:59 - 歸回 選取時間 選取時間 取消 確認" at bounding box center [595, 264] width 1191 height 529
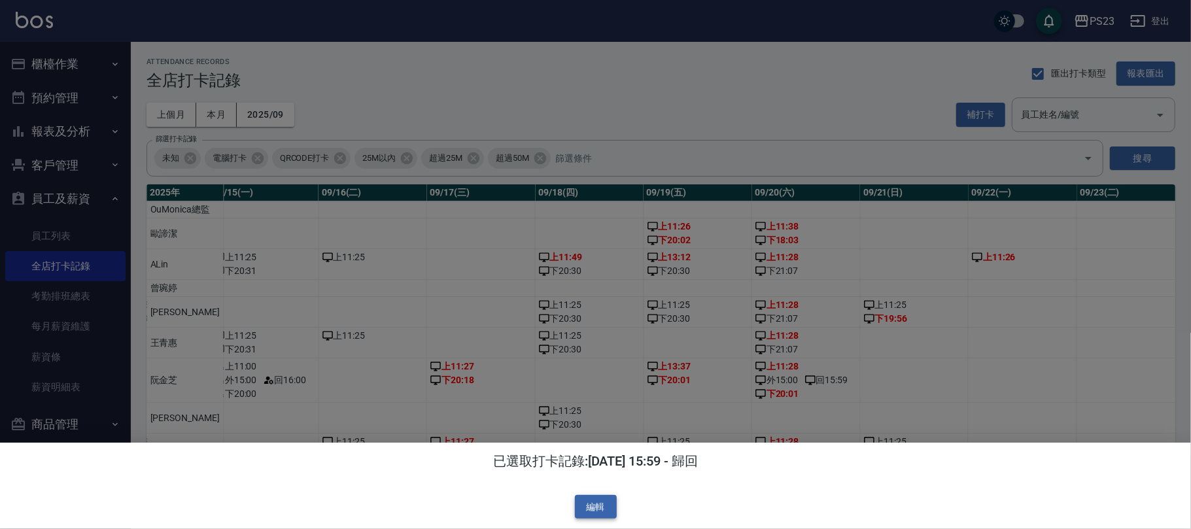
click at [594, 501] on button "編輯" at bounding box center [596, 507] width 42 height 24
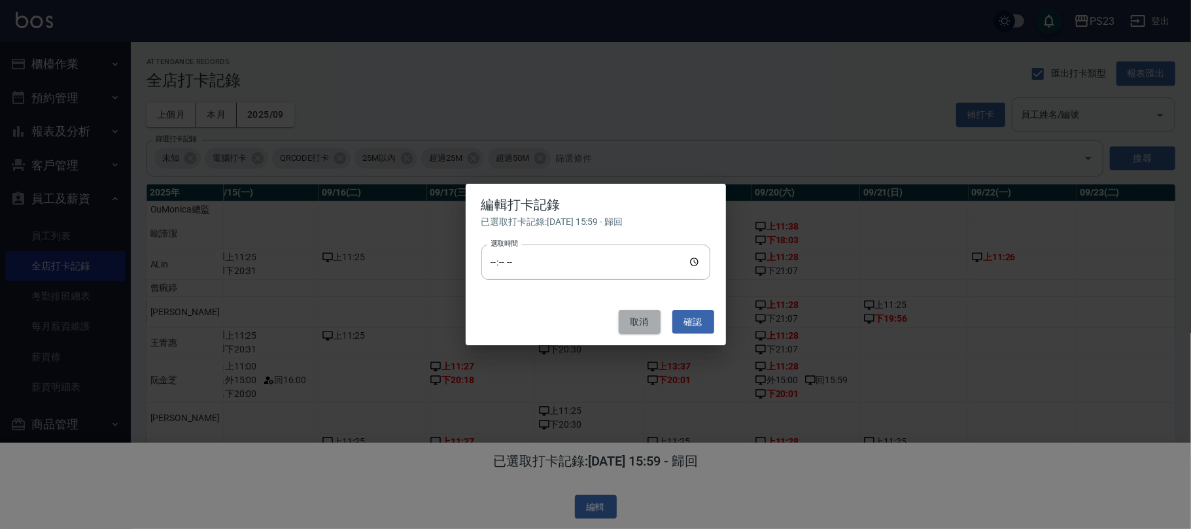
click at [639, 314] on button "取消" at bounding box center [640, 322] width 42 height 24
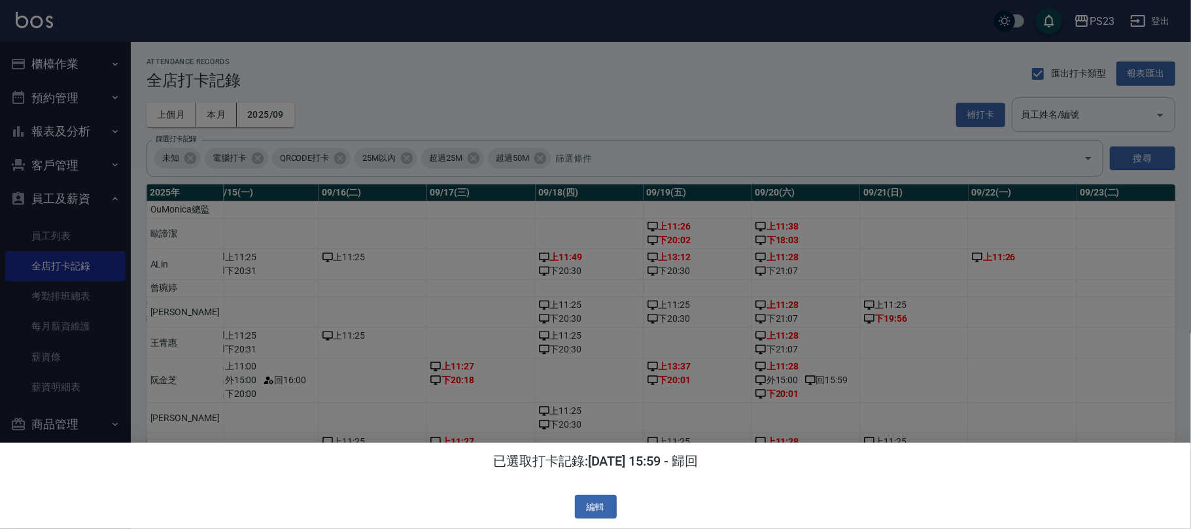
click at [838, 385] on div at bounding box center [595, 264] width 1191 height 529
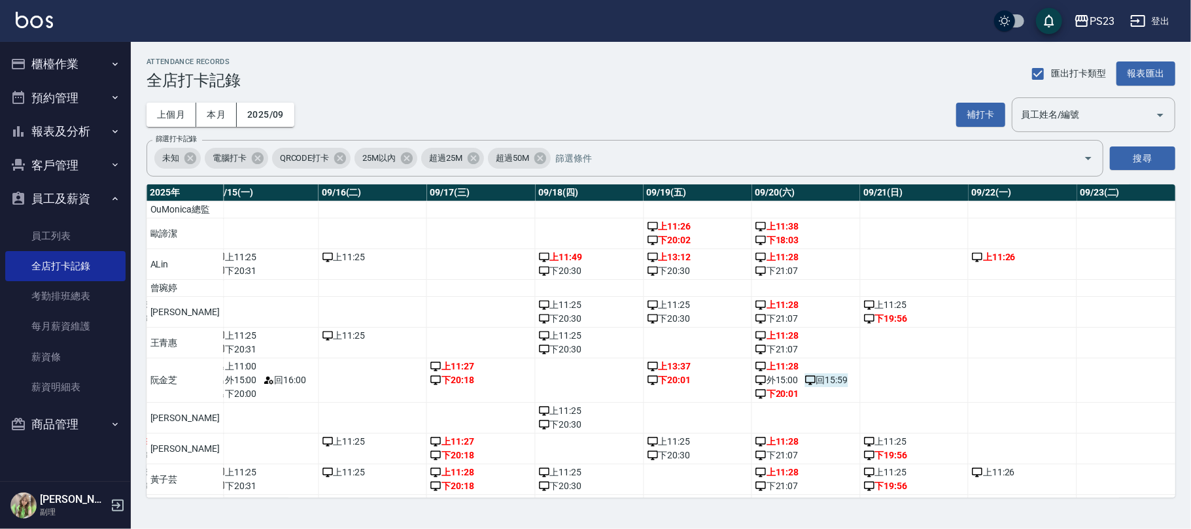
click at [814, 387] on span "回 15:59" at bounding box center [826, 381] width 43 height 14
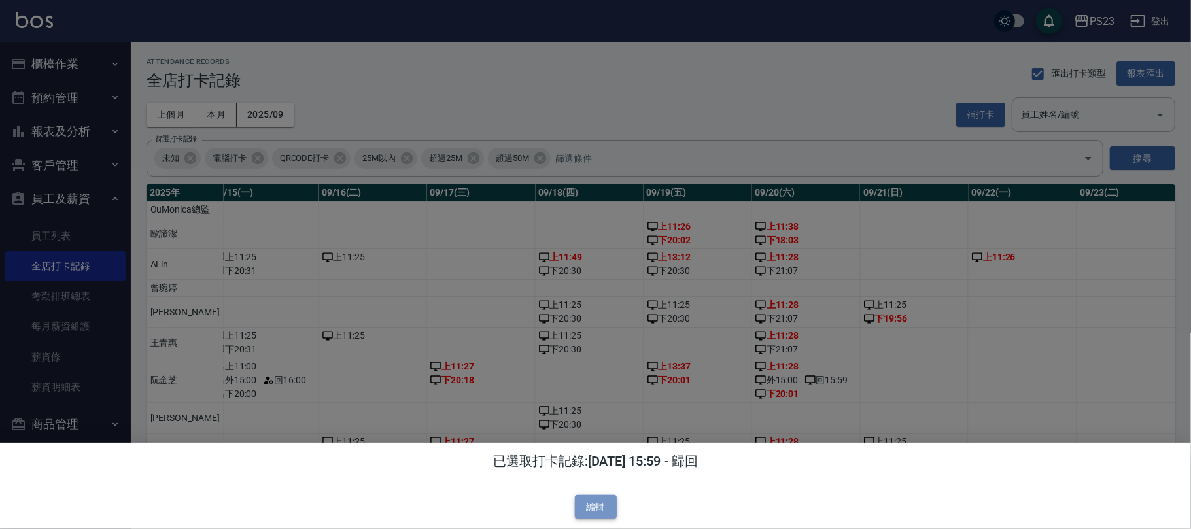
click at [602, 503] on button "編輯" at bounding box center [596, 507] width 42 height 24
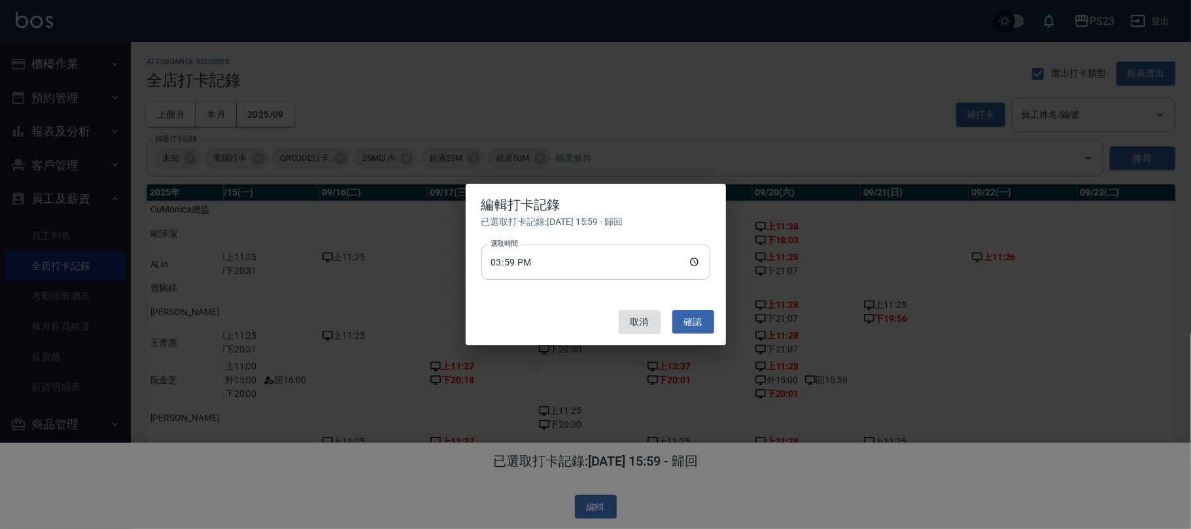
click at [544, 260] on input "15:59" at bounding box center [596, 262] width 229 height 35
click at [540, 259] on input "15:59" at bounding box center [596, 262] width 229 height 35
click at [694, 259] on input "15:59" at bounding box center [596, 262] width 229 height 35
type input "16:00"
click at [694, 317] on button "確認" at bounding box center [694, 322] width 42 height 24
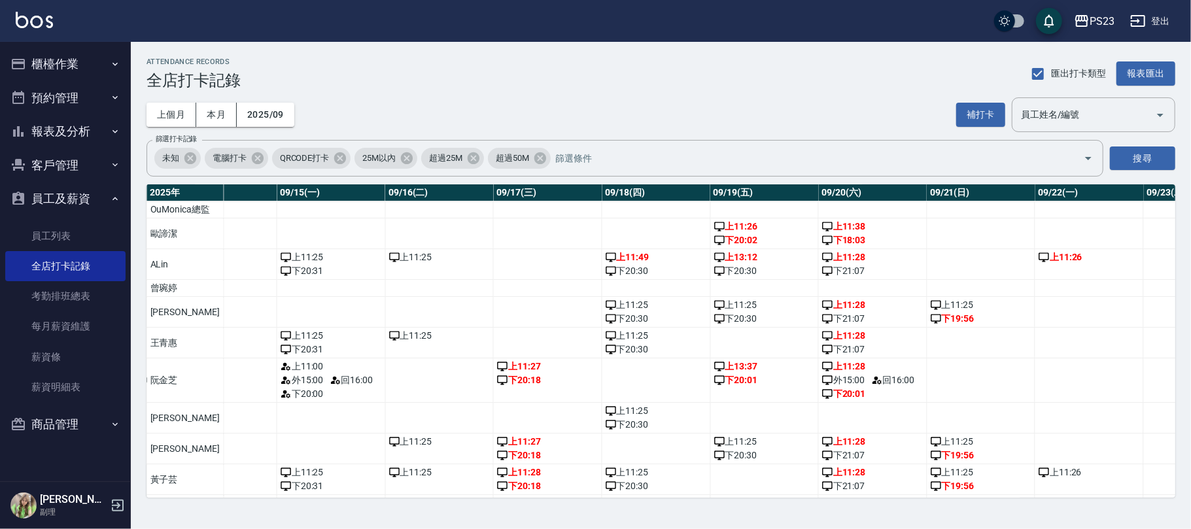
scroll to position [0, 1466]
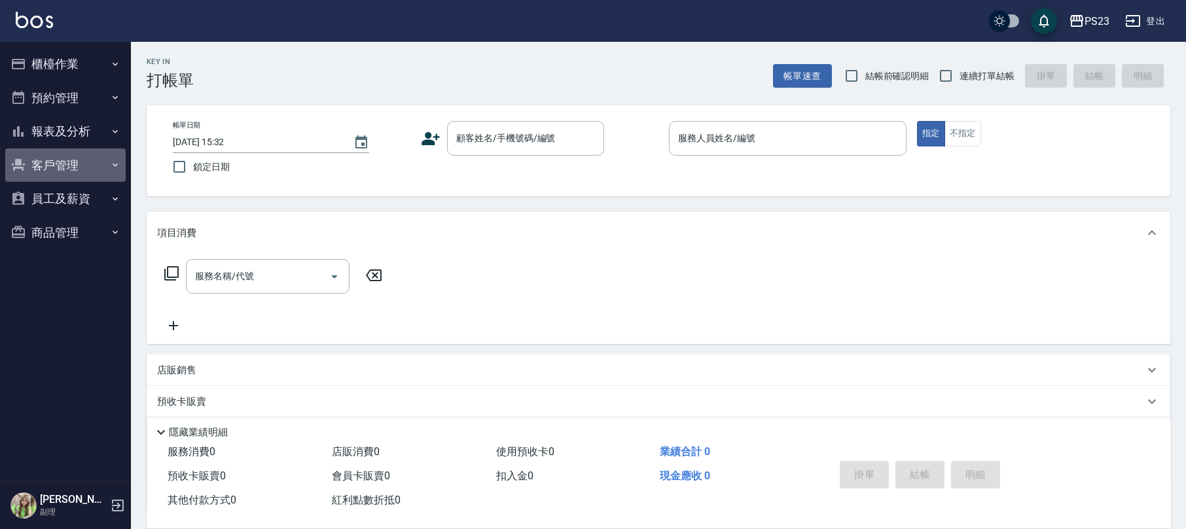
click at [59, 160] on button "客戶管理" at bounding box center [65, 166] width 120 height 34
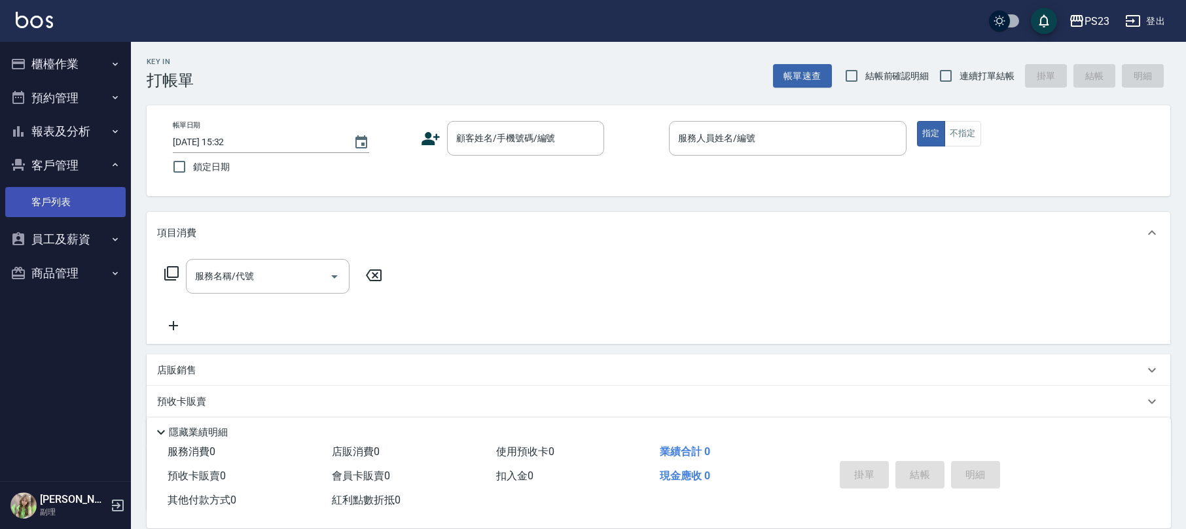
click at [58, 204] on link "客戶列表" at bounding box center [65, 202] width 120 height 30
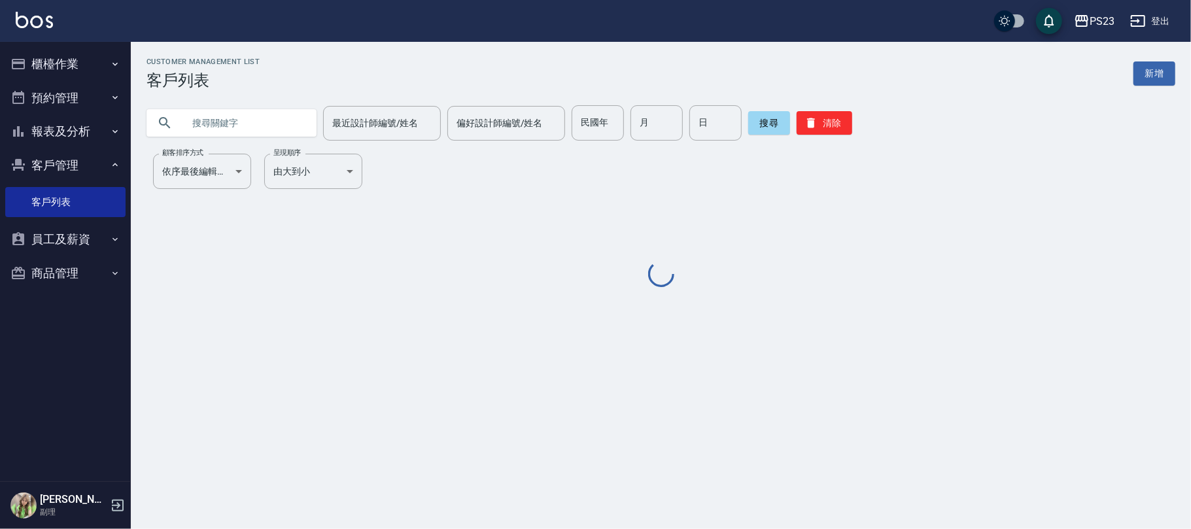
click at [205, 106] on input "text" at bounding box center [244, 122] width 123 height 35
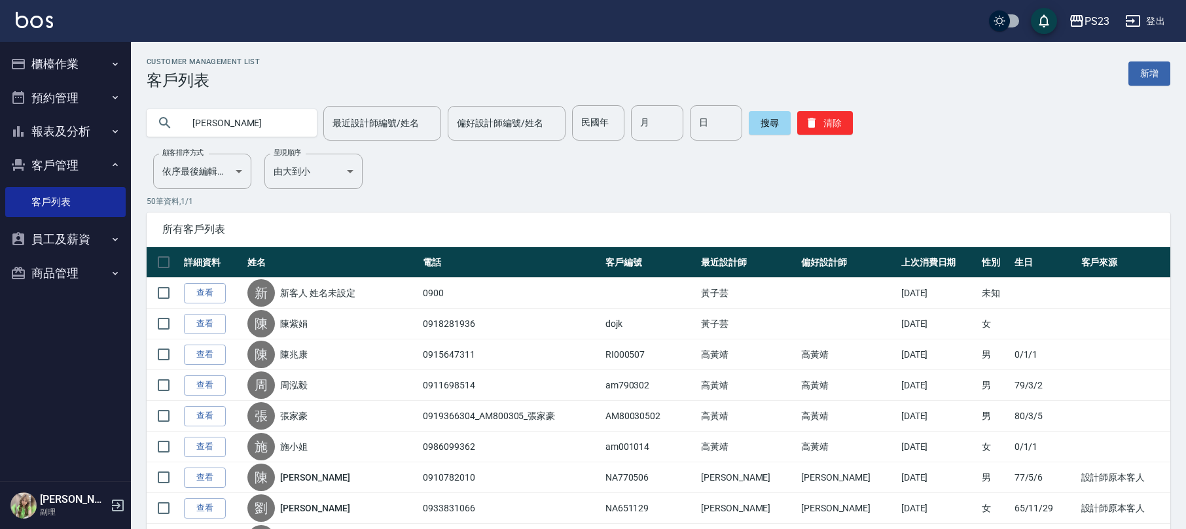
type input "鄭珊"
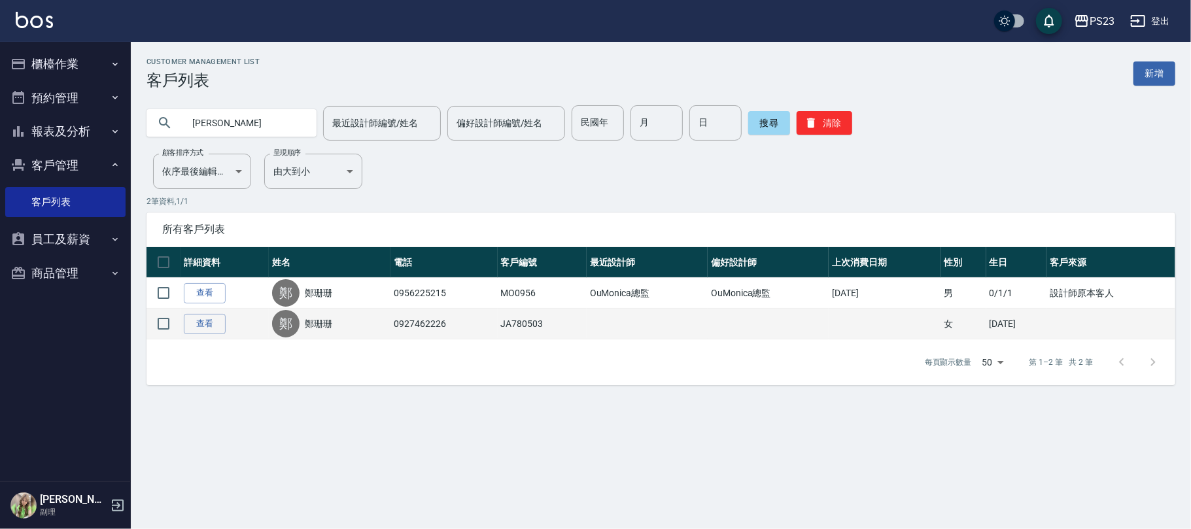
click at [205, 309] on td "查看" at bounding box center [225, 324] width 88 height 31
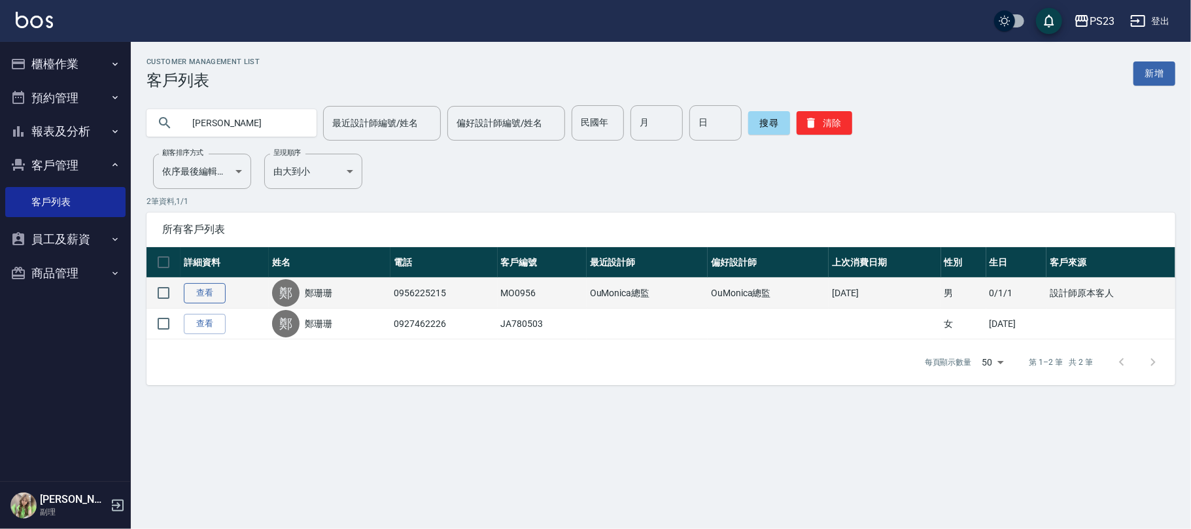
click at [202, 293] on link "查看" at bounding box center [205, 293] width 42 height 20
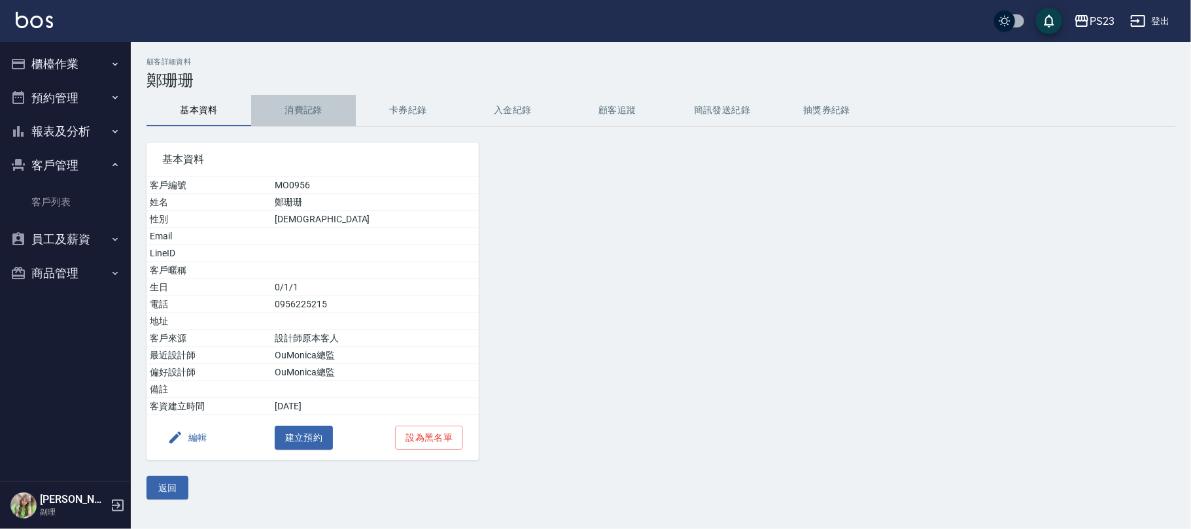
click at [307, 105] on button "消費記錄" at bounding box center [303, 110] width 105 height 31
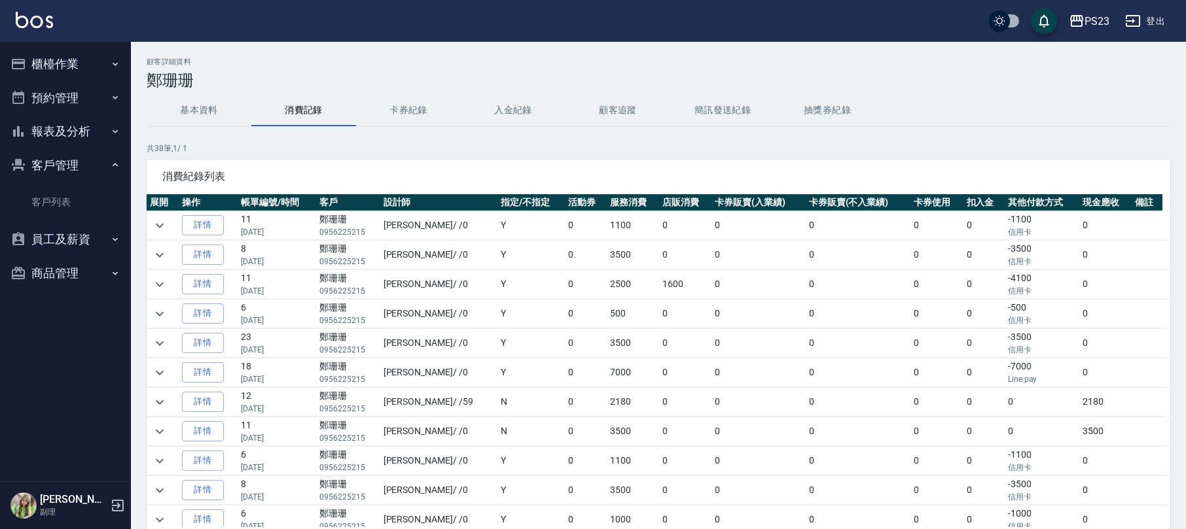
click at [607, 234] on td "1100" at bounding box center [633, 225] width 52 height 29
click at [40, 202] on link "客戶列表" at bounding box center [65, 202] width 120 height 30
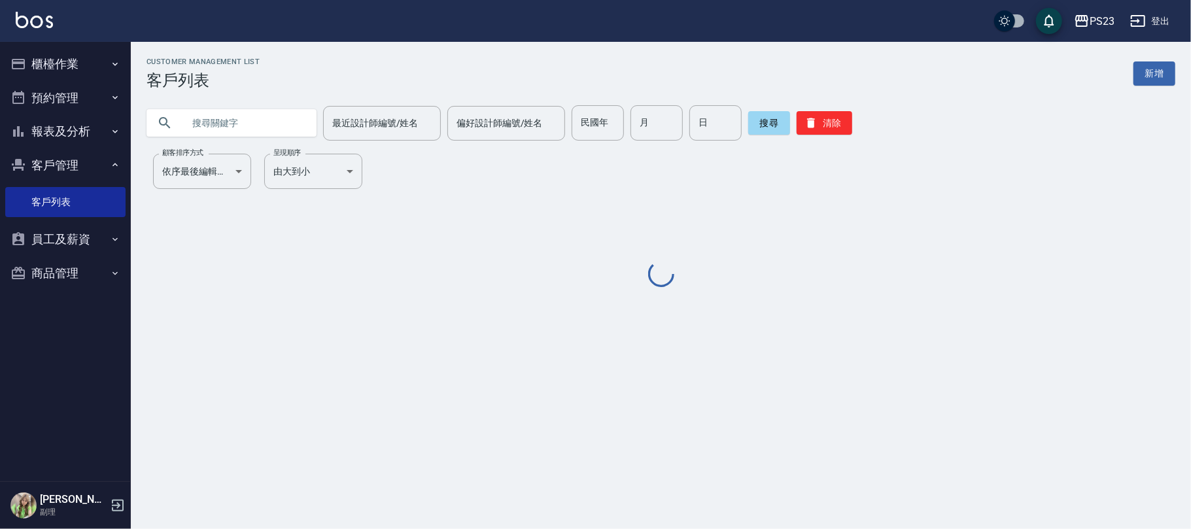
click at [250, 124] on input "text" at bounding box center [244, 122] width 123 height 35
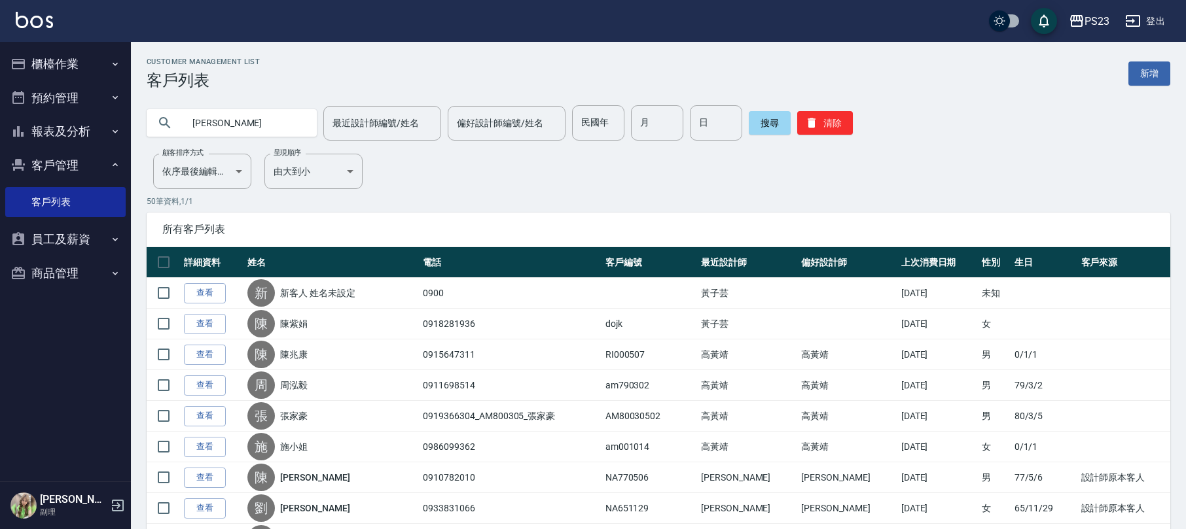
type input "吳芳"
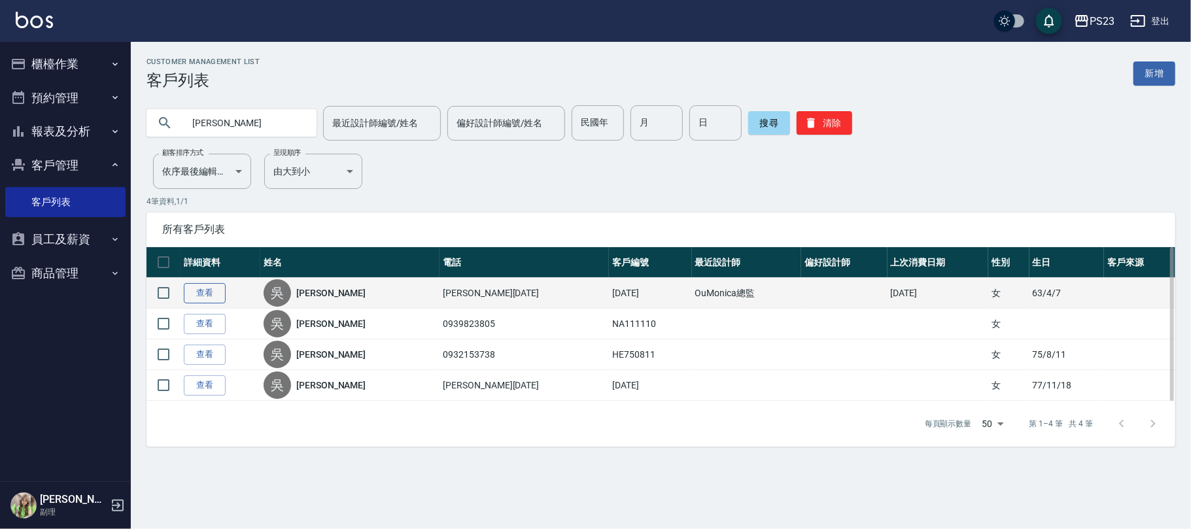
click at [210, 291] on link "查看" at bounding box center [205, 293] width 42 height 20
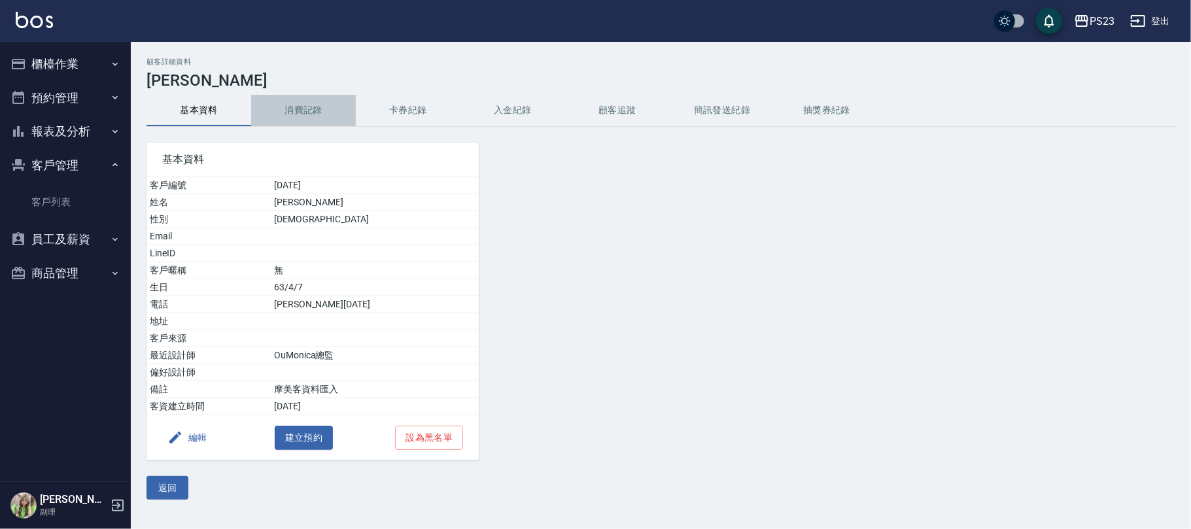
click at [311, 124] on button "消費記錄" at bounding box center [303, 110] width 105 height 31
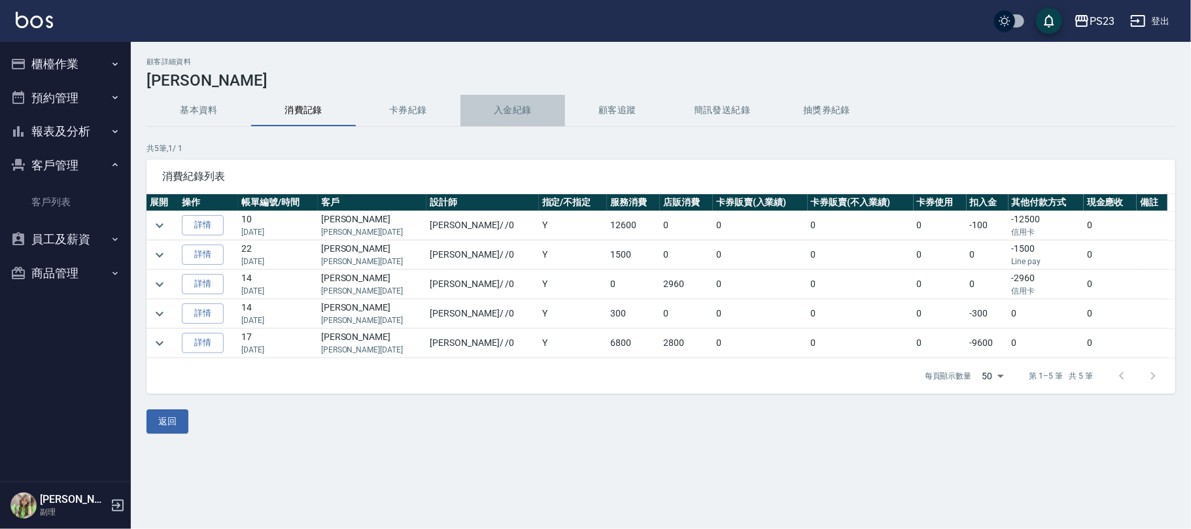
click at [531, 105] on button "入金紀錄" at bounding box center [513, 110] width 105 height 31
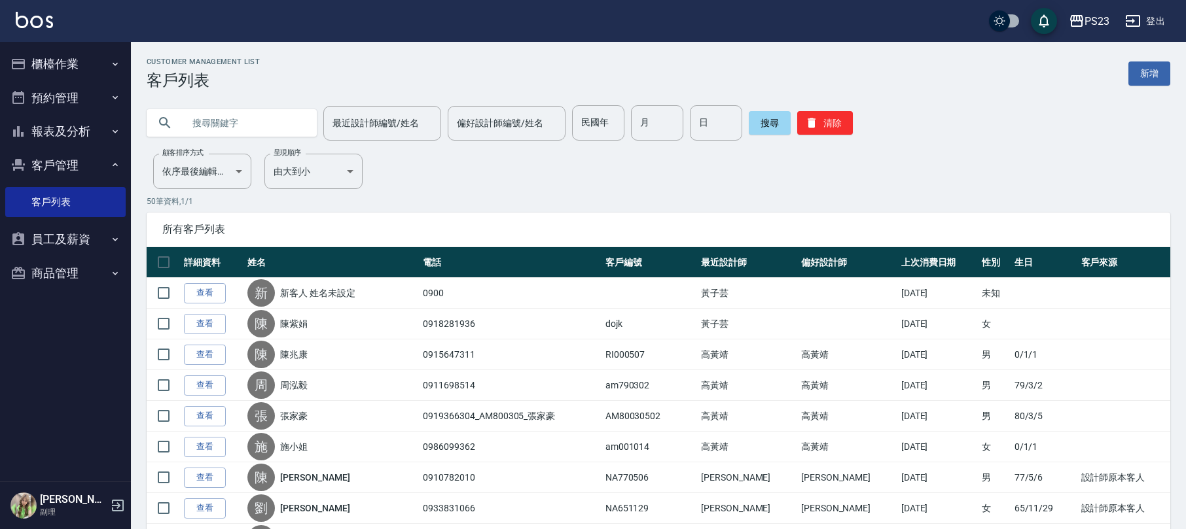
click at [226, 121] on input "text" at bounding box center [244, 122] width 123 height 35
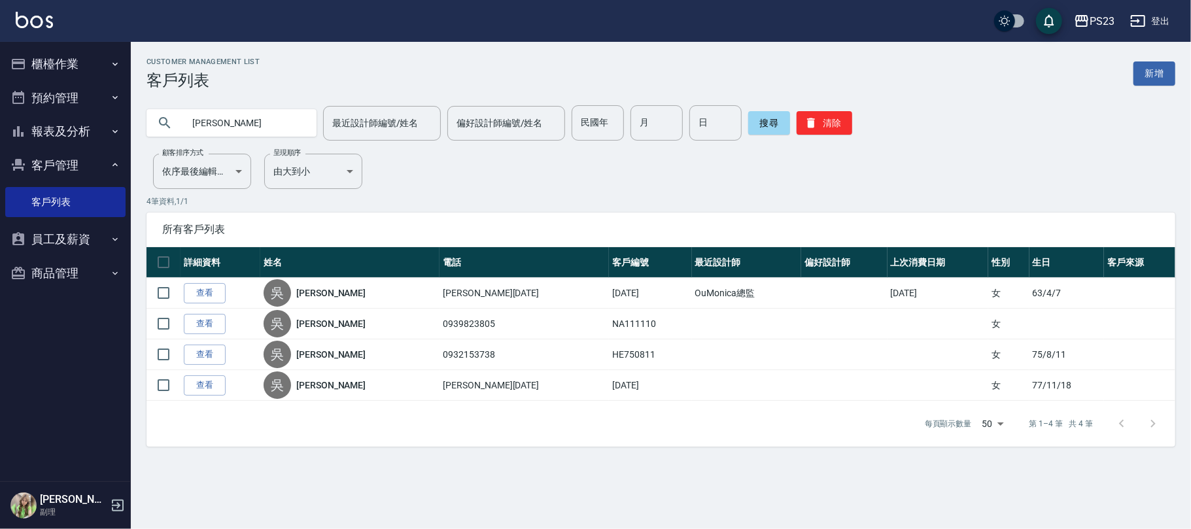
click at [229, 123] on input "吳芳" at bounding box center [244, 122] width 123 height 35
type input "吳芮"
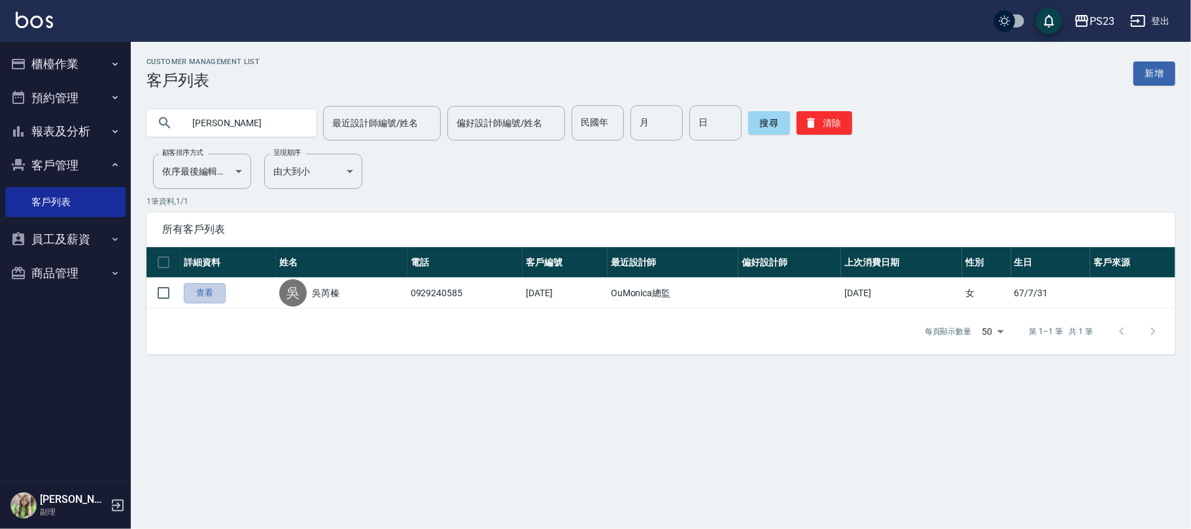
click at [205, 299] on link "查看" at bounding box center [205, 293] width 42 height 20
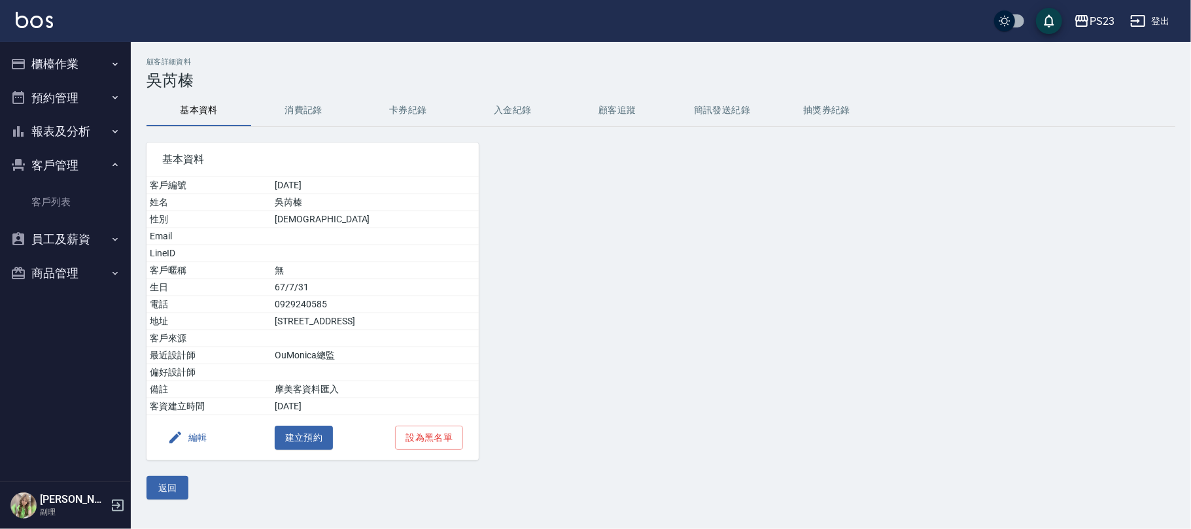
click at [509, 110] on button "入金紀錄" at bounding box center [513, 110] width 105 height 31
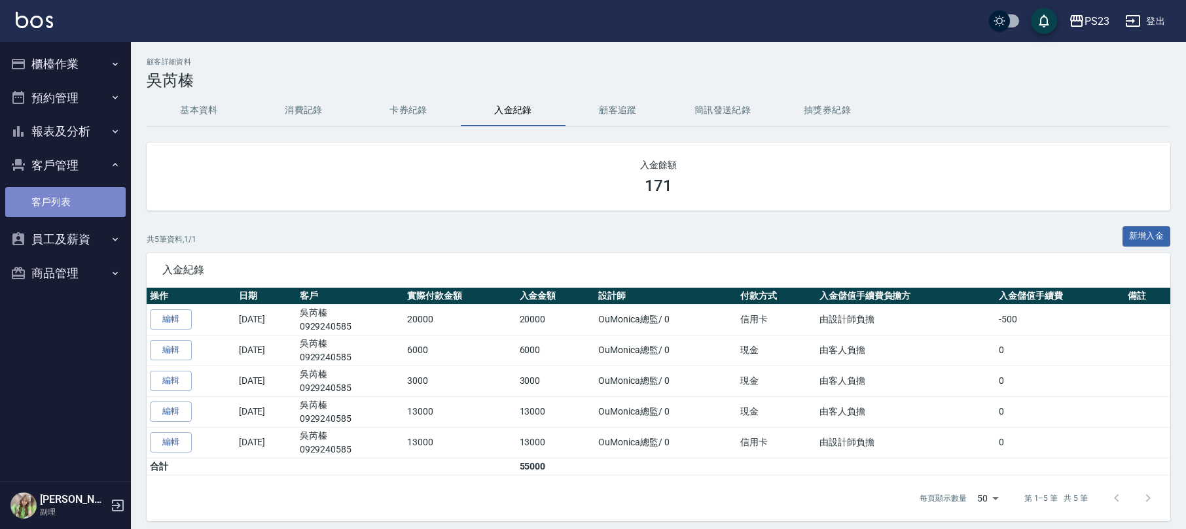
click at [82, 200] on link "客戶列表" at bounding box center [65, 202] width 120 height 30
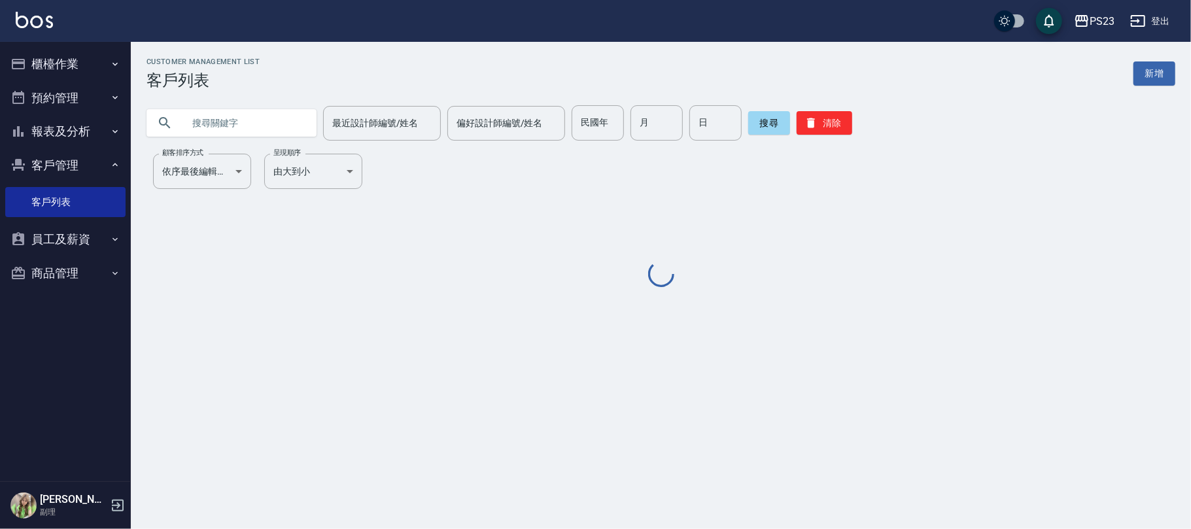
click at [194, 116] on input "text" at bounding box center [244, 122] width 123 height 35
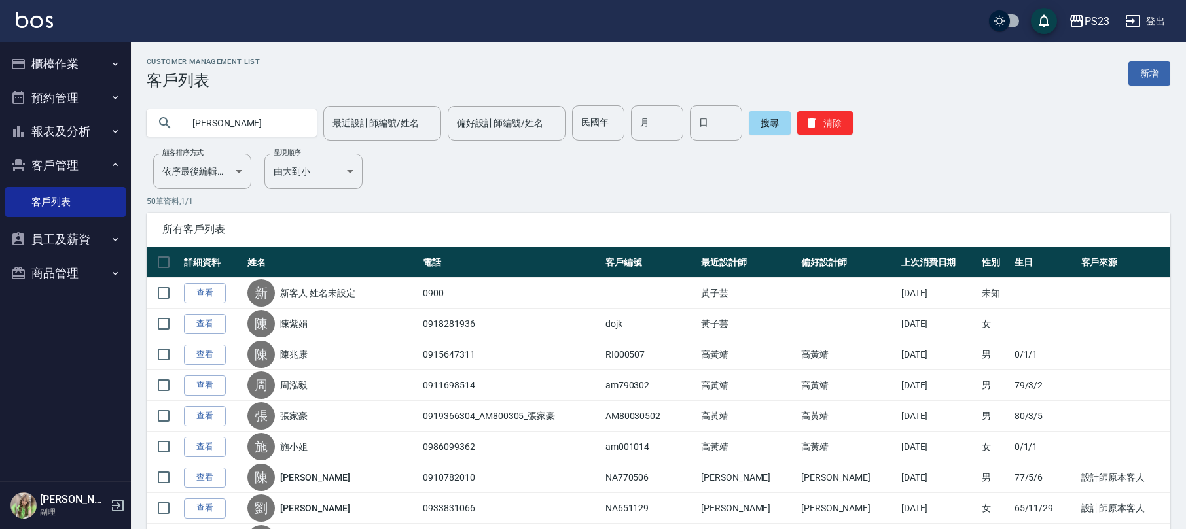
type input "林培"
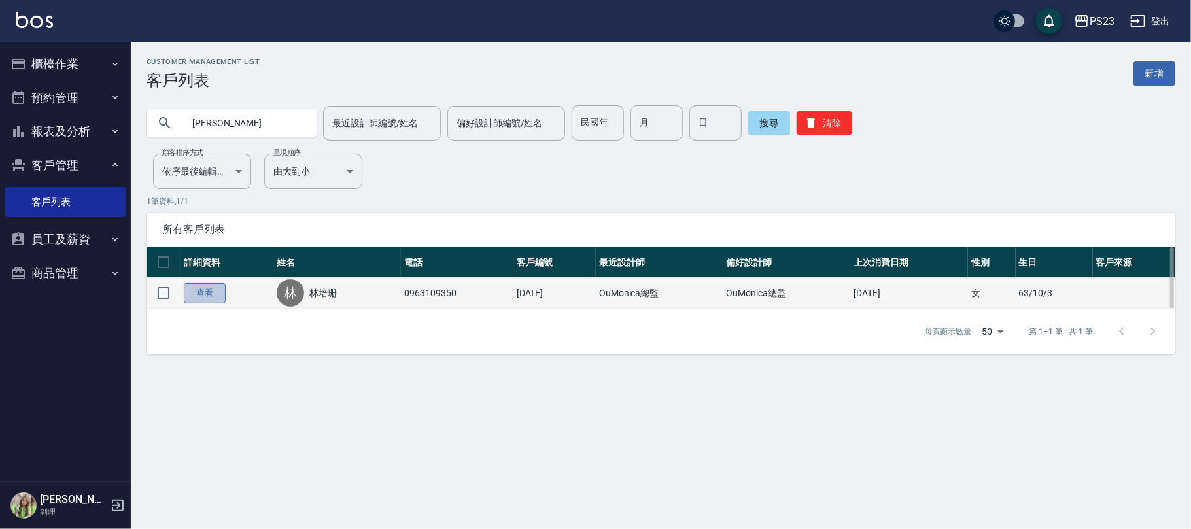
click at [196, 296] on link "查看" at bounding box center [205, 293] width 42 height 20
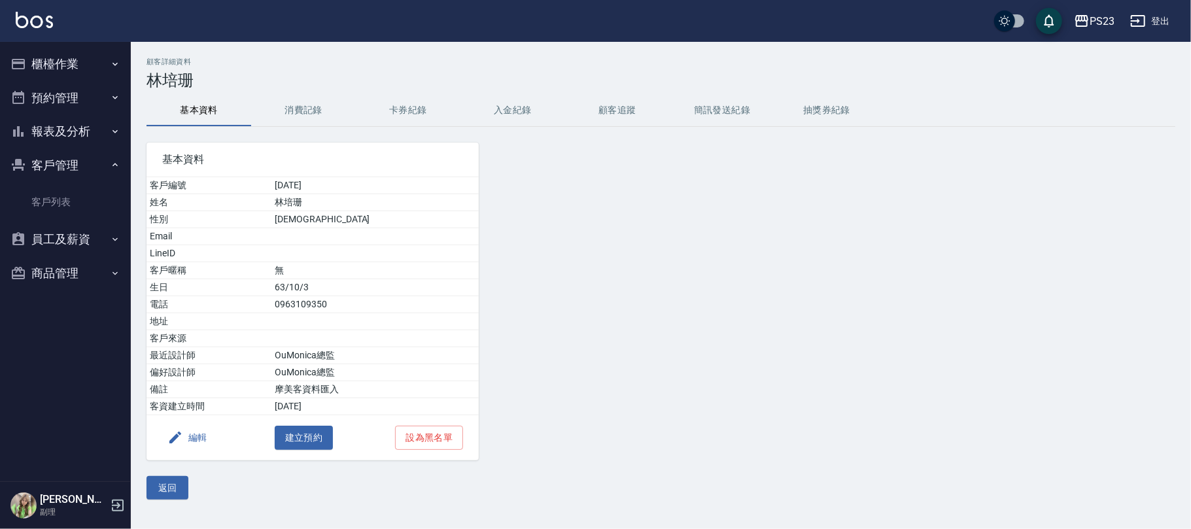
click at [326, 107] on button "消費記錄" at bounding box center [303, 110] width 105 height 31
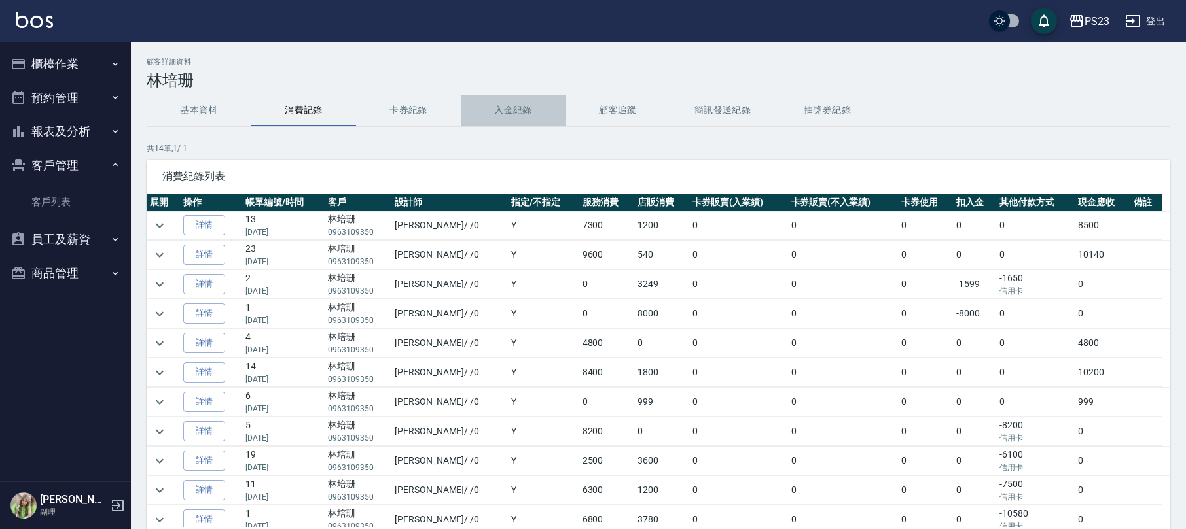
click at [503, 108] on button "入金紀錄" at bounding box center [513, 110] width 105 height 31
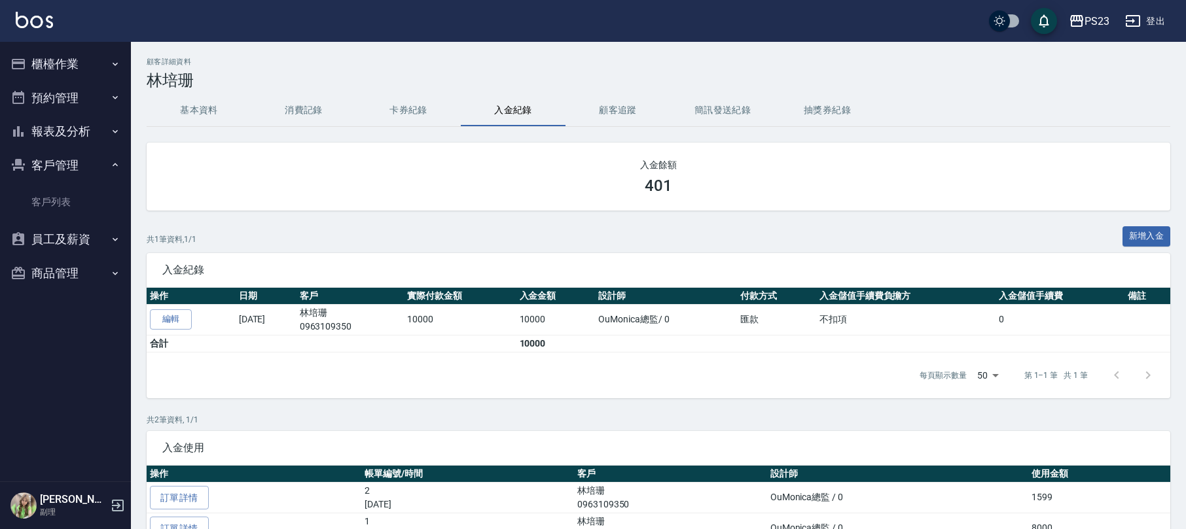
click at [69, 51] on button "櫃檯作業" at bounding box center [65, 64] width 120 height 34
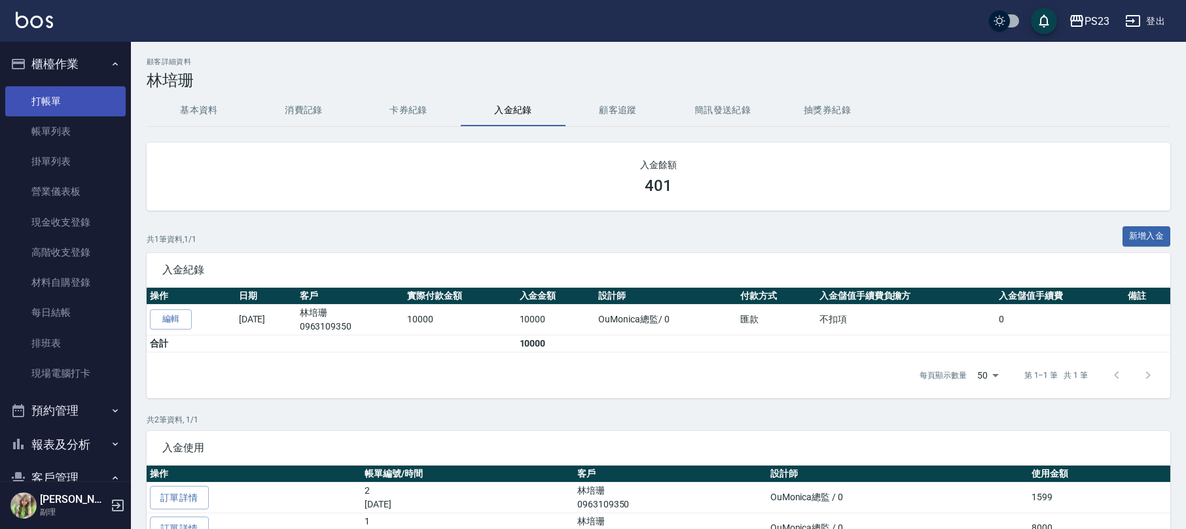
click at [64, 99] on link "打帳單" at bounding box center [65, 101] width 120 height 30
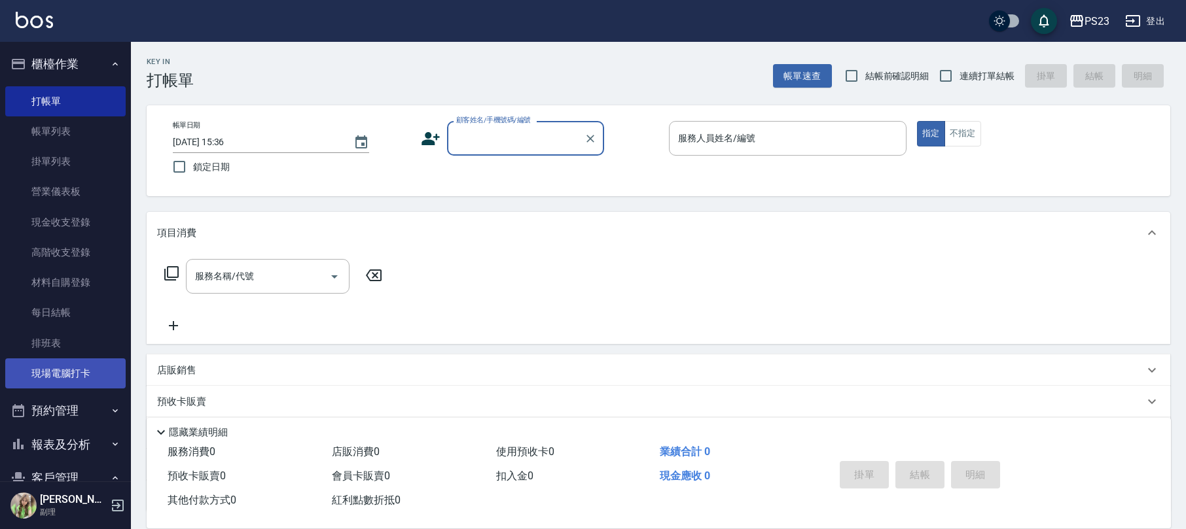
click at [88, 372] on link "現場電腦打卡" at bounding box center [65, 374] width 120 height 30
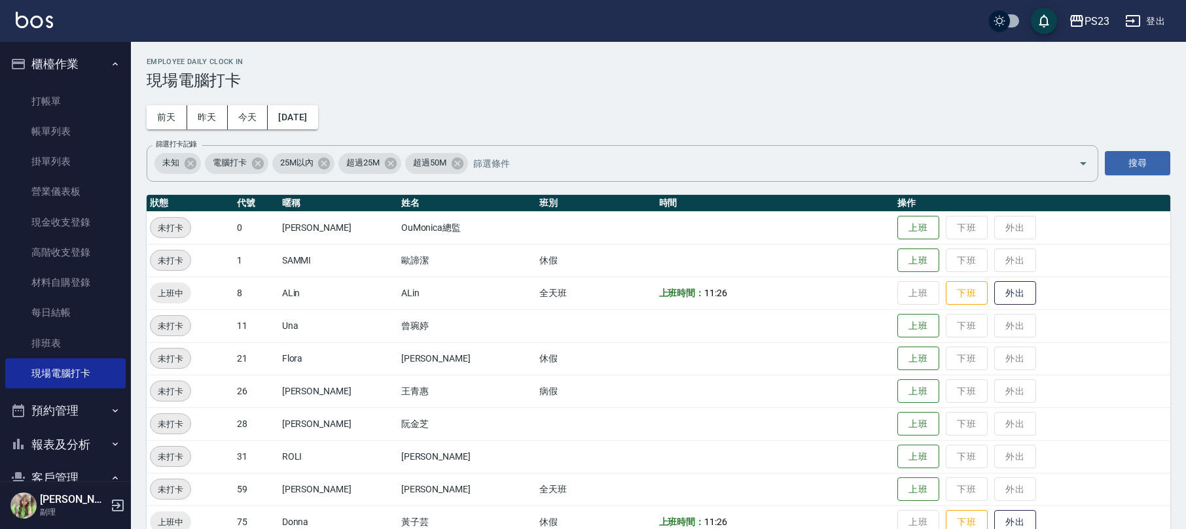
scroll to position [90, 0]
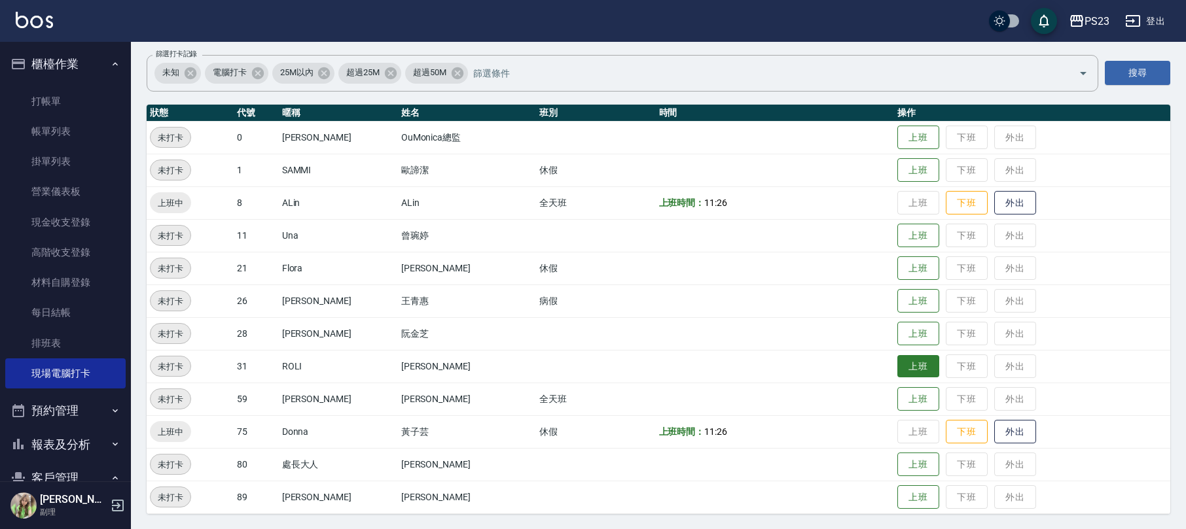
click at [906, 370] on button "上班" at bounding box center [918, 366] width 42 height 23
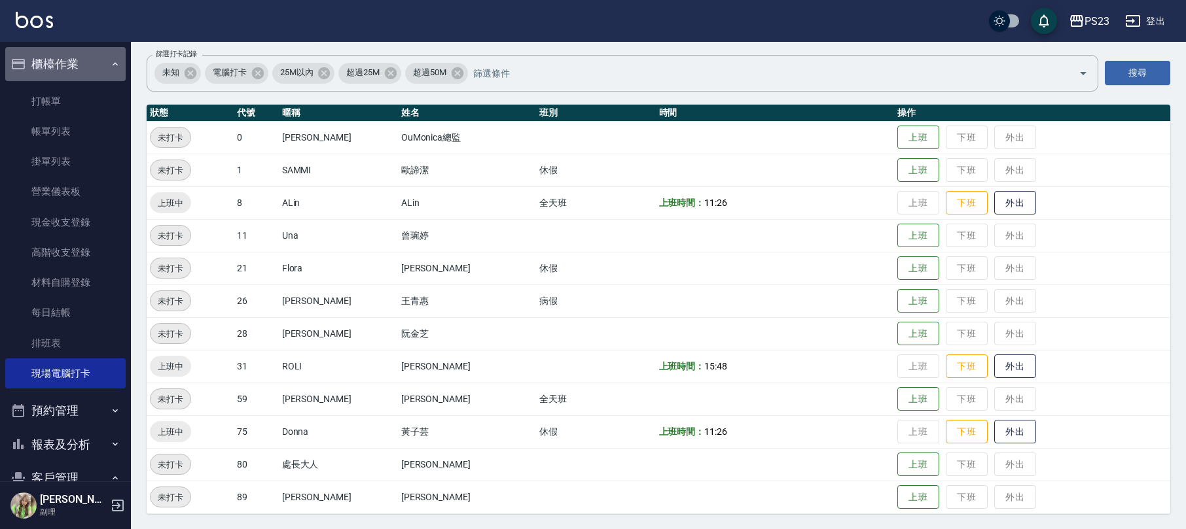
click at [84, 58] on button "櫃檯作業" at bounding box center [65, 64] width 120 height 34
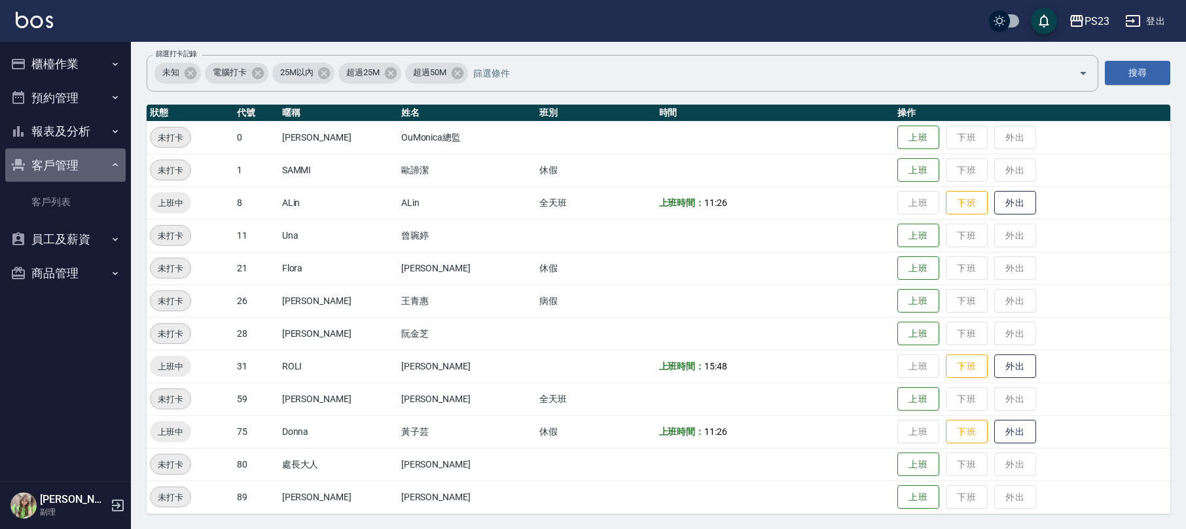
click at [82, 162] on button "客戶管理" at bounding box center [65, 166] width 120 height 34
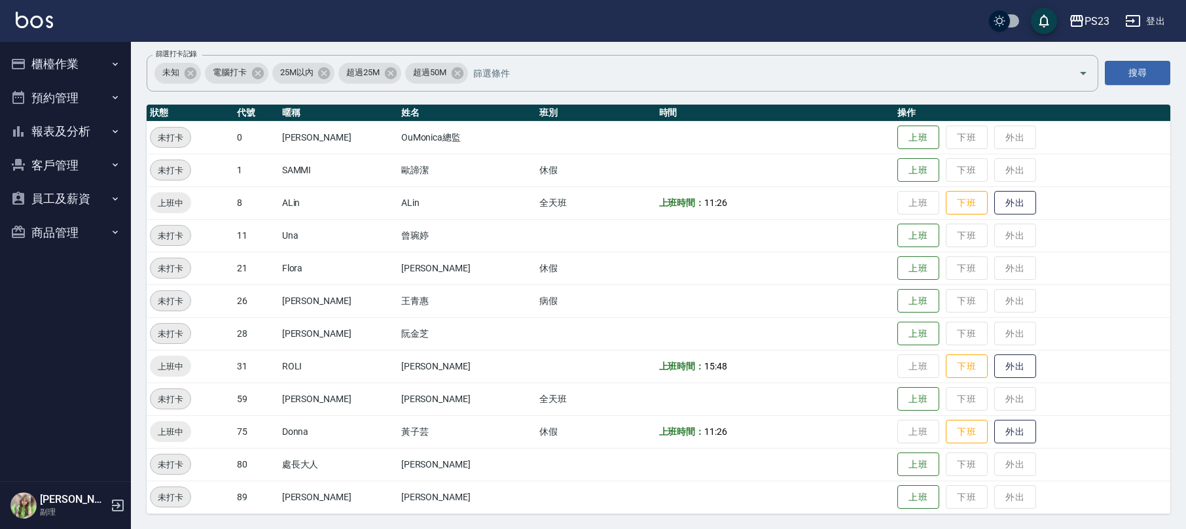
click at [73, 200] on button "員工及薪資" at bounding box center [65, 199] width 120 height 34
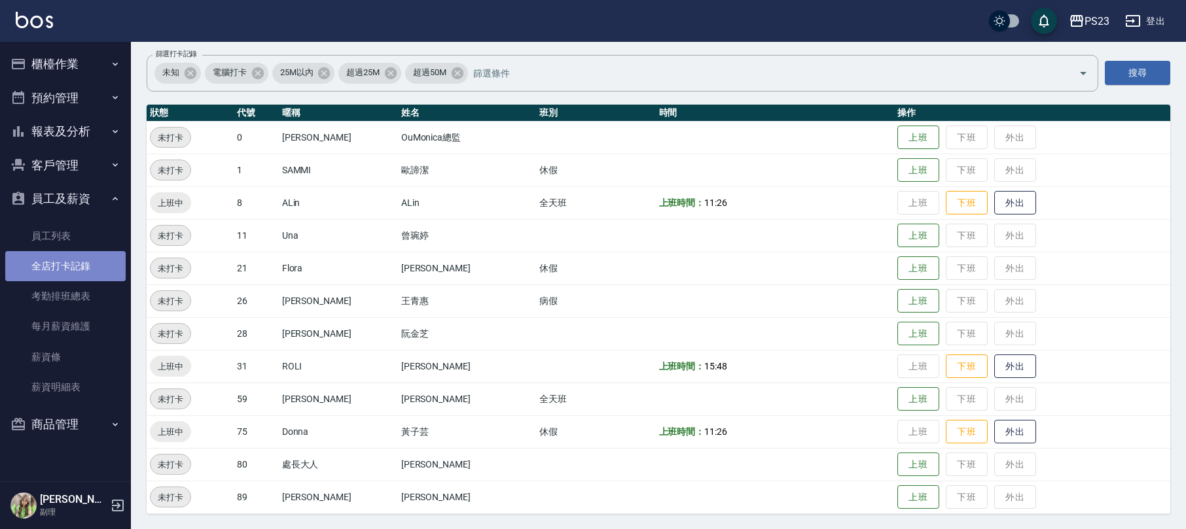
click at [80, 258] on link "全店打卡記錄" at bounding box center [65, 266] width 120 height 30
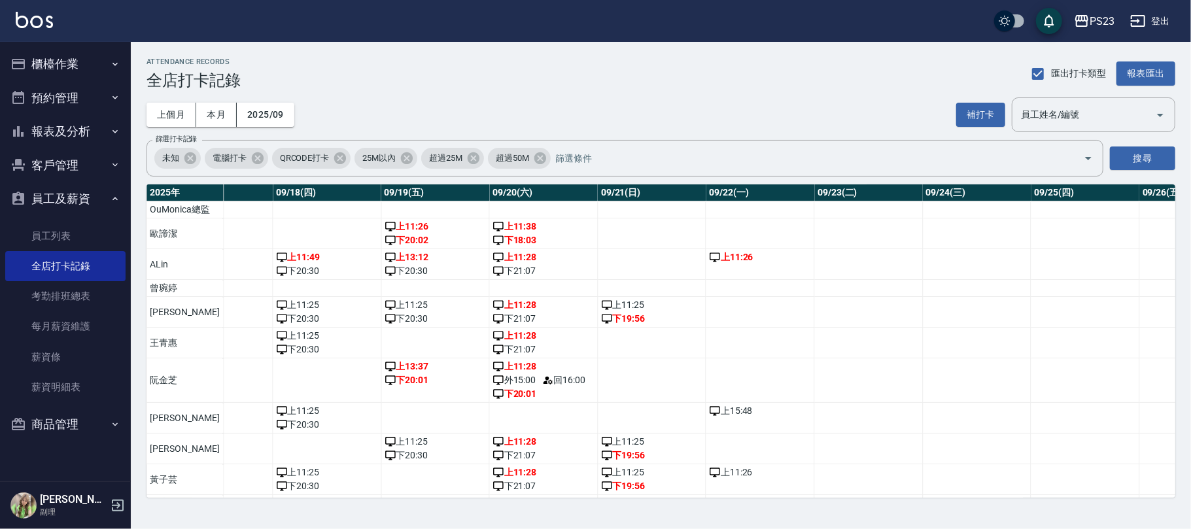
scroll to position [0, 1962]
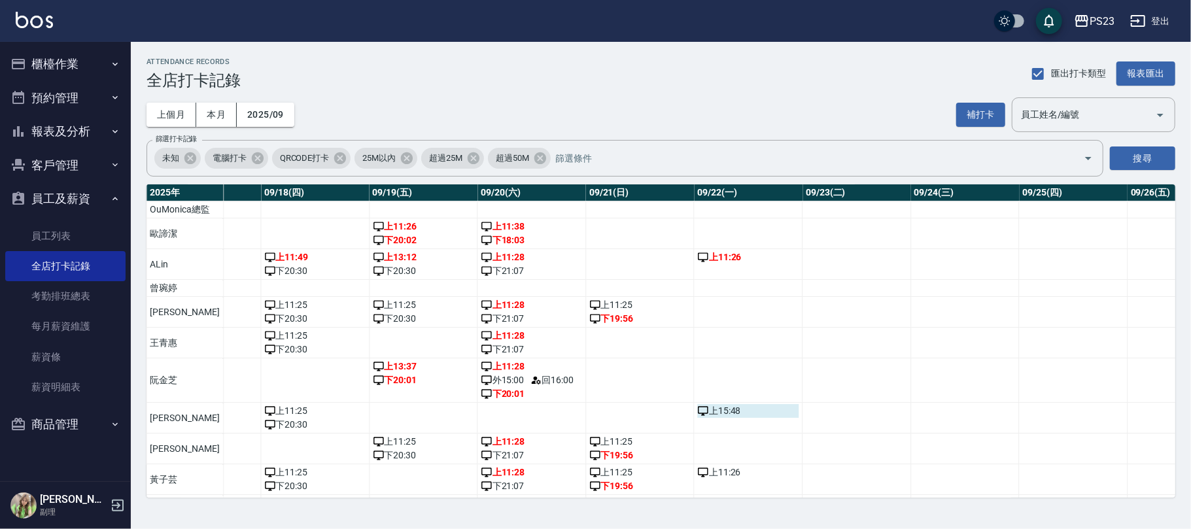
click at [709, 418] on div "上 15:48" at bounding box center [747, 411] width 101 height 14
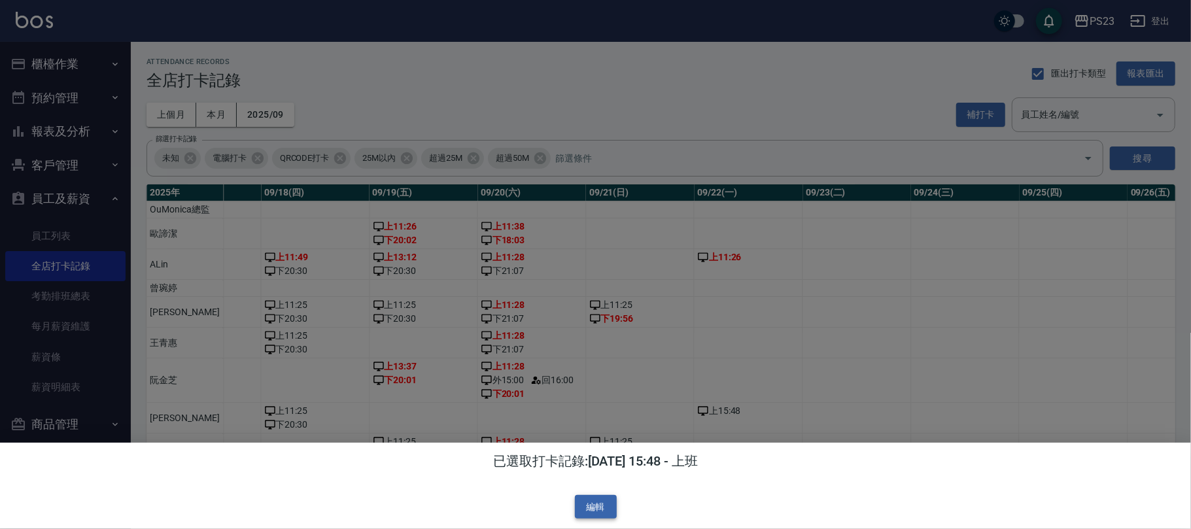
click at [600, 501] on button "編輯" at bounding box center [596, 507] width 42 height 24
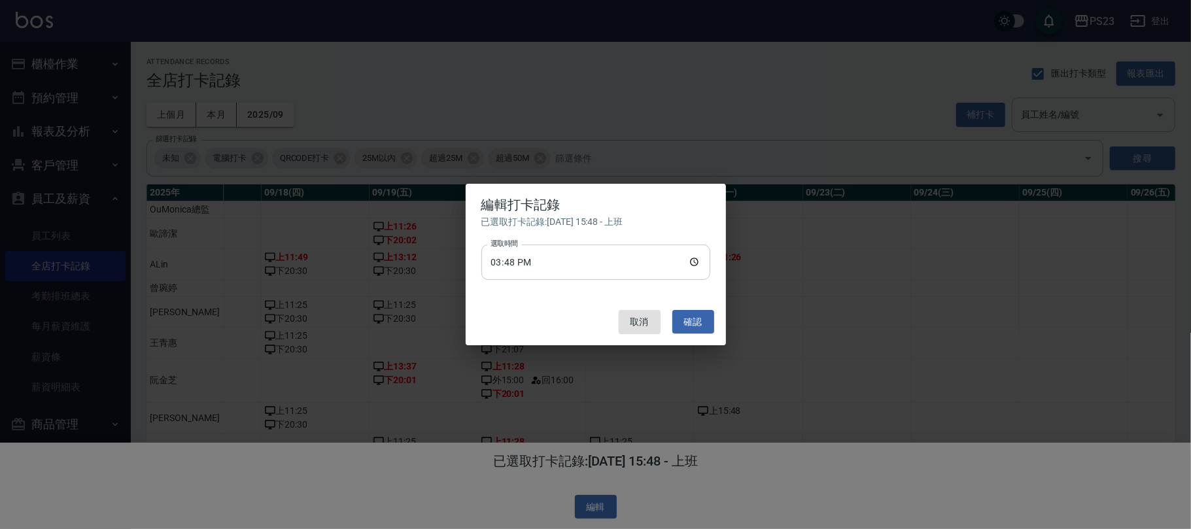
click at [694, 259] on input "15:48" at bounding box center [596, 262] width 229 height 35
type input "11:10"
click at [646, 320] on button "取消" at bounding box center [640, 322] width 42 height 24
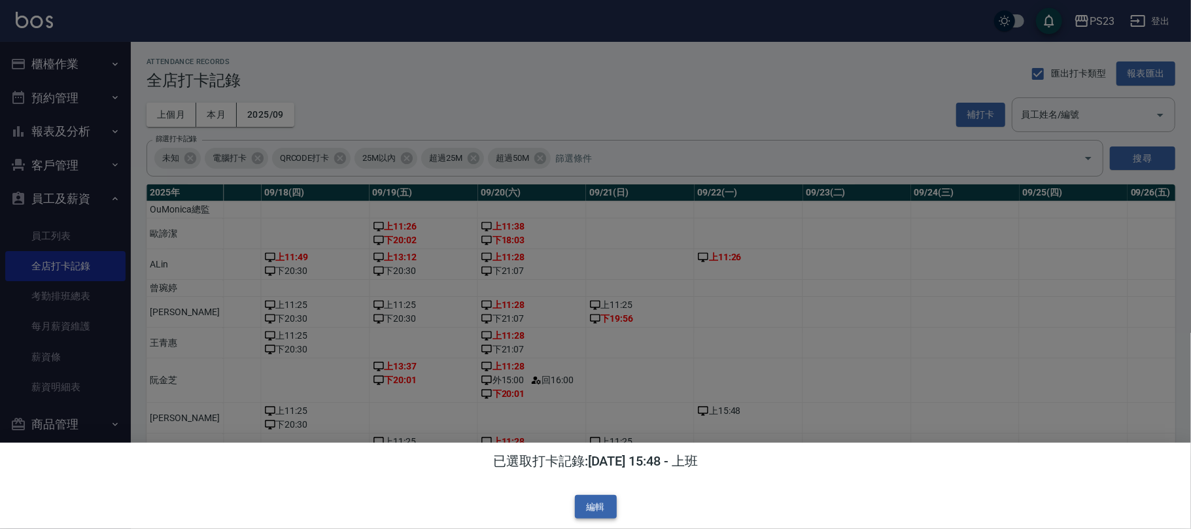
click at [602, 503] on button "編輯" at bounding box center [596, 507] width 42 height 24
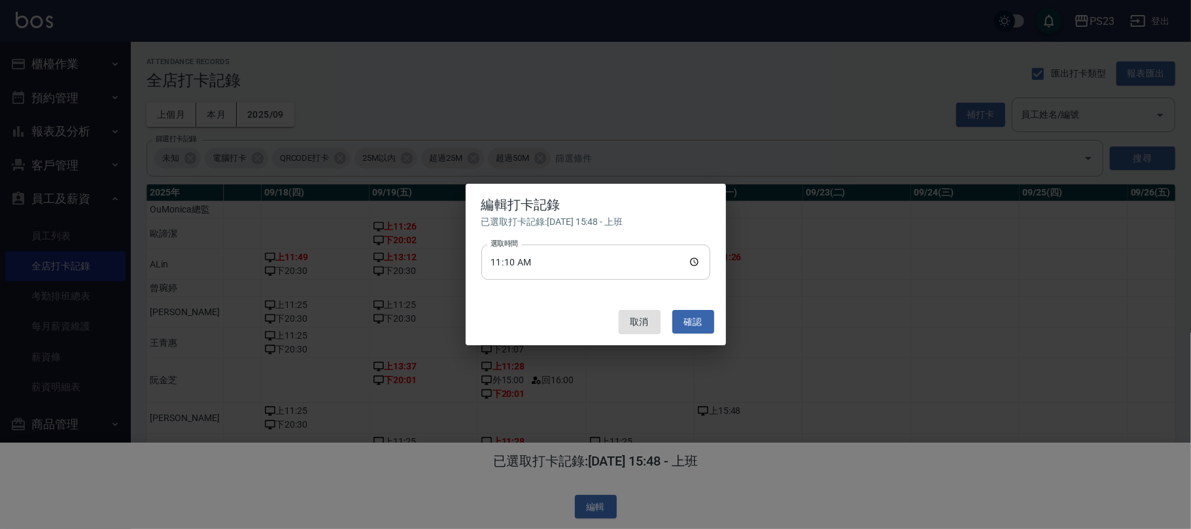
click at [692, 262] on input "11:10" at bounding box center [596, 262] width 229 height 35
type input "11:27"
click at [686, 321] on button "確認" at bounding box center [694, 322] width 42 height 24
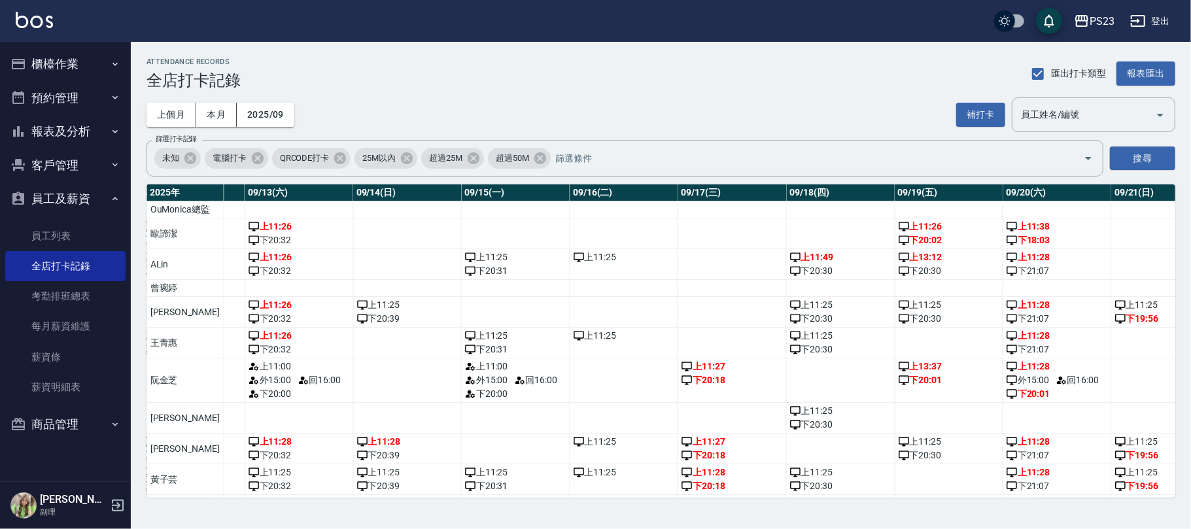
scroll to position [0, 1501]
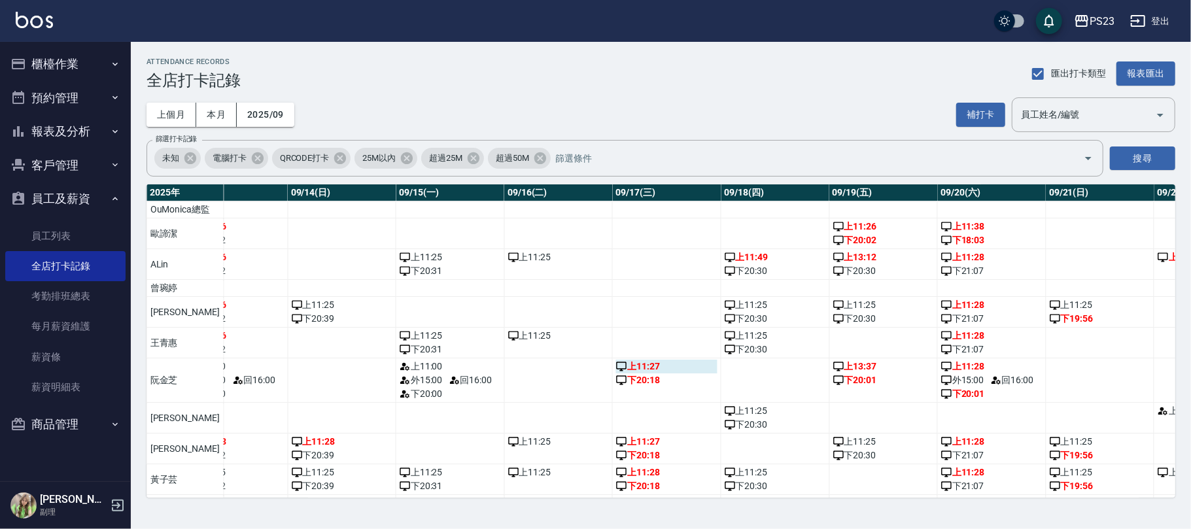
click at [631, 374] on div "上 11:27" at bounding box center [666, 367] width 101 height 14
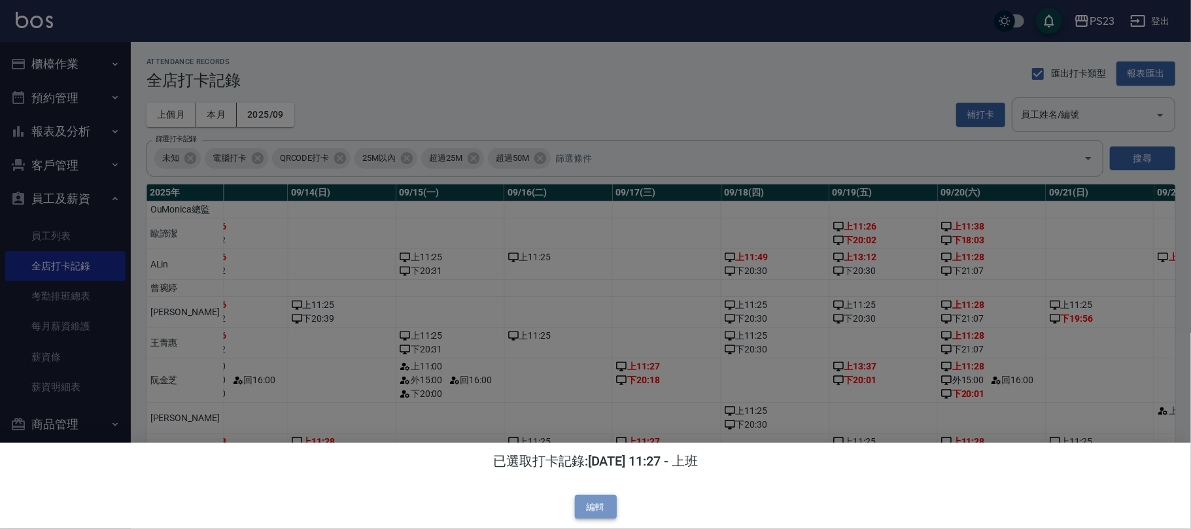
click at [603, 513] on button "編輯" at bounding box center [596, 507] width 42 height 24
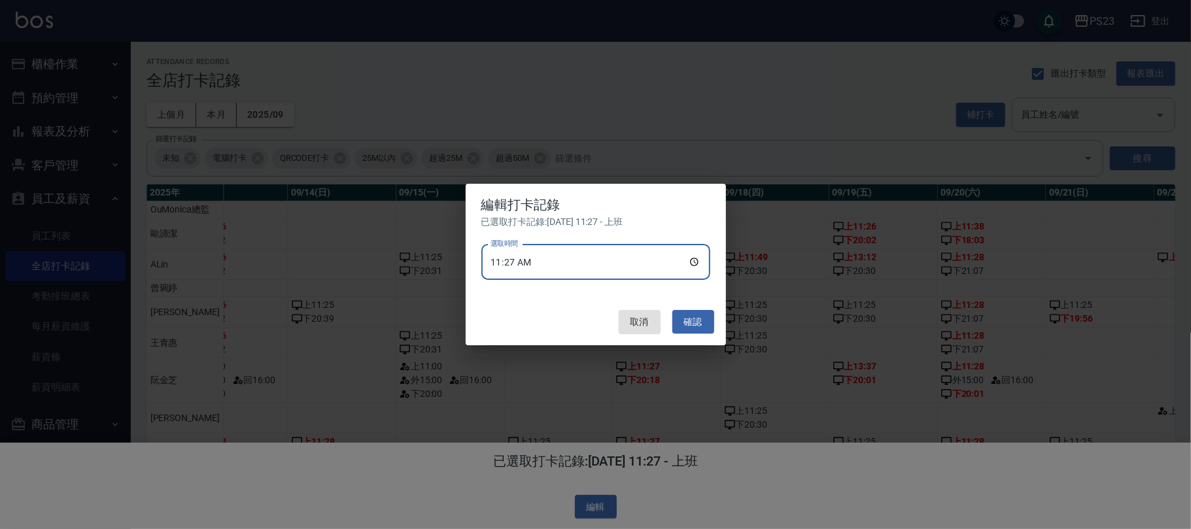
click at [697, 262] on input "11:27" at bounding box center [596, 262] width 229 height 35
type input "11:00"
click at [694, 318] on button "確認" at bounding box center [694, 322] width 42 height 24
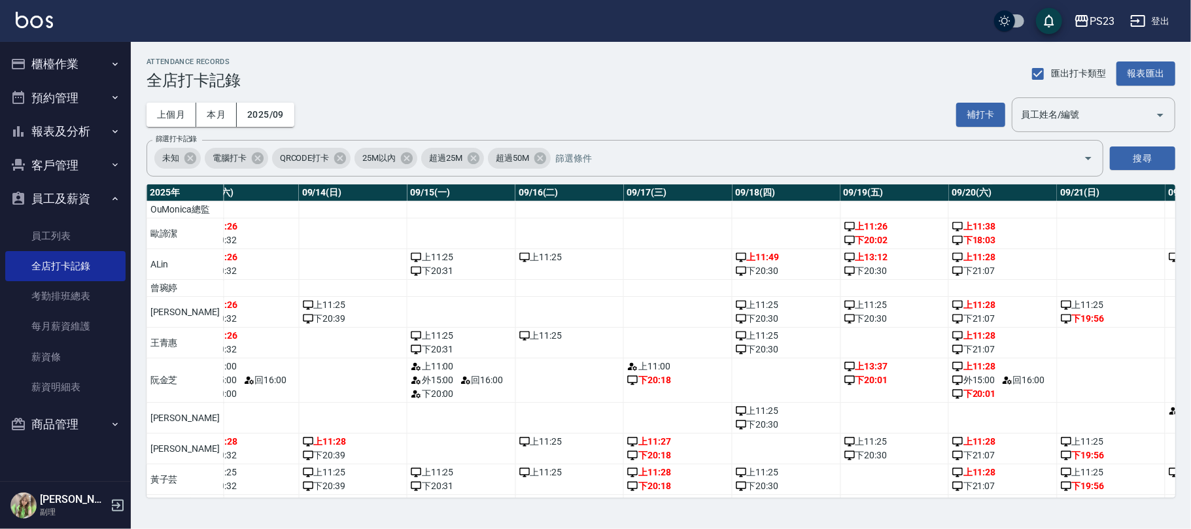
scroll to position [0, 1445]
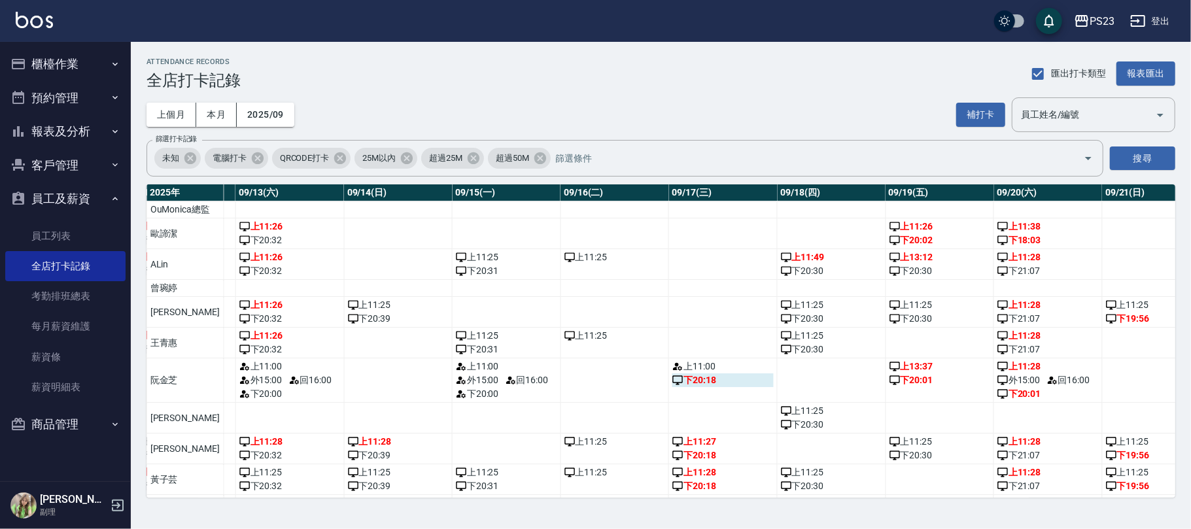
click at [673, 387] on div "下 20:18" at bounding box center [723, 381] width 101 height 14
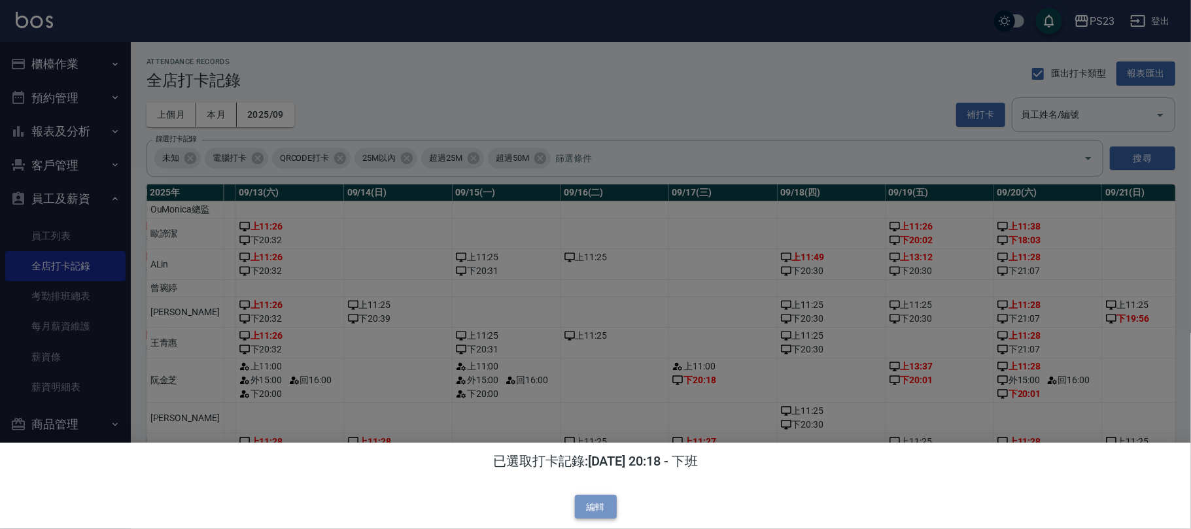
click at [589, 506] on button "編輯" at bounding box center [596, 507] width 42 height 24
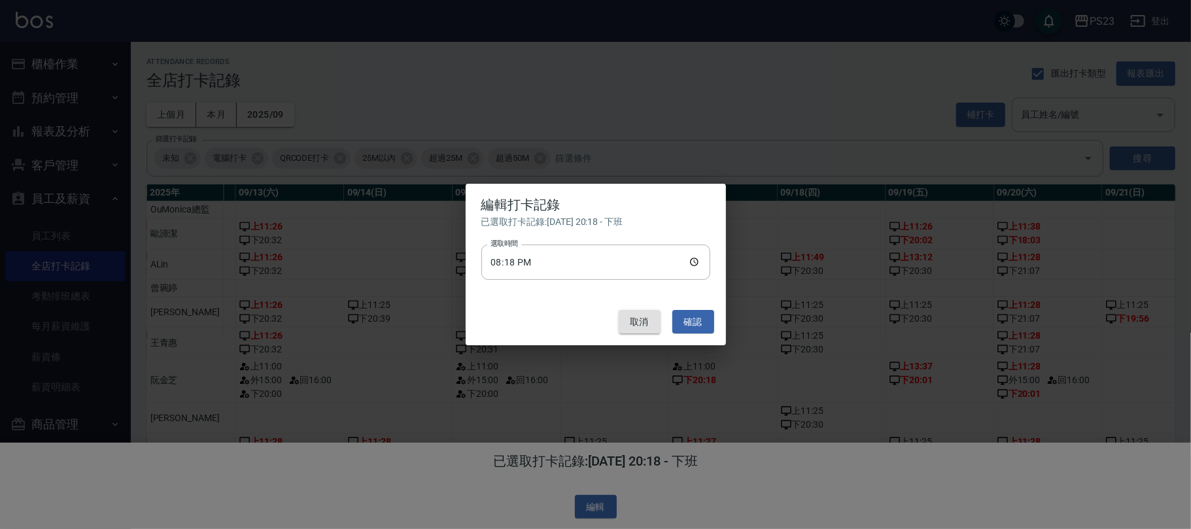
click at [652, 315] on button "取消" at bounding box center [640, 322] width 42 height 24
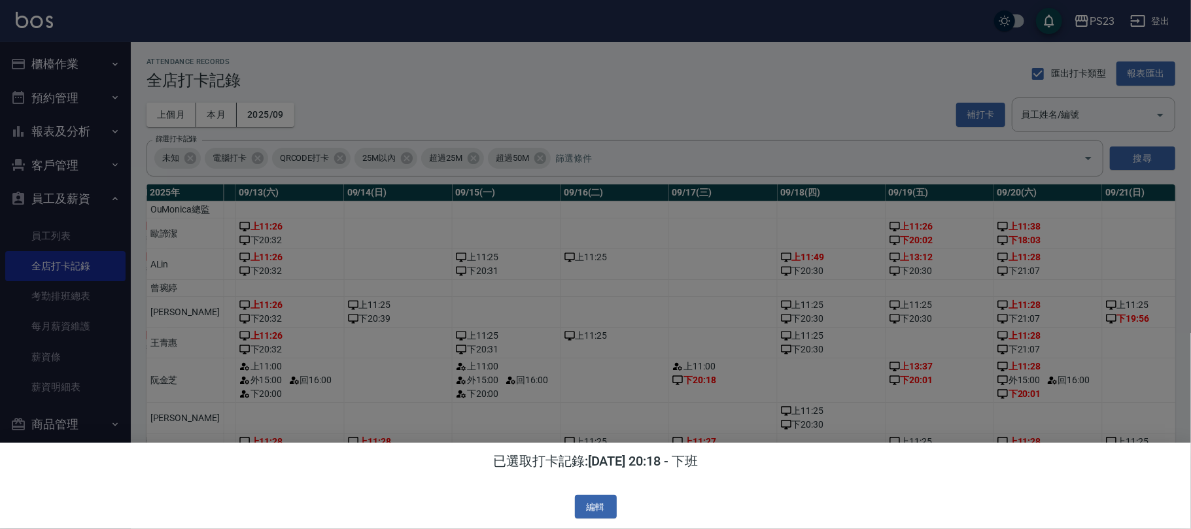
click at [681, 391] on div at bounding box center [595, 264] width 1191 height 529
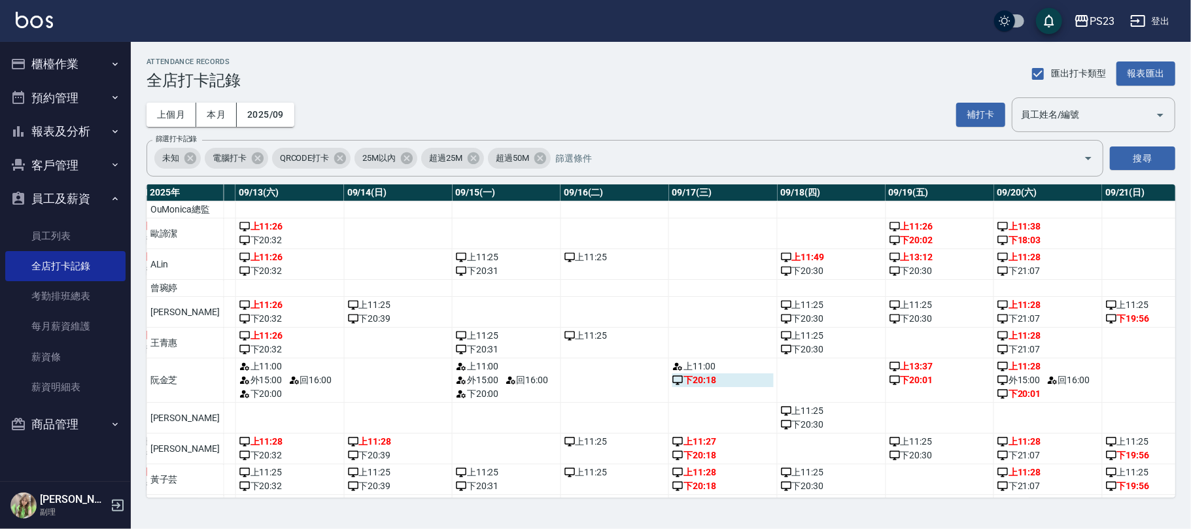
click at [682, 387] on div "下 20:18" at bounding box center [723, 381] width 101 height 14
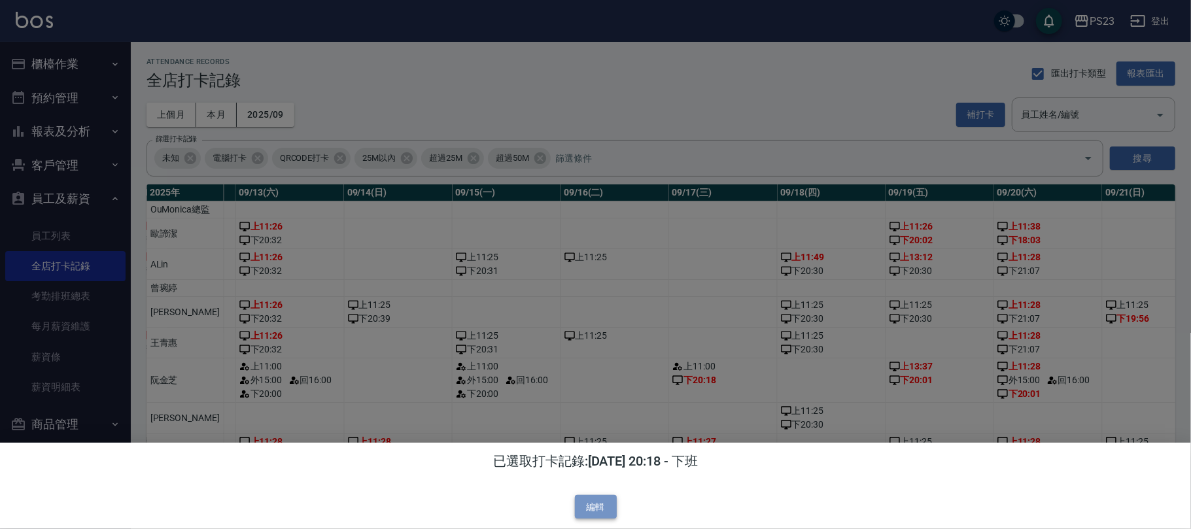
click at [590, 510] on button "編輯" at bounding box center [596, 507] width 42 height 24
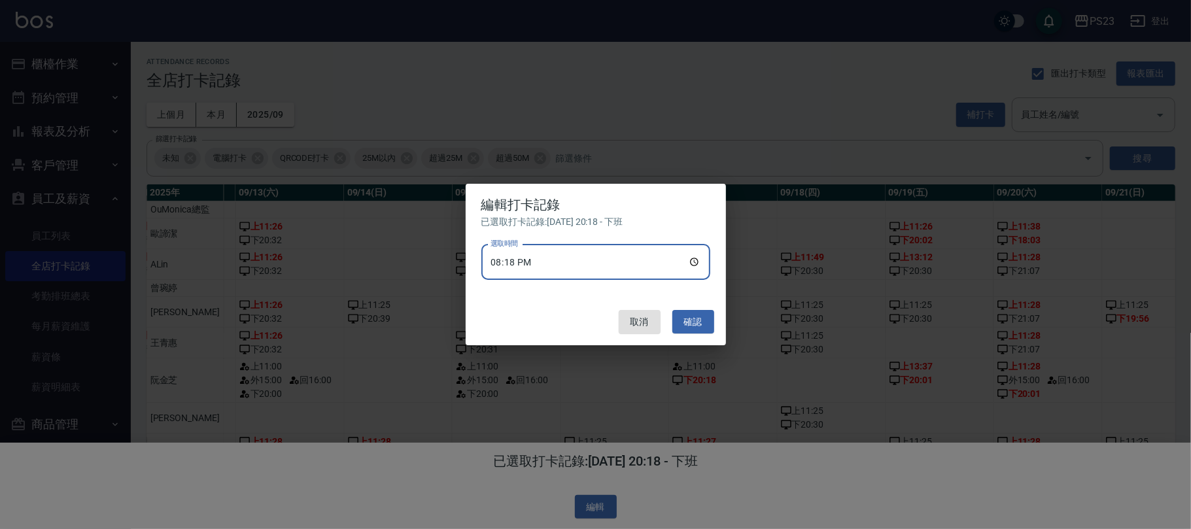
click at [697, 262] on input "20:18" at bounding box center [596, 262] width 229 height 35
type input "20:00"
click at [699, 315] on button "確認" at bounding box center [694, 322] width 42 height 24
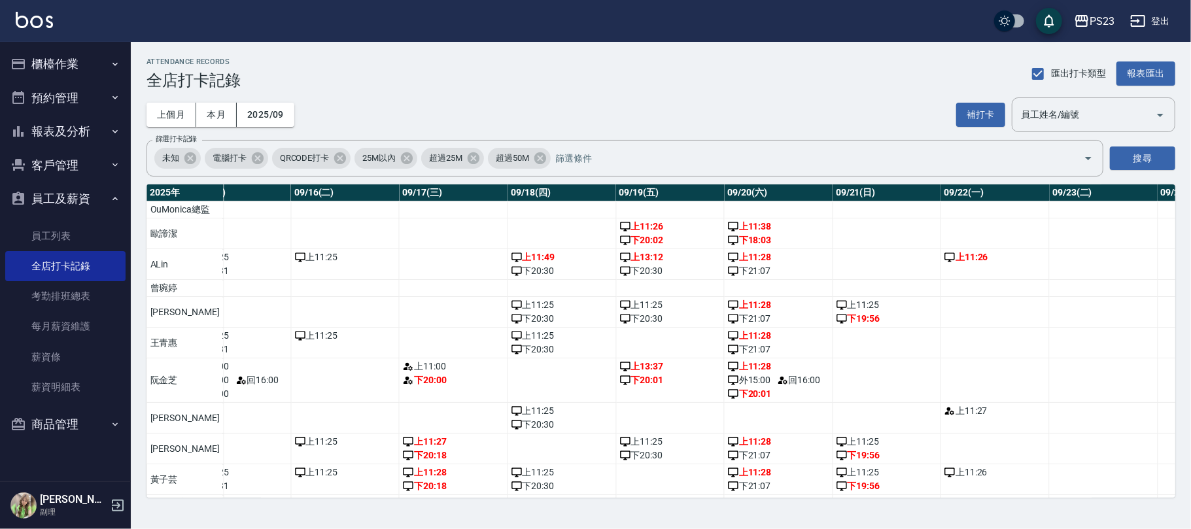
scroll to position [0, 1681]
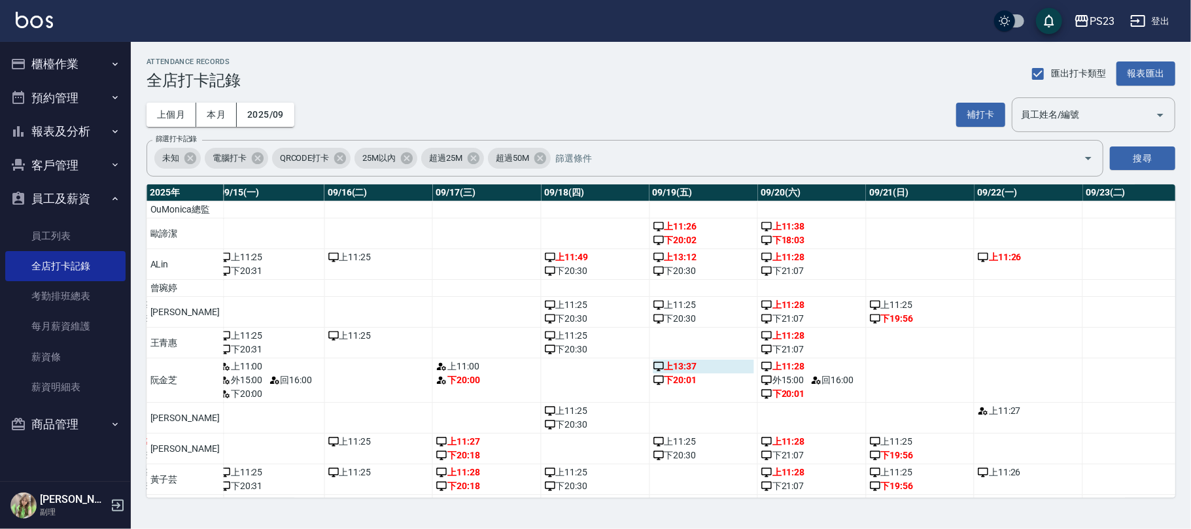
click at [691, 374] on div "上 13:37" at bounding box center [704, 367] width 101 height 14
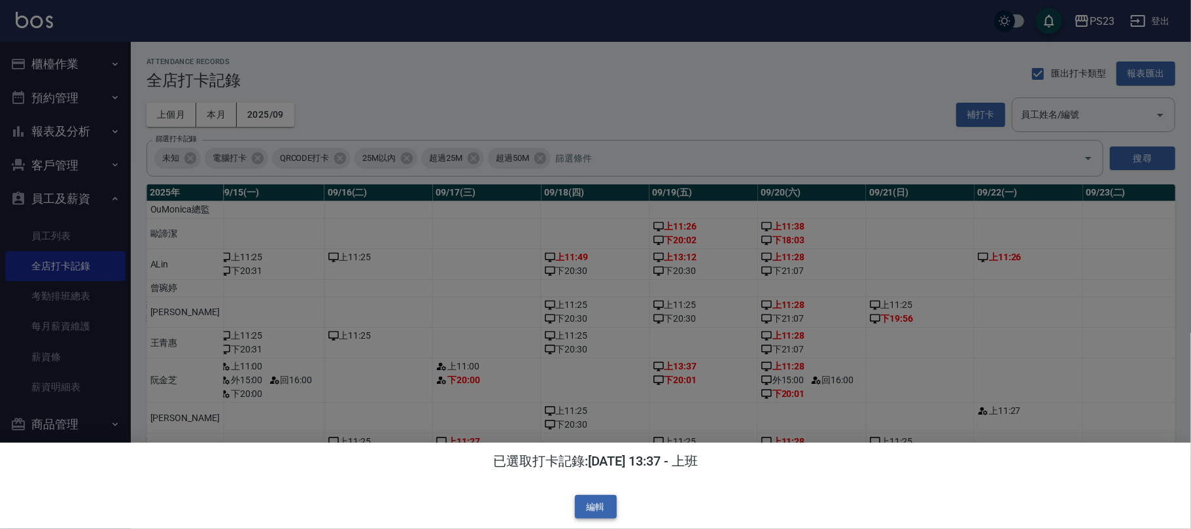
click at [582, 502] on button "編輯" at bounding box center [596, 507] width 42 height 24
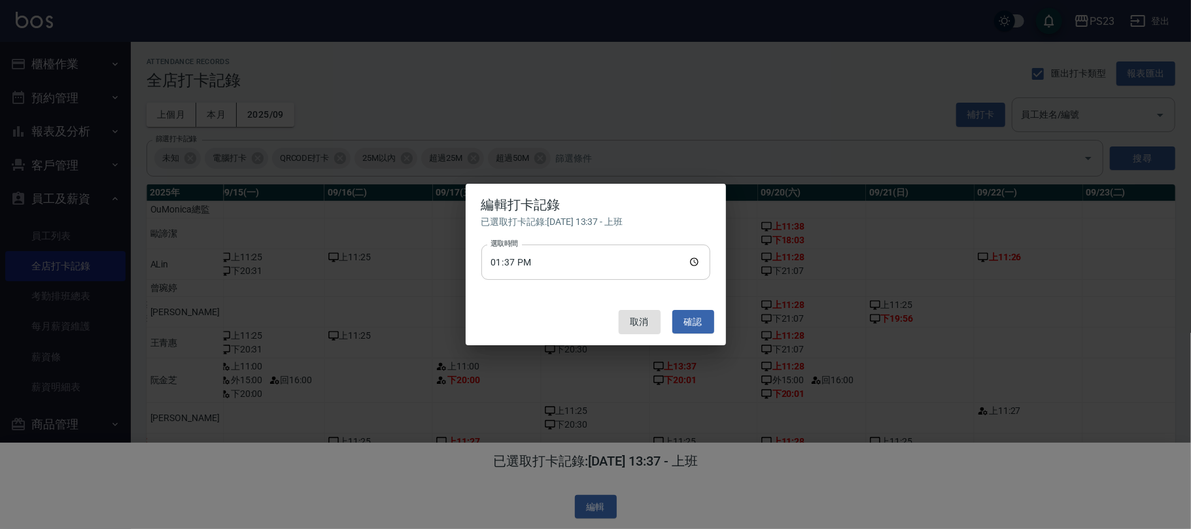
click at [697, 264] on input "13:37" at bounding box center [596, 262] width 229 height 35
click at [695, 320] on button "確認" at bounding box center [694, 322] width 42 height 24
click at [686, 260] on input "23:01" at bounding box center [596, 262] width 229 height 35
click at [530, 263] on input "23:01" at bounding box center [596, 262] width 229 height 35
click at [516, 259] on input "23:01" at bounding box center [596, 262] width 229 height 35
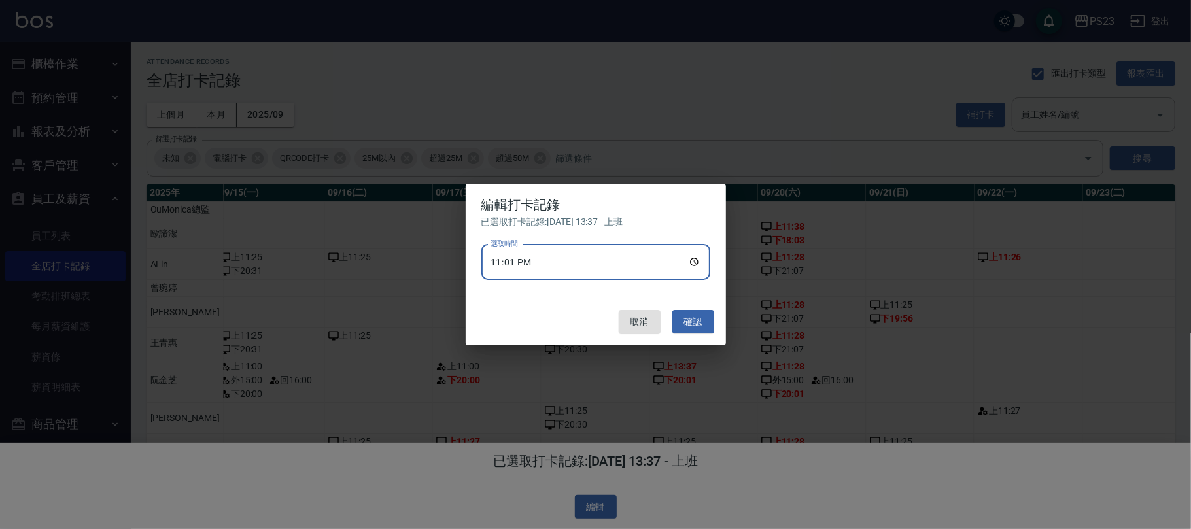
click at [694, 262] on input "23:01" at bounding box center [596, 262] width 229 height 35
click at [551, 266] on input "20:01" at bounding box center [596, 262] width 229 height 35
click at [551, 259] on input "20:01" at bounding box center [596, 262] width 229 height 35
click at [540, 262] on input "20:01" at bounding box center [596, 262] width 229 height 35
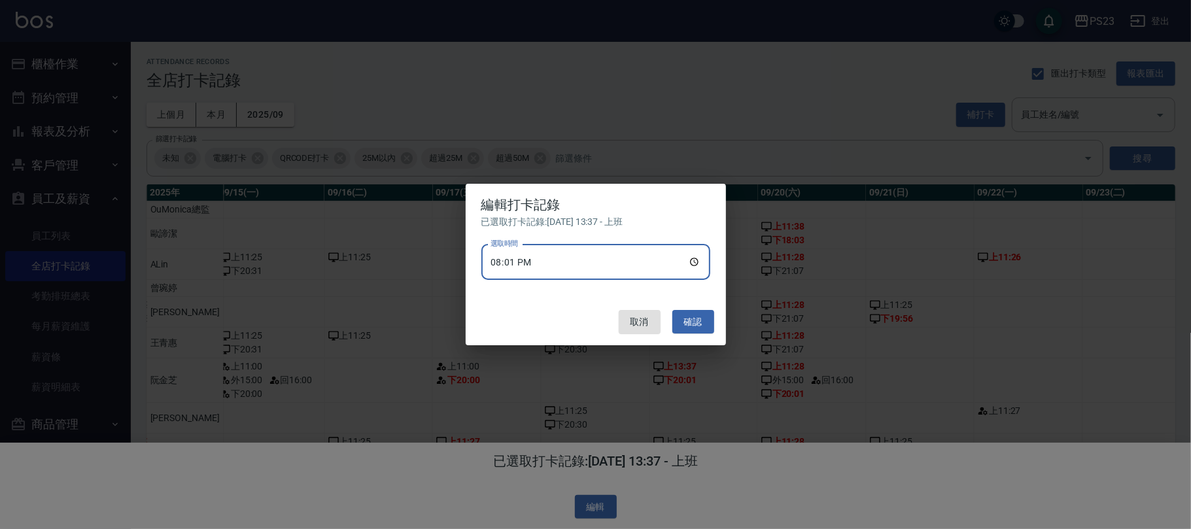
click at [529, 262] on input "20:01" at bounding box center [596, 262] width 229 height 35
type input "20:00"
click at [705, 325] on button "確認" at bounding box center [694, 322] width 42 height 24
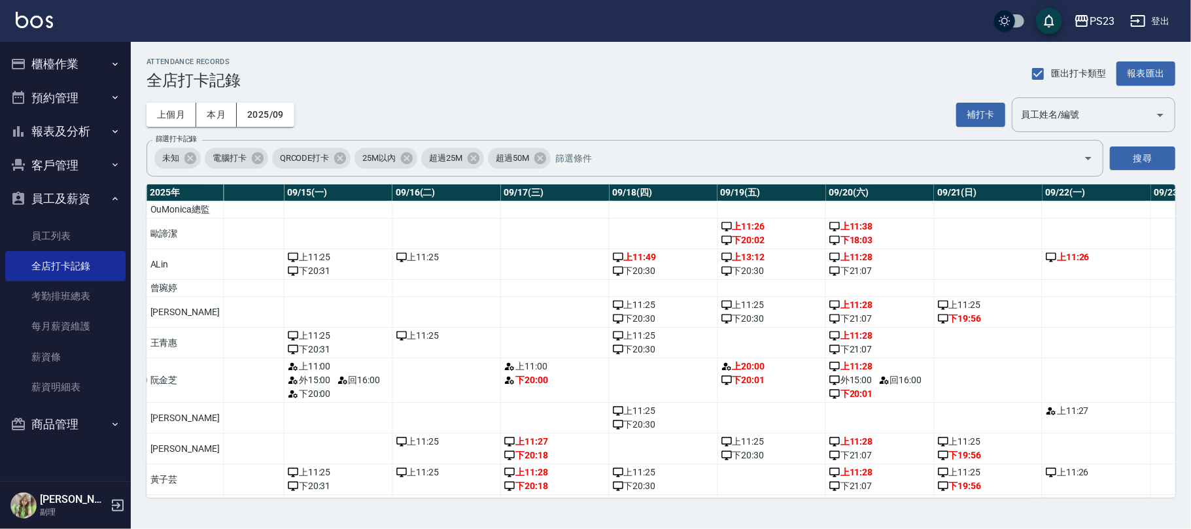
scroll to position [0, 1602]
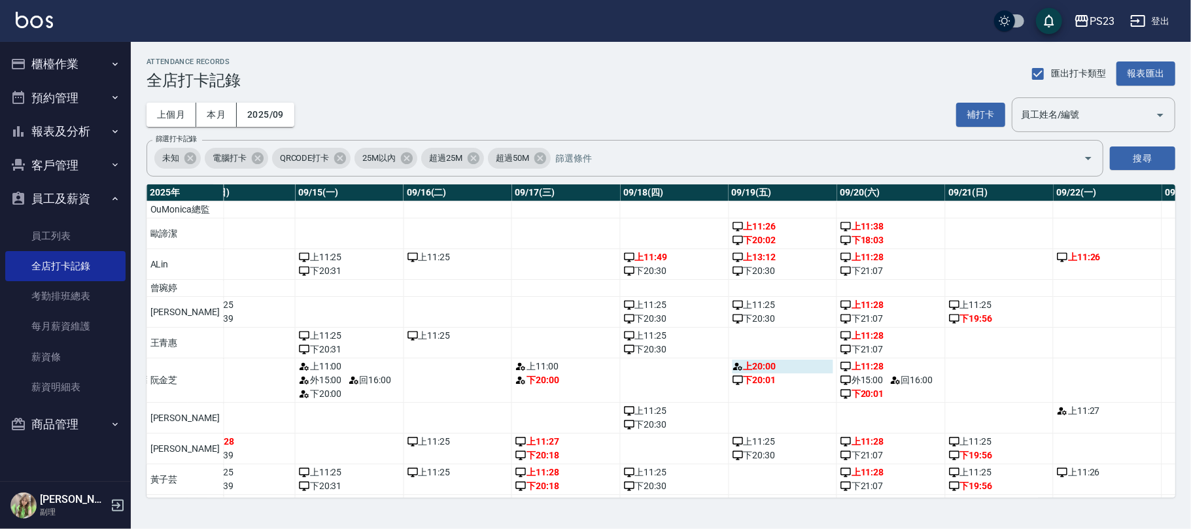
click at [752, 374] on div "上 20:00" at bounding box center [783, 367] width 101 height 14
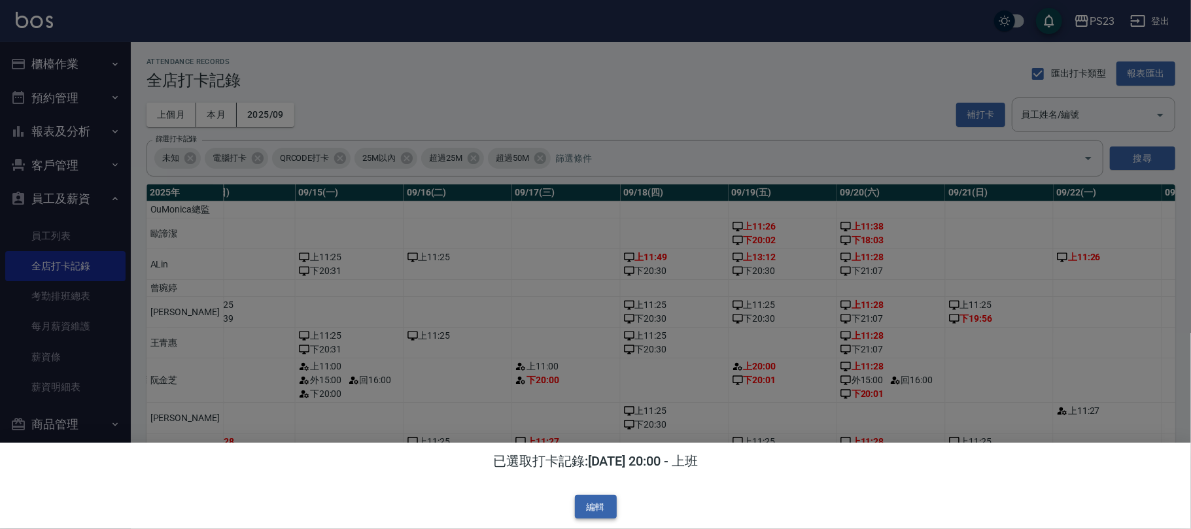
click at [608, 506] on button "編輯" at bounding box center [596, 507] width 42 height 24
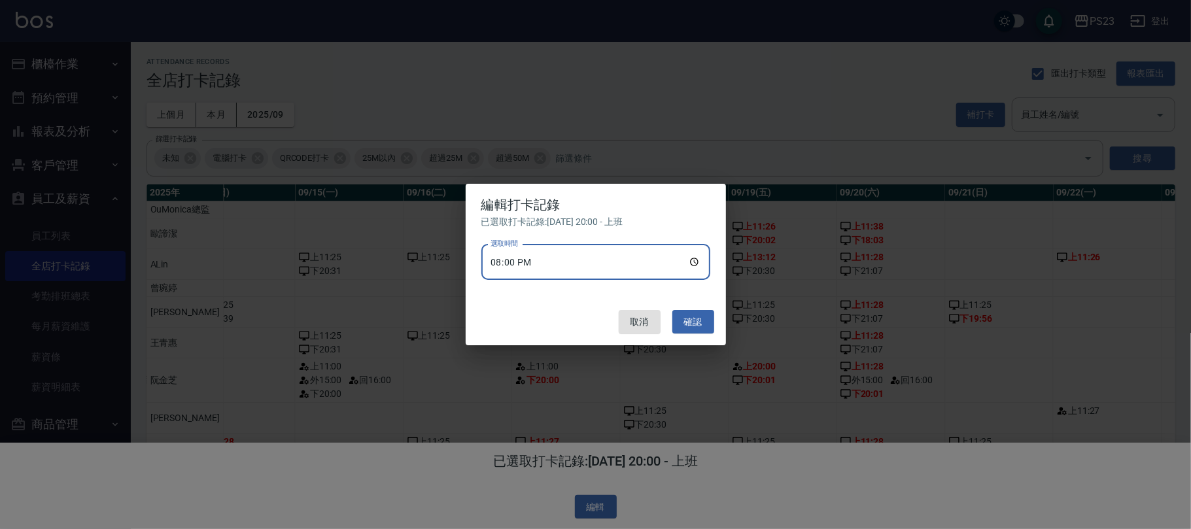
click at [691, 263] on input "20:00" at bounding box center [596, 262] width 229 height 35
type input "11:00"
click at [697, 320] on button "確認" at bounding box center [694, 322] width 42 height 24
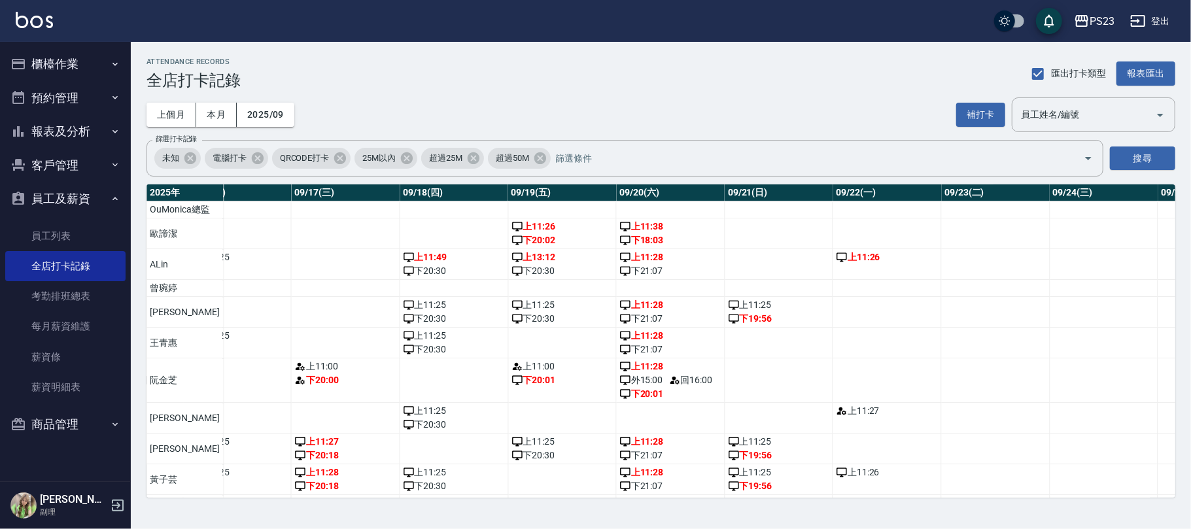
scroll to position [0, 1811]
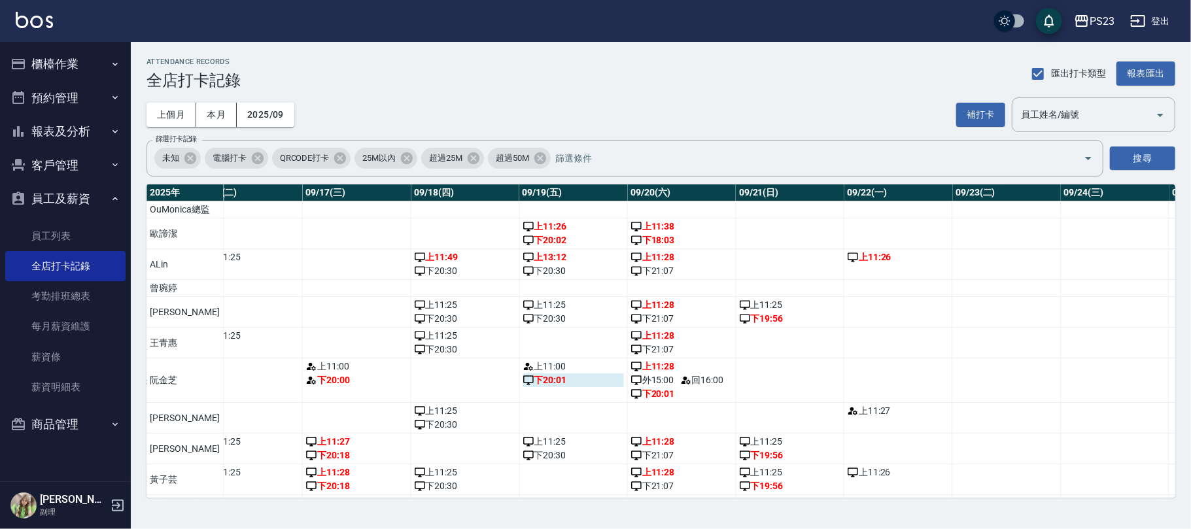
click at [523, 387] on div "下 20:01" at bounding box center [573, 381] width 101 height 14
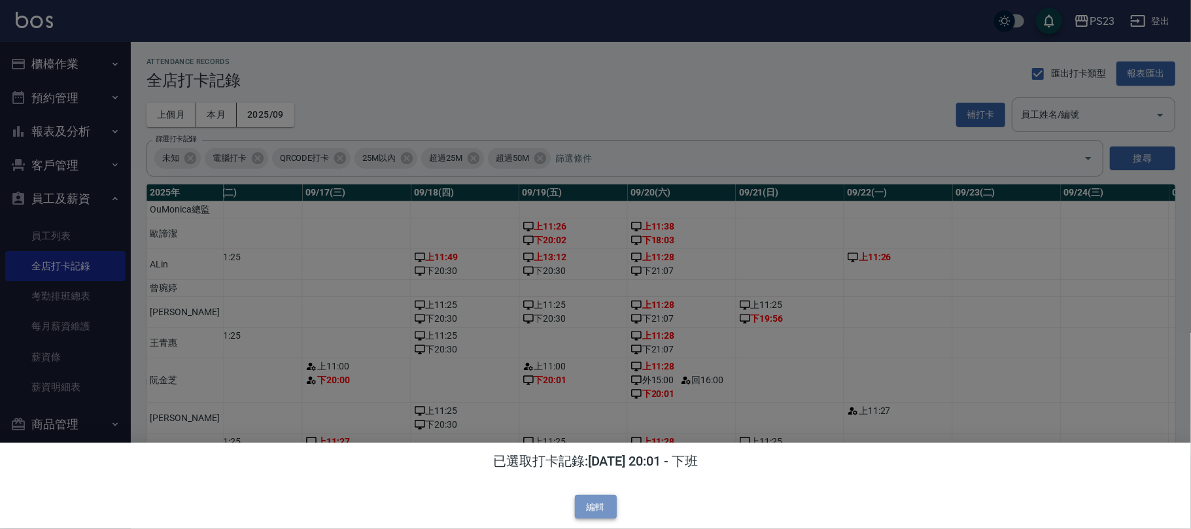
click at [597, 497] on button "編輯" at bounding box center [596, 507] width 42 height 24
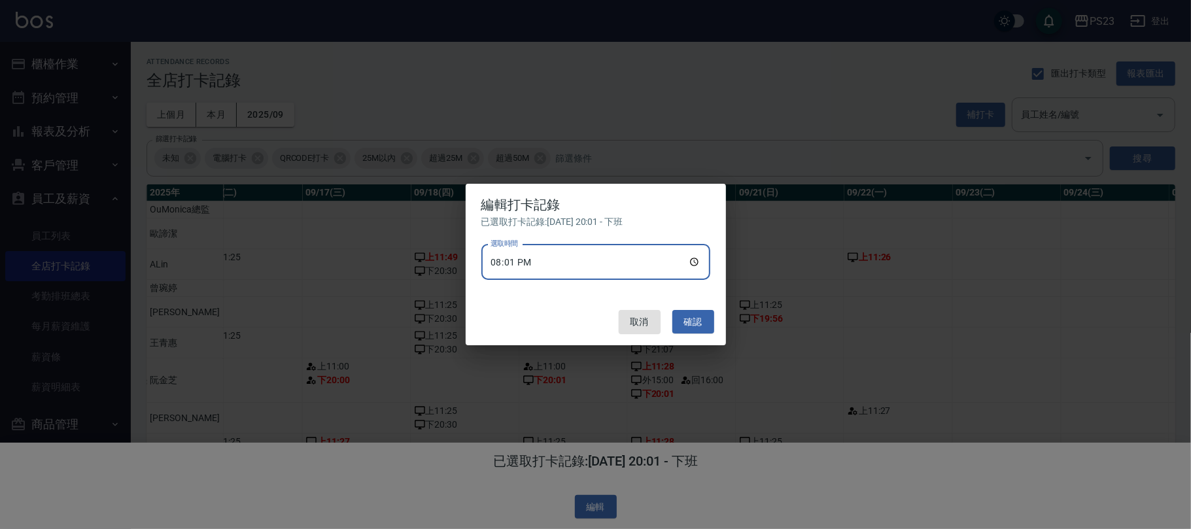
click at [623, 258] on input "20:01" at bounding box center [596, 262] width 229 height 35
click at [616, 262] on input "20:01" at bounding box center [596, 262] width 229 height 35
click at [542, 262] on input "20:01" at bounding box center [596, 262] width 229 height 35
click at [537, 264] on input "20:01" at bounding box center [596, 262] width 229 height 35
click at [537, 258] on input "20:01" at bounding box center [596, 262] width 229 height 35
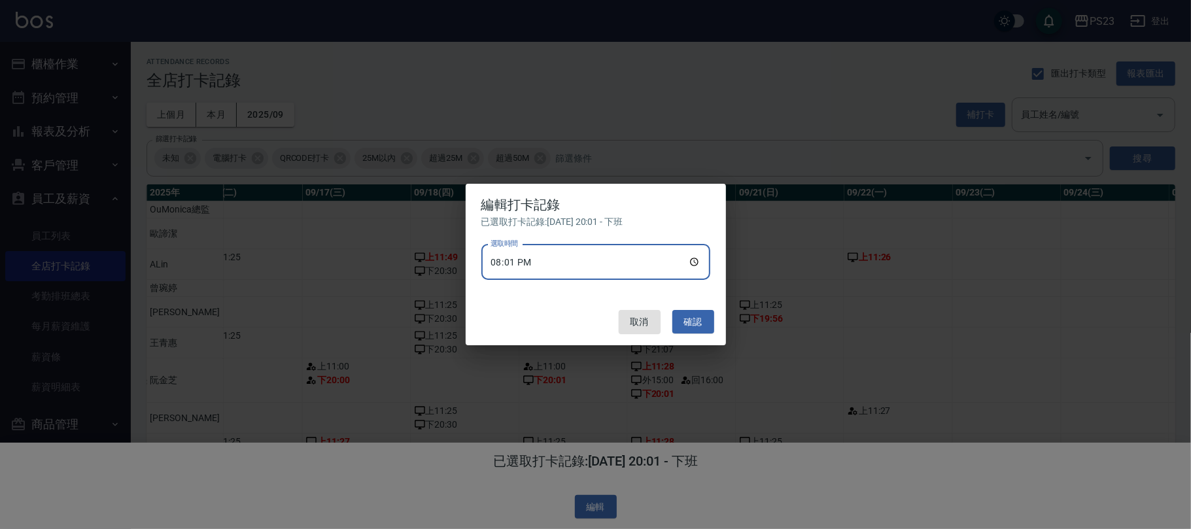
click at [527, 262] on input "20:01" at bounding box center [596, 262] width 229 height 35
type input "20:00"
click at [686, 318] on button "確認" at bounding box center [694, 322] width 42 height 24
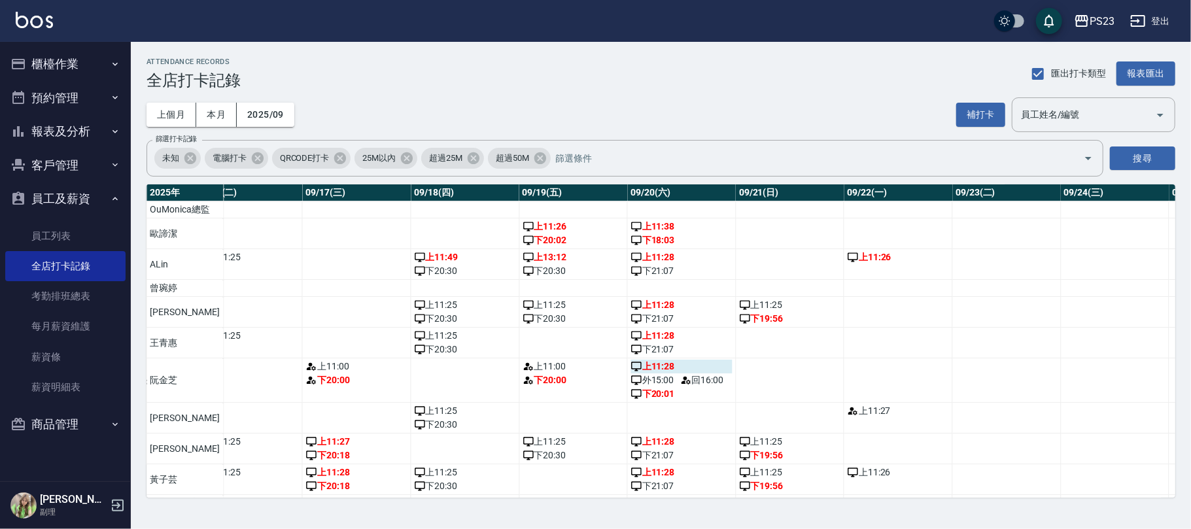
click at [648, 374] on div "上 11:28" at bounding box center [681, 367] width 101 height 14
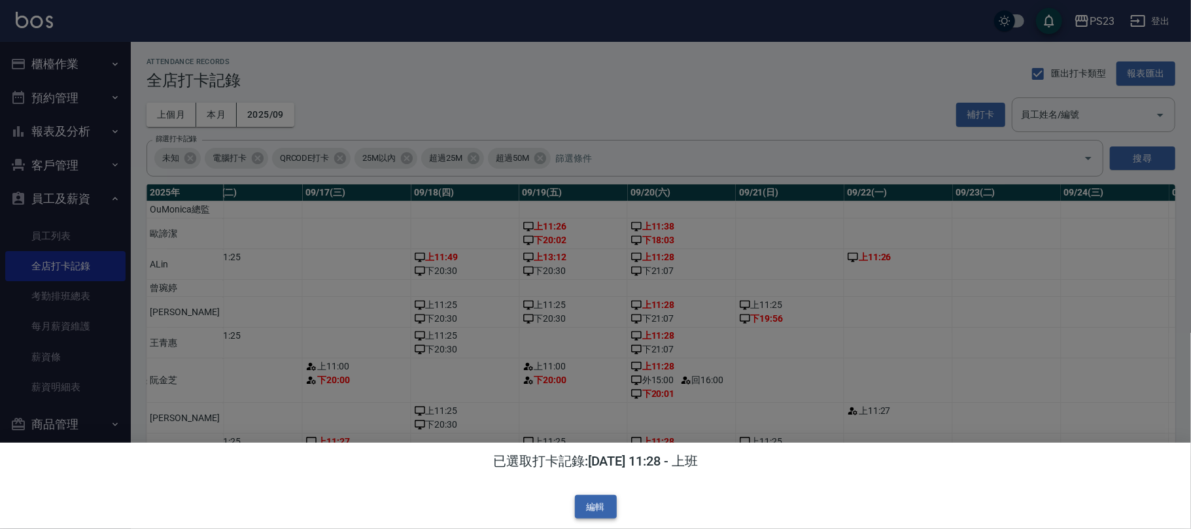
click at [597, 505] on button "編輯" at bounding box center [596, 507] width 42 height 24
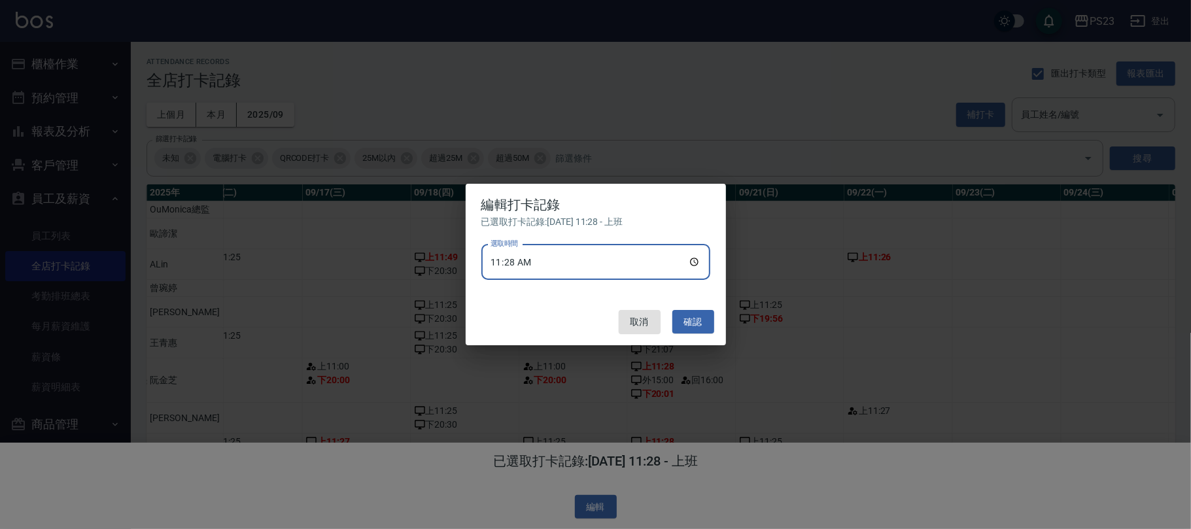
click at [605, 254] on input "11:28" at bounding box center [596, 262] width 229 height 35
click at [525, 254] on input "11:28" at bounding box center [596, 262] width 229 height 35
click at [533, 258] on input "11:28" at bounding box center [596, 262] width 229 height 35
type input "11:00"
click at [694, 325] on button "確認" at bounding box center [694, 322] width 42 height 24
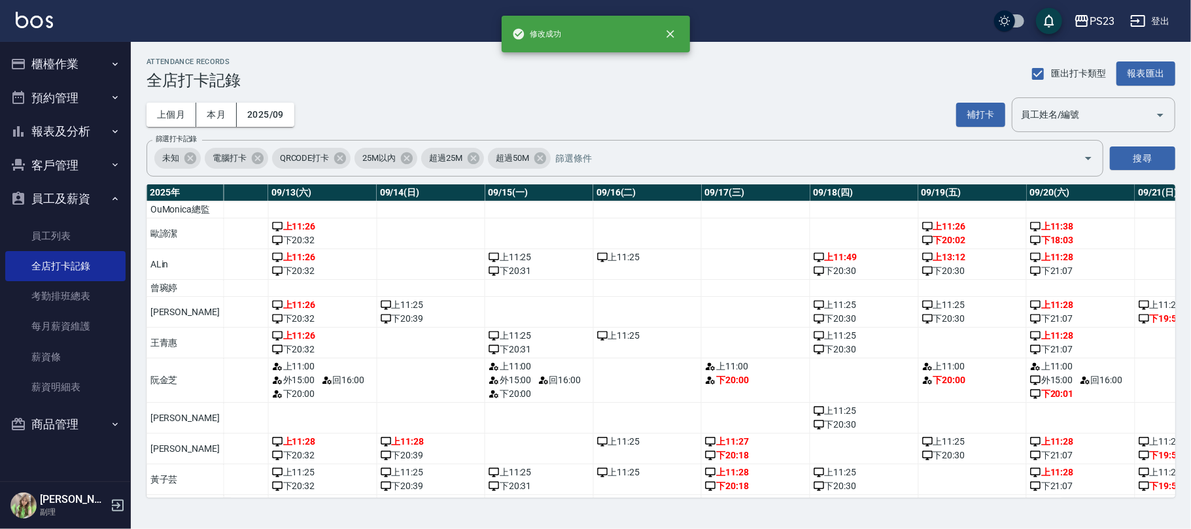
scroll to position [0, 1413]
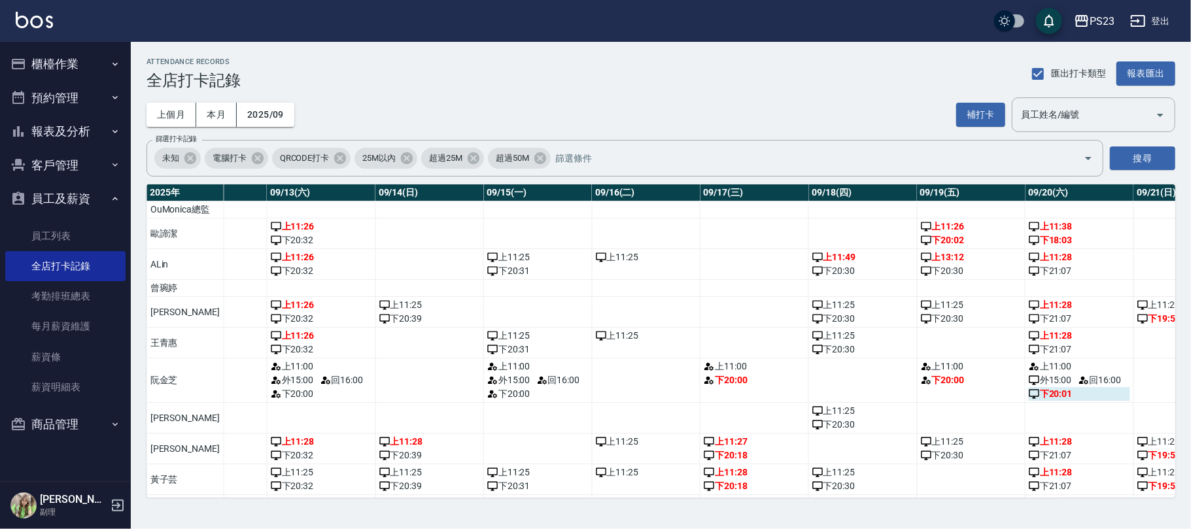
click at [1032, 401] on div "下 20:01" at bounding box center [1079, 394] width 101 height 14
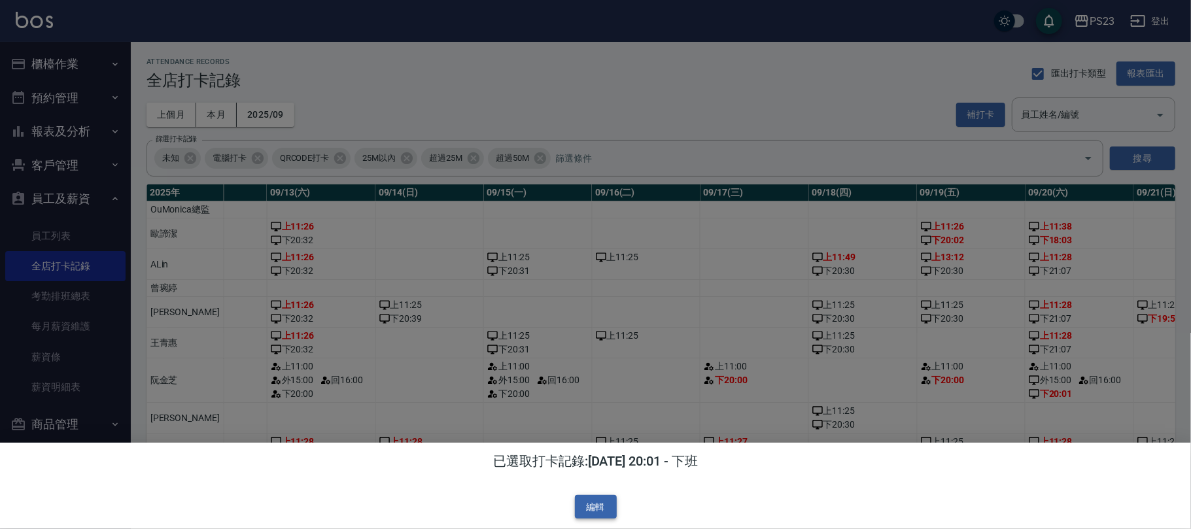
click at [581, 505] on button "編輯" at bounding box center [596, 507] width 42 height 24
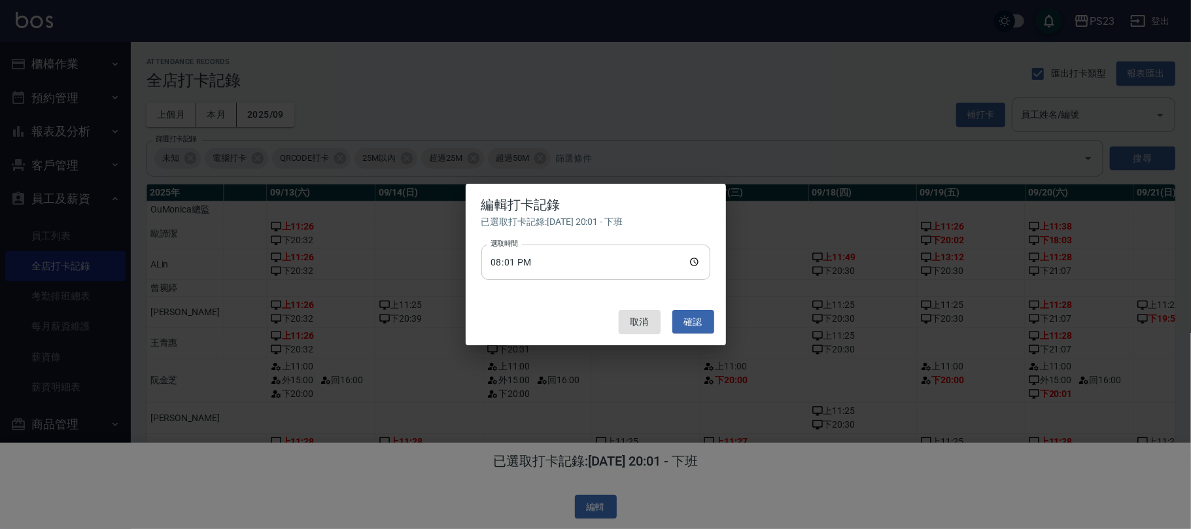
click at [674, 262] on input "20:01" at bounding box center [596, 262] width 229 height 35
click at [532, 262] on input "20:01" at bounding box center [596, 262] width 229 height 35
type input "20:00"
click at [694, 330] on button "確認" at bounding box center [694, 322] width 42 height 24
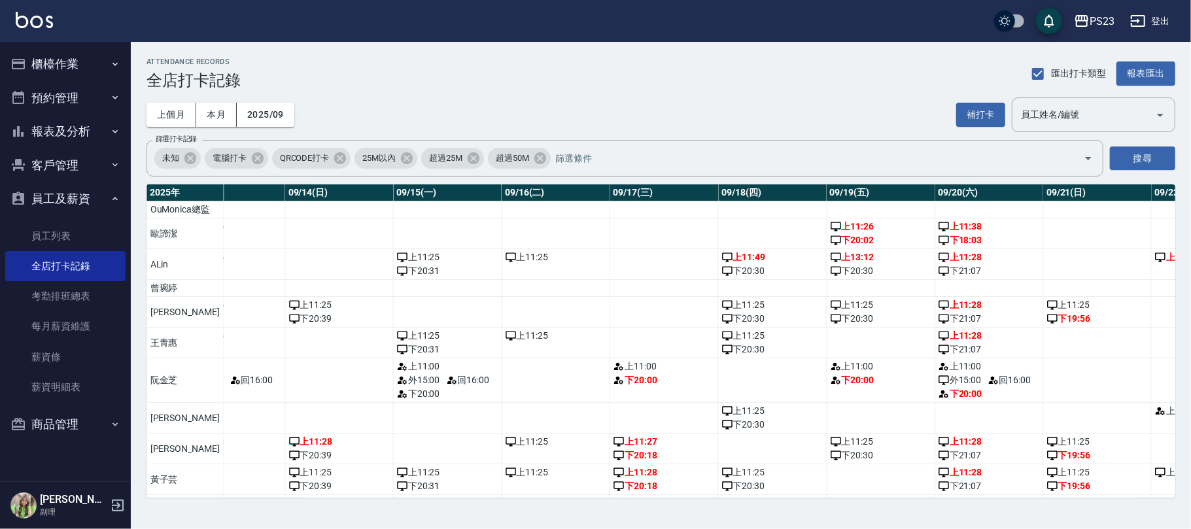
scroll to position [0, 1513]
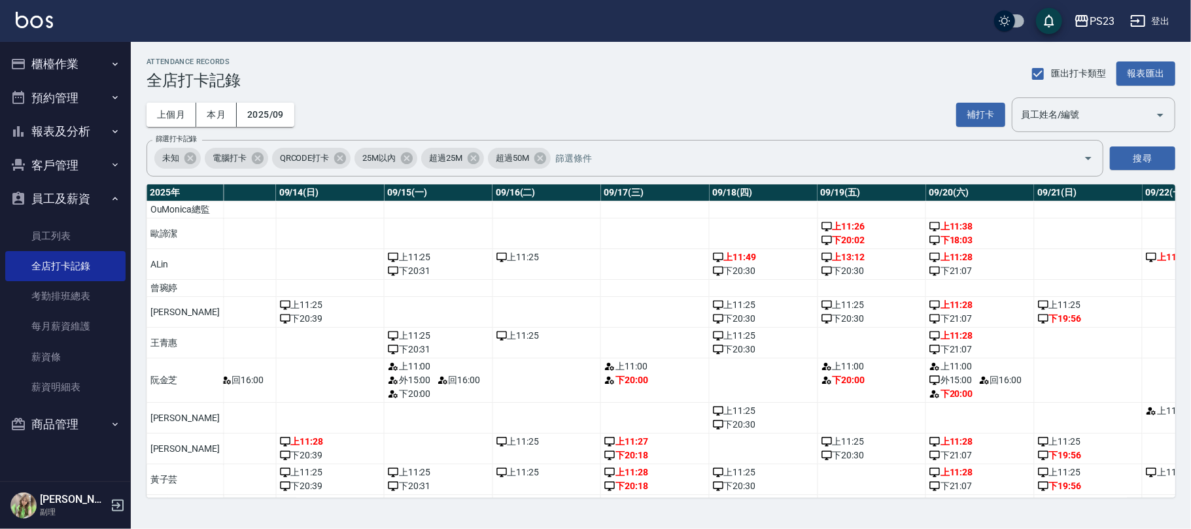
click at [1152, 22] on button "登出" at bounding box center [1150, 21] width 50 height 24
